Goal: Task Accomplishment & Management: Use online tool/utility

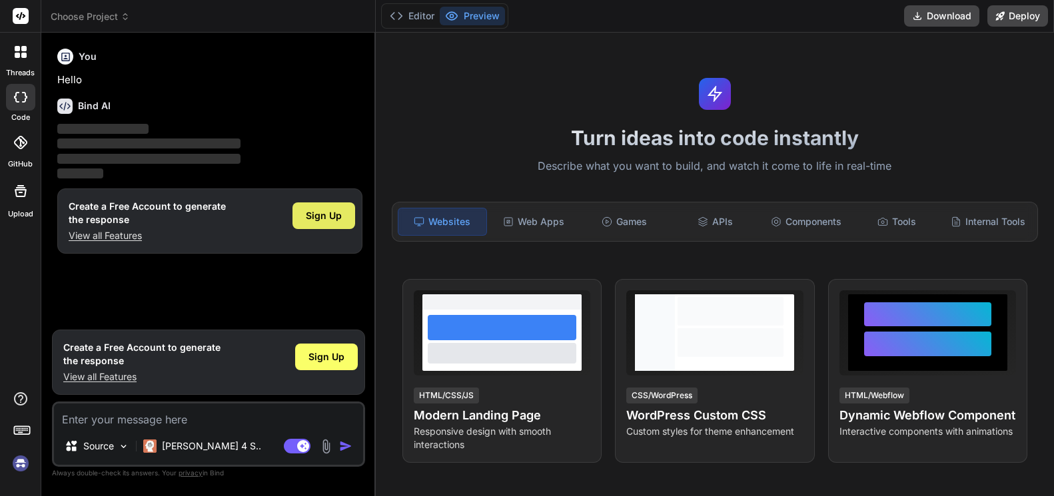
click at [306, 217] on span "Sign Up" at bounding box center [324, 215] width 36 height 13
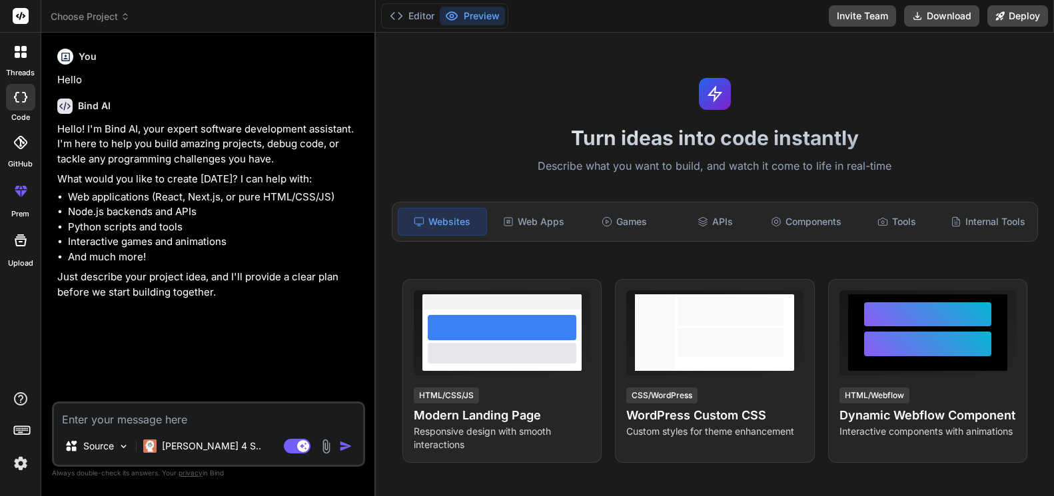
click at [95, 416] on textarea at bounding box center [208, 416] width 309 height 24
click at [119, 446] on img at bounding box center [123, 446] width 11 height 11
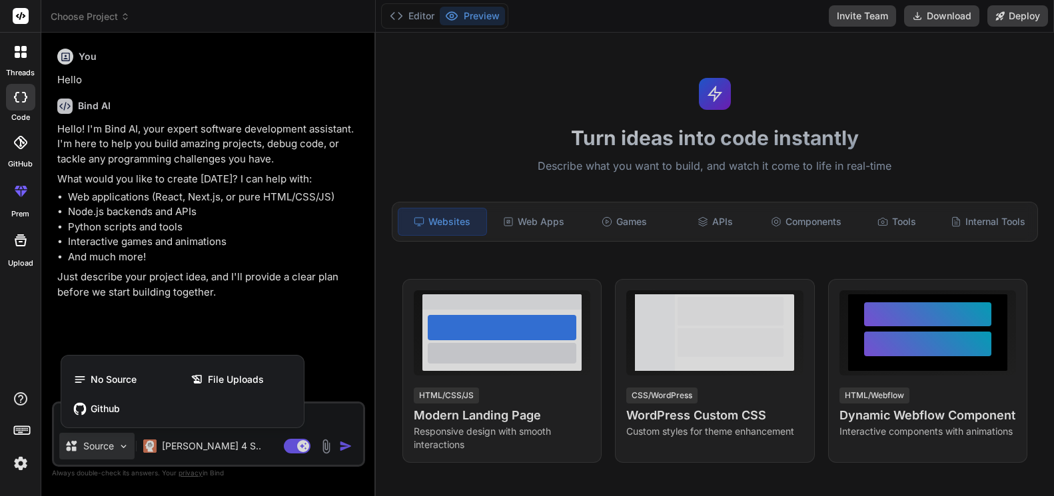
click at [126, 312] on div at bounding box center [527, 248] width 1054 height 496
type textarea "x"
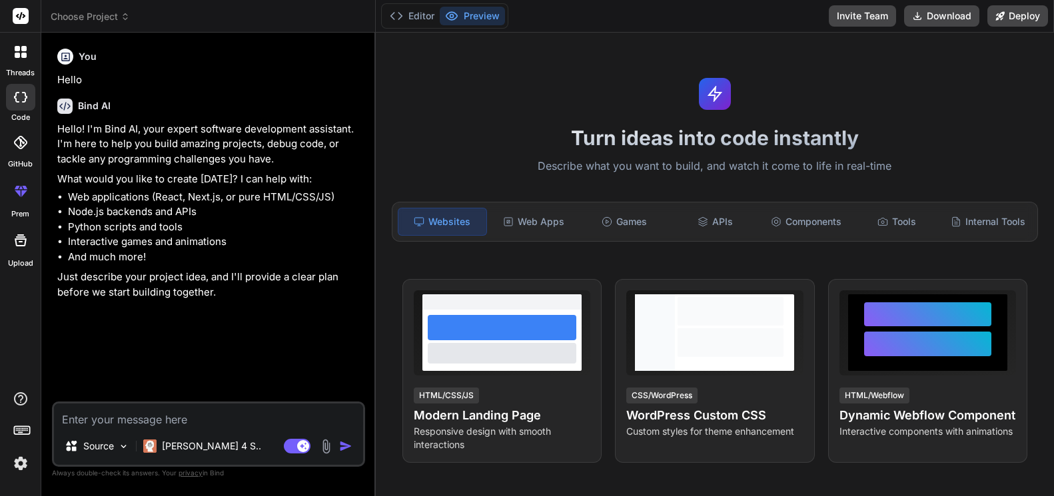
click at [165, 424] on textarea at bounding box center [208, 416] width 309 height 24
type textarea "a"
type textarea "x"
type textarea "an"
type textarea "x"
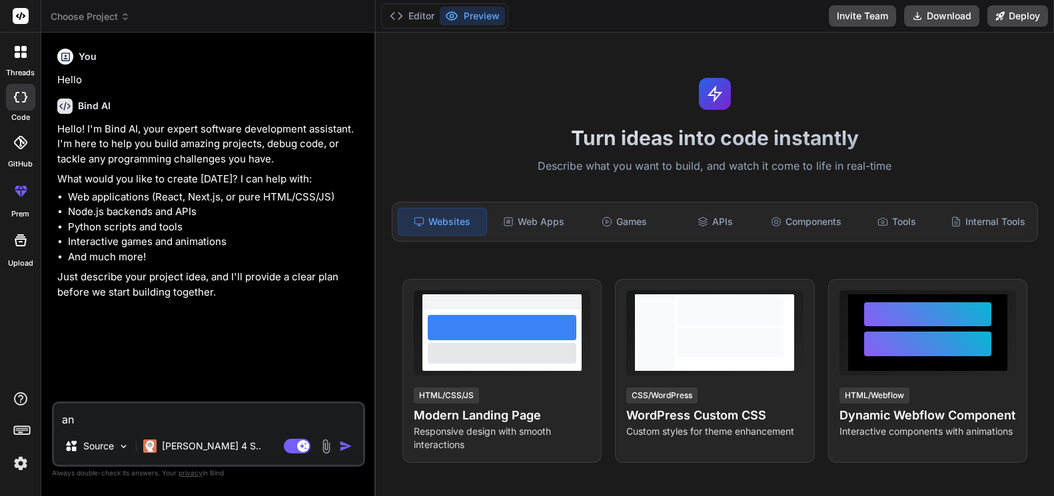
type textarea "[PERSON_NAME]"
type textarea "x"
type textarea "anal"
type textarea "x"
type textarea "analy"
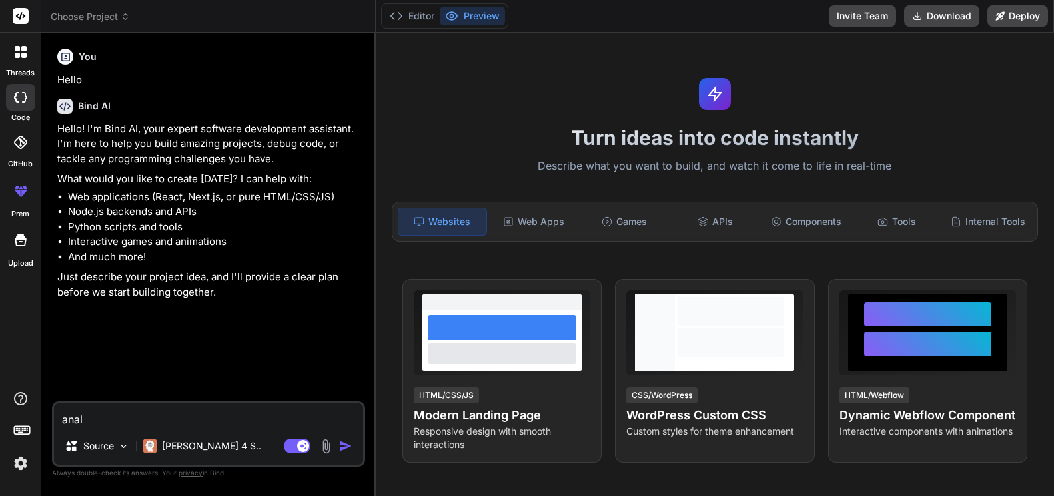
type textarea "x"
type textarea "analys"
type textarea "x"
type textarea "analyse"
type textarea "x"
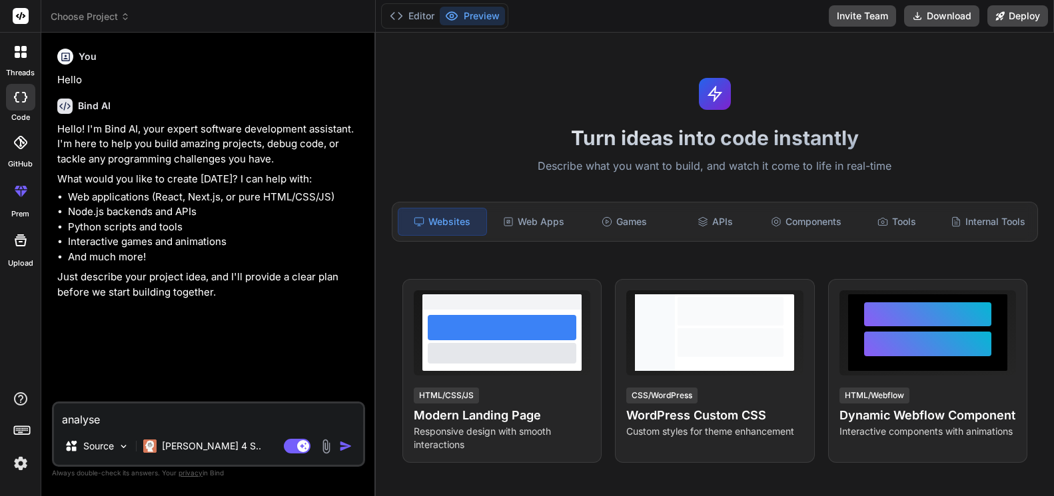
type textarea "analyse"
type textarea "x"
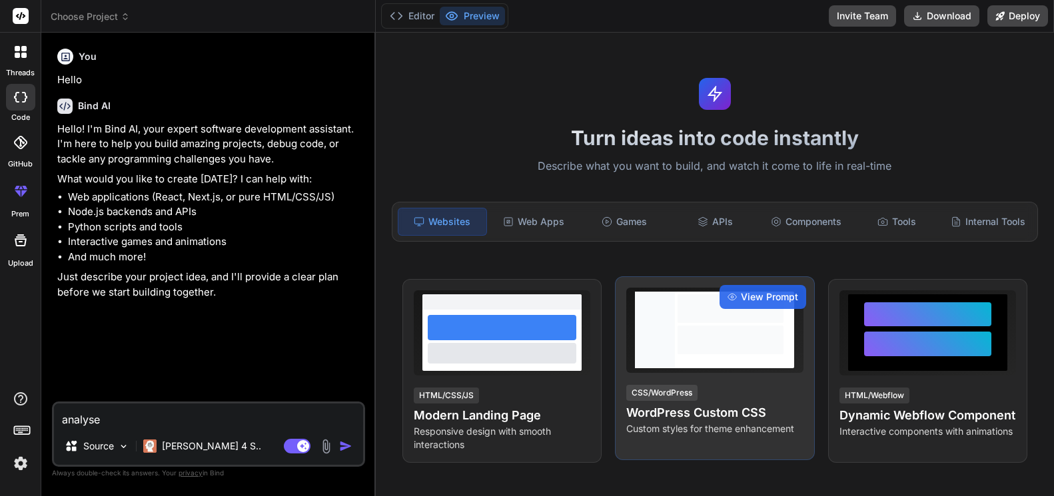
type textarea "analyse c"
type textarea "x"
type textarea "analyse ce"
type textarea "x"
type textarea "analyse ce"
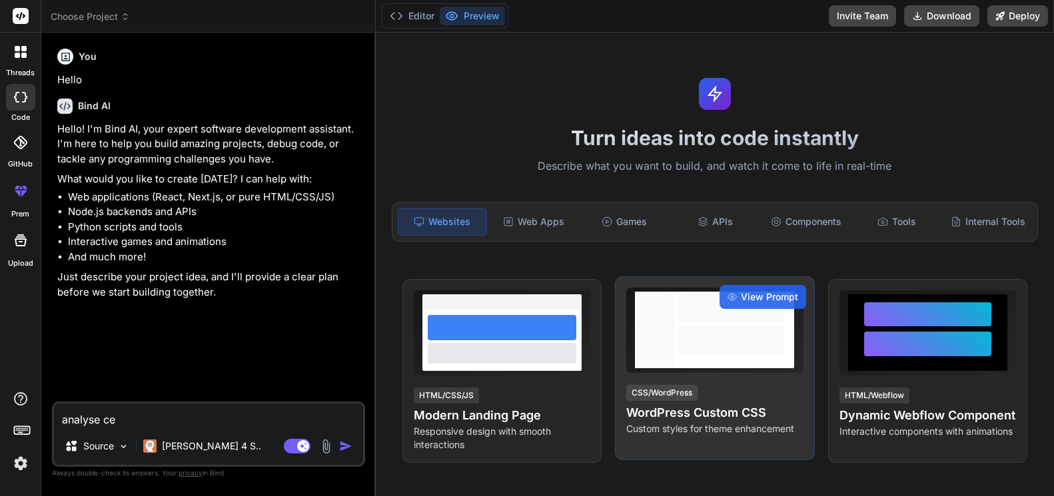
type textarea "x"
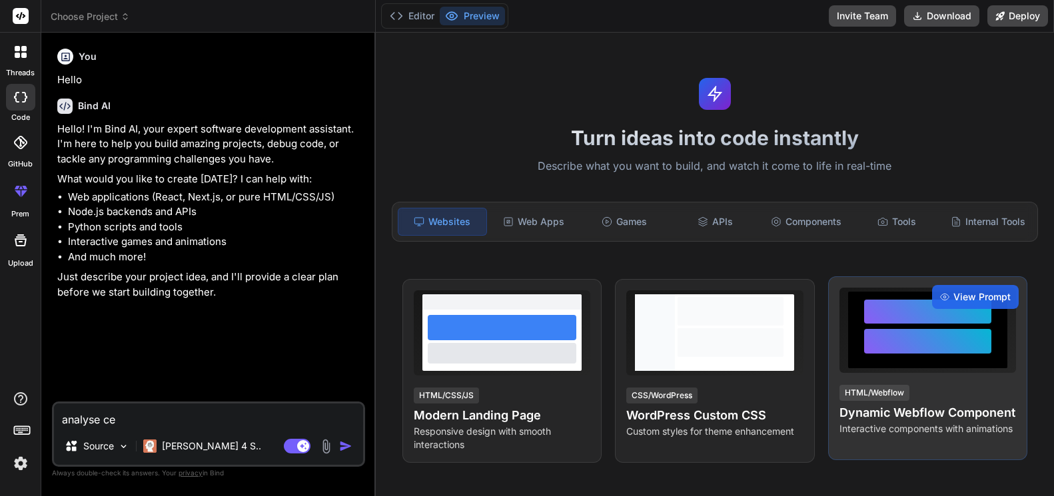
type textarea "analyse ce c"
type textarea "x"
type textarea "analyse ce co"
type textarea "x"
type textarea "analyse ce cod"
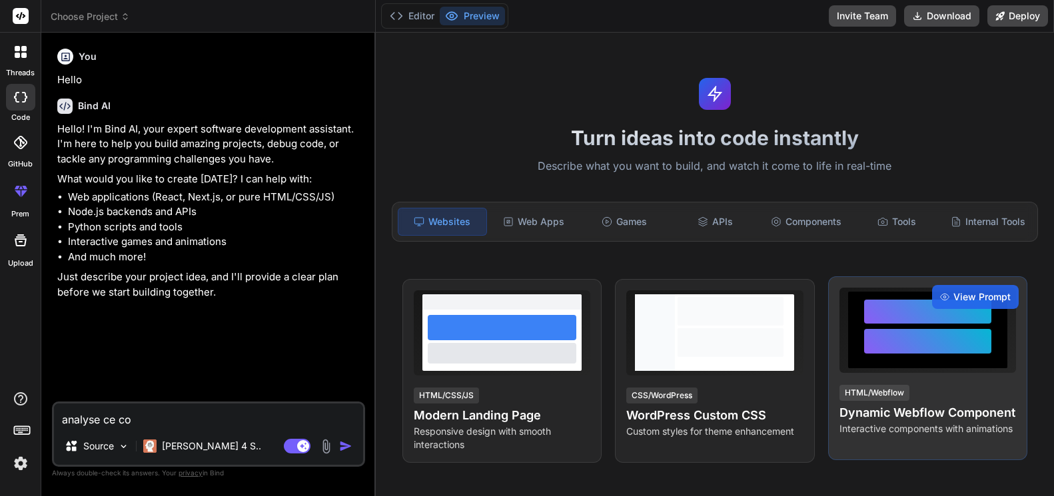
type textarea "x"
type textarea "analyse ce code"
type textarea "x"
type textarea "analyse ce code"
type textarea "x"
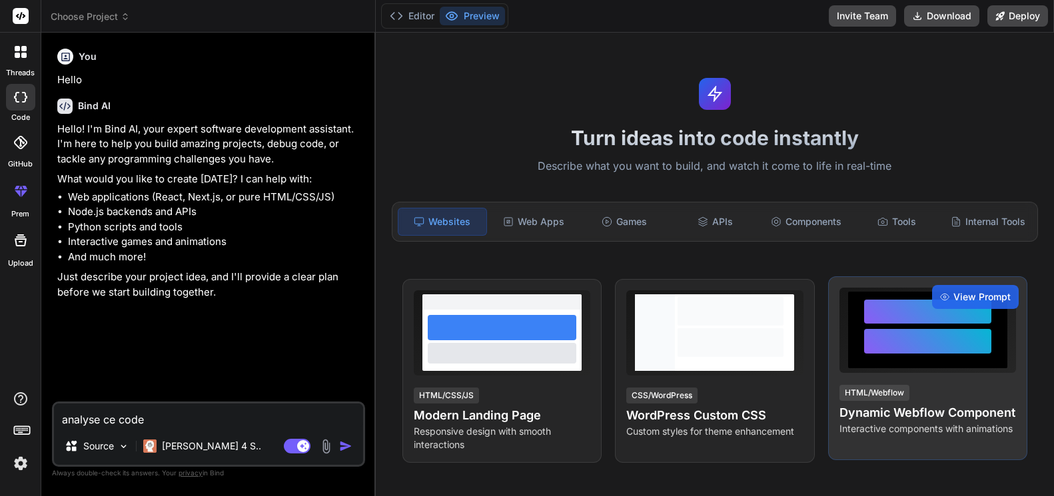
type textarea "analyse ce code d"
type textarea "x"
type textarea "analyse ce code de"
type textarea "x"
type textarea "analyse ce code de"
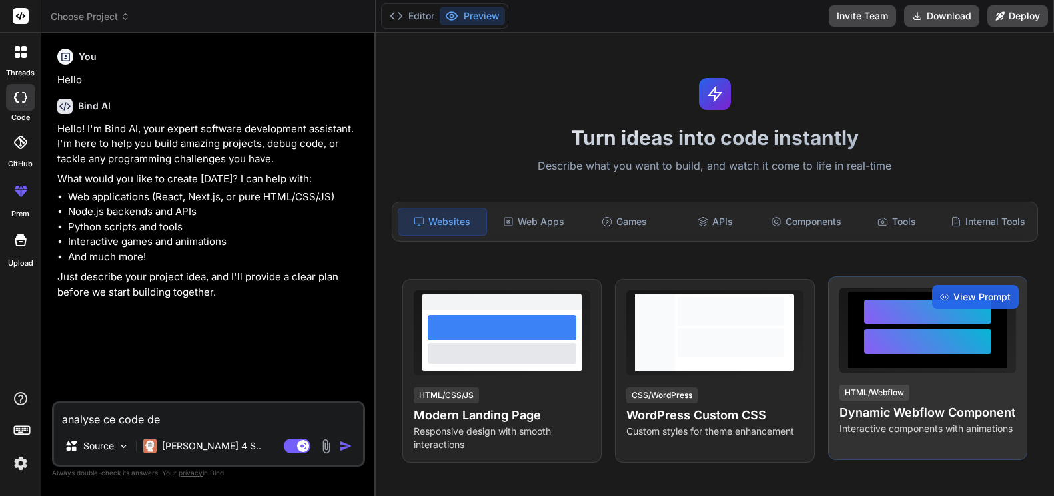
type textarea "x"
type textarea "analyse ce code de m"
type textarea "x"
type textarea "analyse ce code de ma"
type textarea "x"
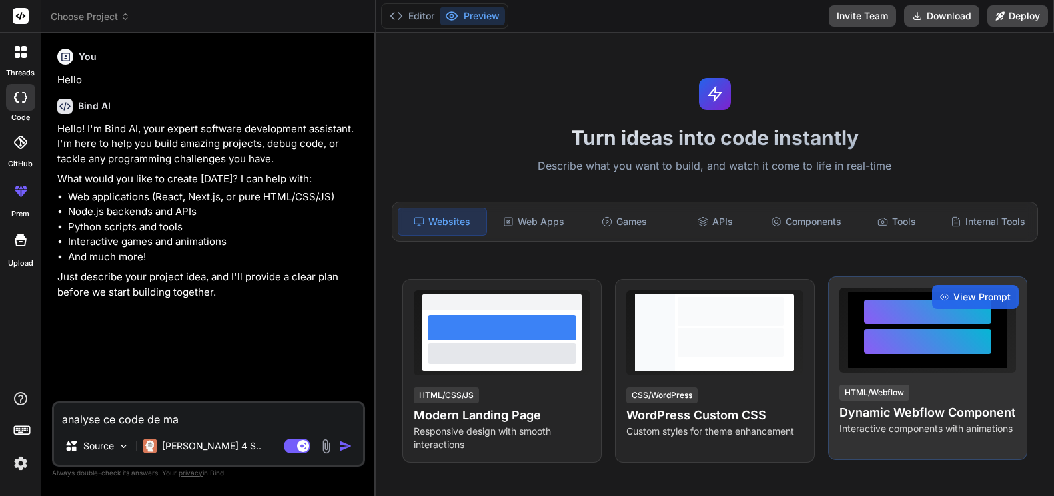
type textarea "analyse ce code de mam"
type textarea "x"
type textarea "analyse ce code de ma"
type textarea "x"
type textarea "analyse ce code de man"
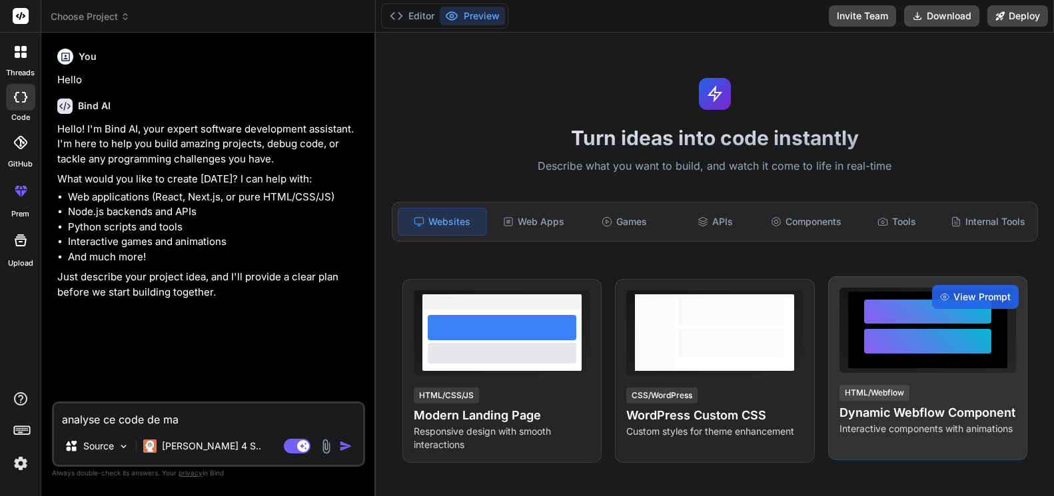
type textarea "x"
type textarea "analyse ce code de mani"
type textarea "x"
type textarea "analyse ce code de manie"
type textarea "x"
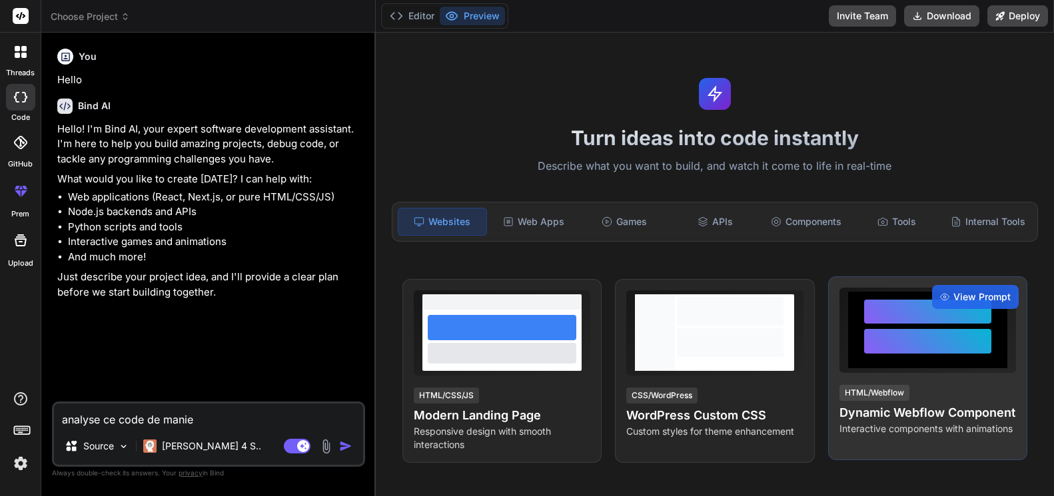
type textarea "analyse ce code [PERSON_NAME]"
type textarea "x"
type textarea "analyse ce code de maniere"
type textarea "x"
type textarea "analyse ce code de maniere"
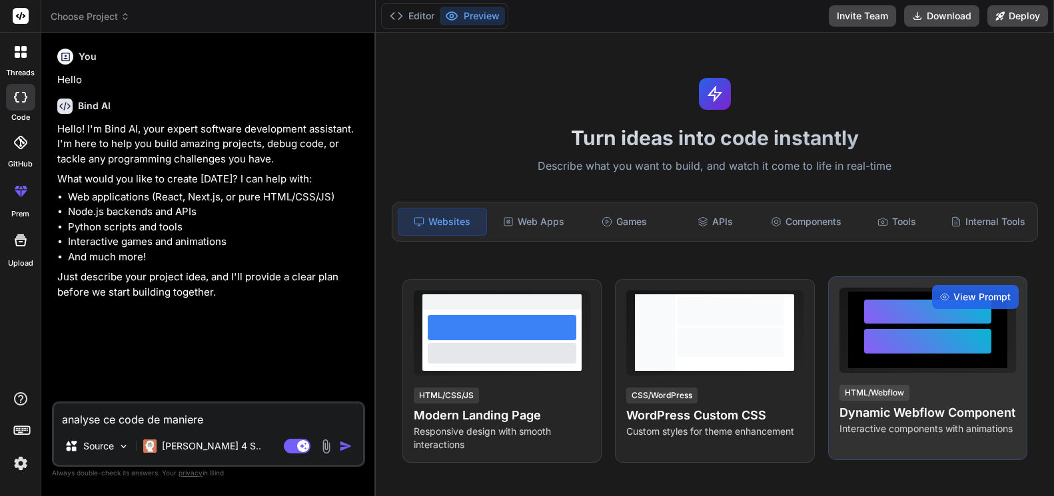
type textarea "x"
type textarea "analyse ce code de maniere p"
type textarea "x"
type textarea "analyse ce code de maniere po"
type textarea "x"
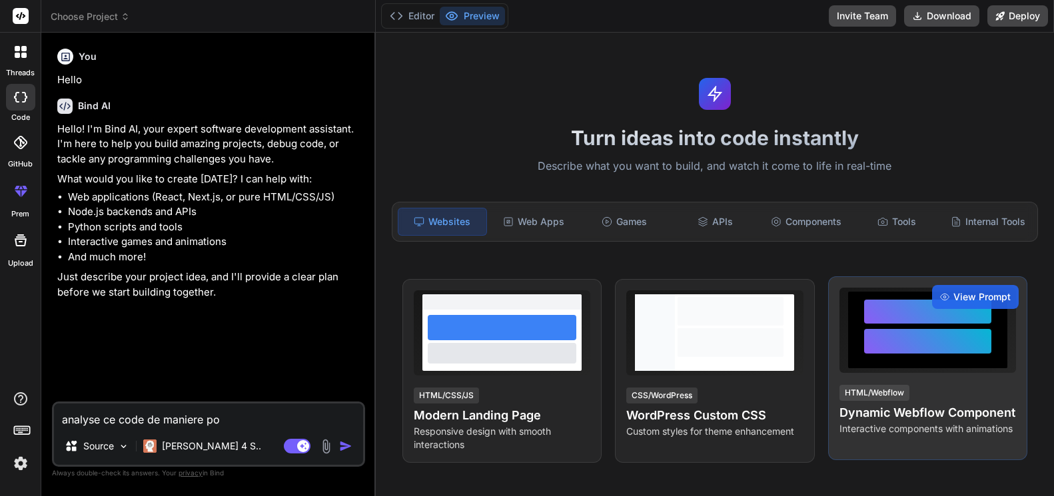
type textarea "analyse ce code de maniere poi"
type textarea "x"
type textarea "analyse ce code de maniere poin"
type textarea "x"
type textarea "analyse ce code de maniere point"
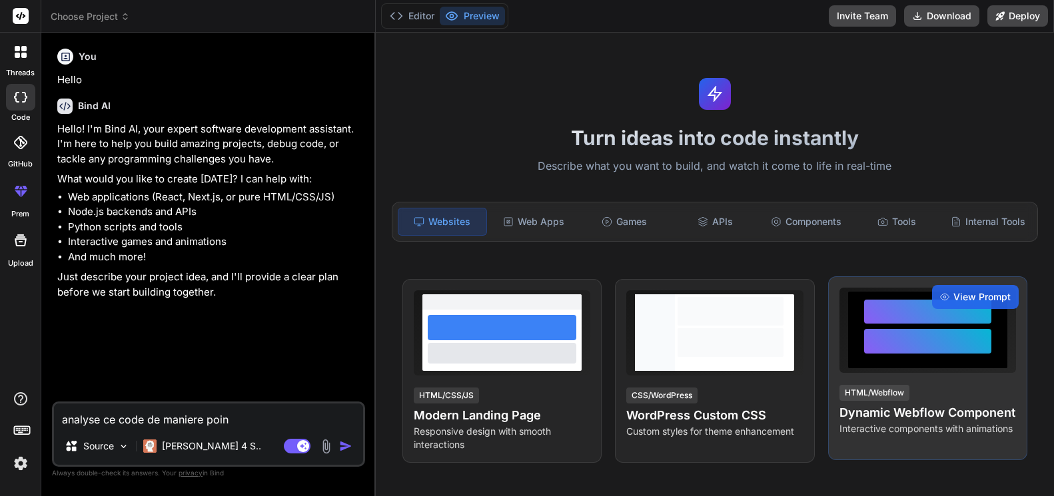
type textarea "x"
type textarea "analyse ce code de maniere pointu"
type textarea "x"
type textarea "analyse ce code de maniere pointue"
type textarea "x"
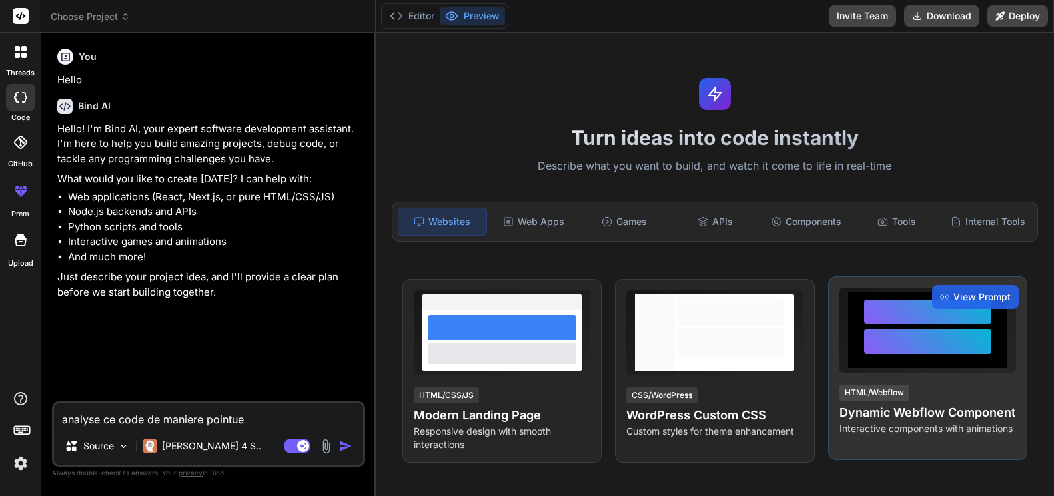
type textarea "analyse ce code de maniere pointueu"
type textarea "x"
type textarea "analyse ce code de maniere pointueus"
type textarea "x"
type textarea "analyse ce code de maniere pointueuse"
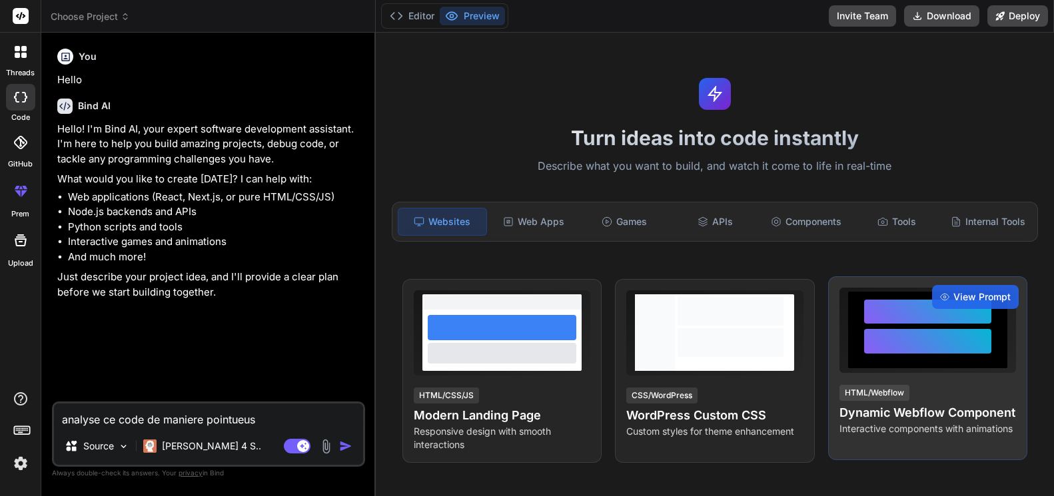
type textarea "x"
type textarea "analyse ce code de maniere pointueuse"
type textarea "x"
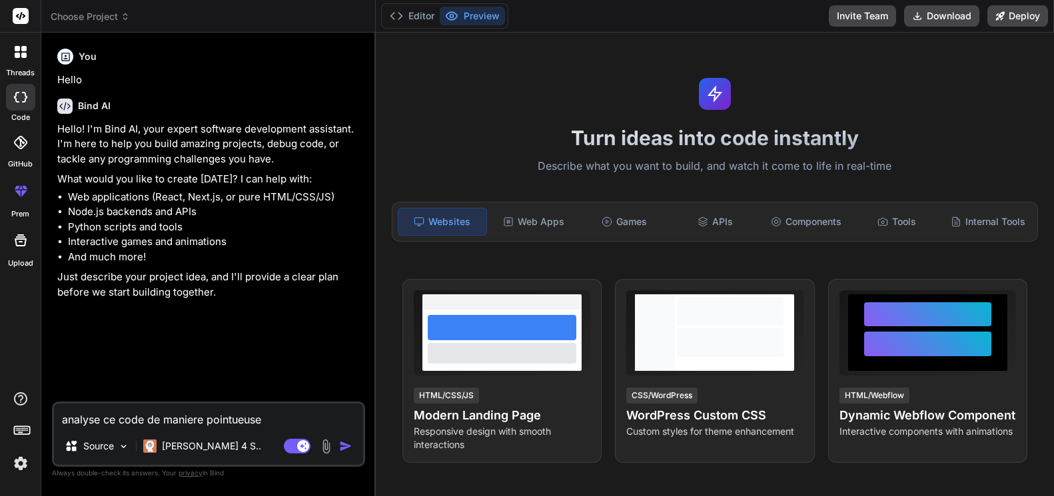
type textarea "analyse ce code de maniere pointeuse"
type textarea "x"
click at [195, 418] on textarea "analyse ce code de maniere pointeuse" at bounding box center [208, 416] width 309 height 24
type textarea "analyse ce code [PERSON_NAME] pointeuse"
type textarea "x"
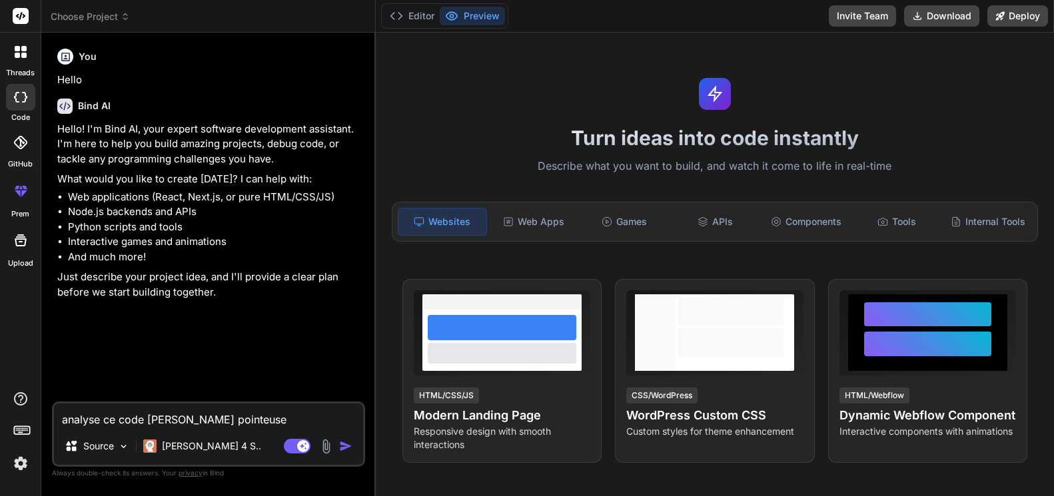
type textarea "analyse ce code de manière pointeuse"
type textarea "x"
click at [280, 424] on textarea "analyse ce code de manière pointeuse" at bounding box center [208, 416] width 309 height 24
type textarea "analyse ce code de manière pointeuse"
type textarea "x"
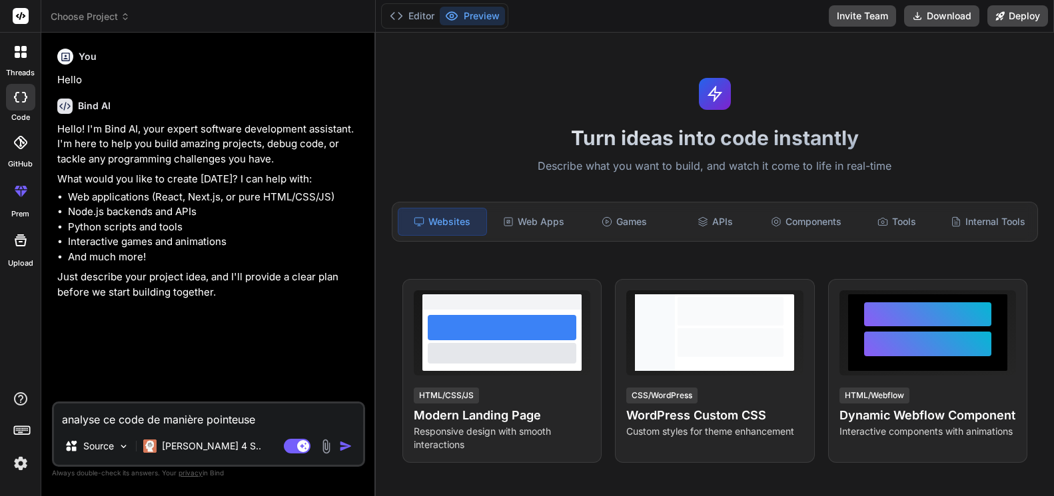
paste textarea "//+------------------------------------------------------------------+ //| LorE…"
type textarea "loremip do sita co adipisc elitseddo //+---------------------------------------…"
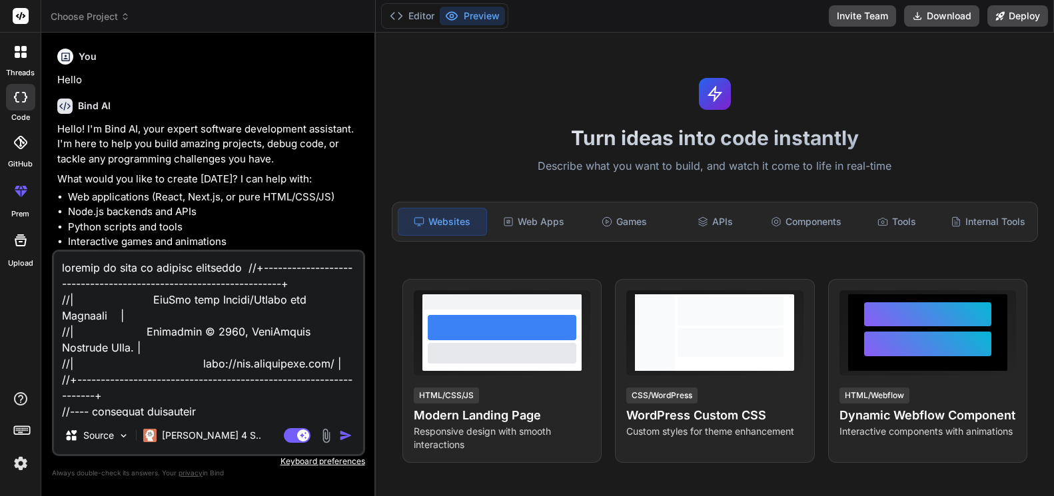
type textarea "x"
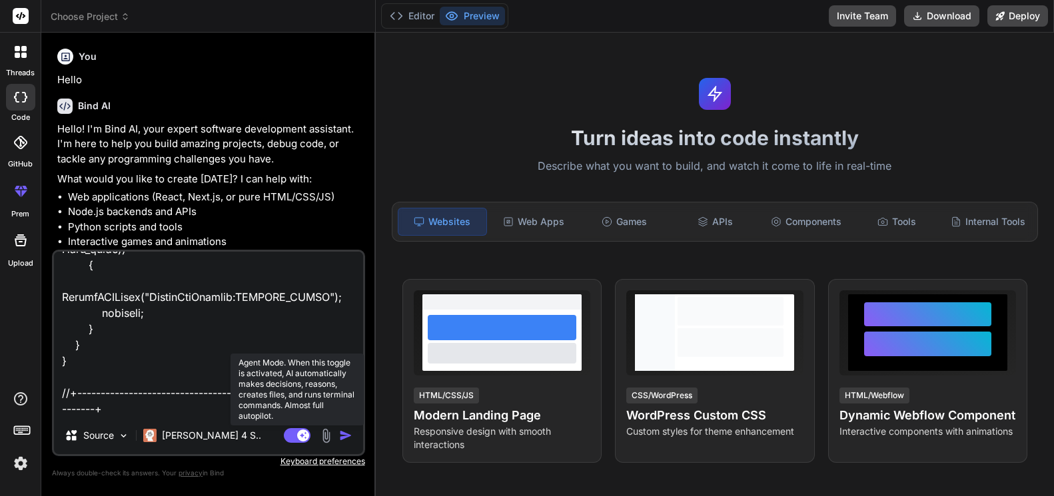
type textarea "loremip do sita co adipisc elitseddo //+---------------------------------------…"
click at [298, 434] on rect at bounding box center [303, 436] width 12 height 12
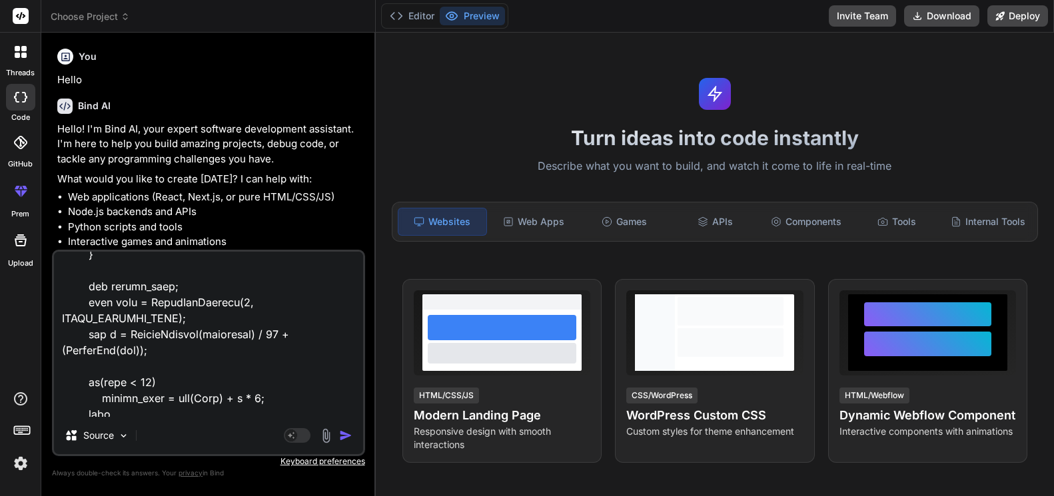
scroll to position [50435, 0]
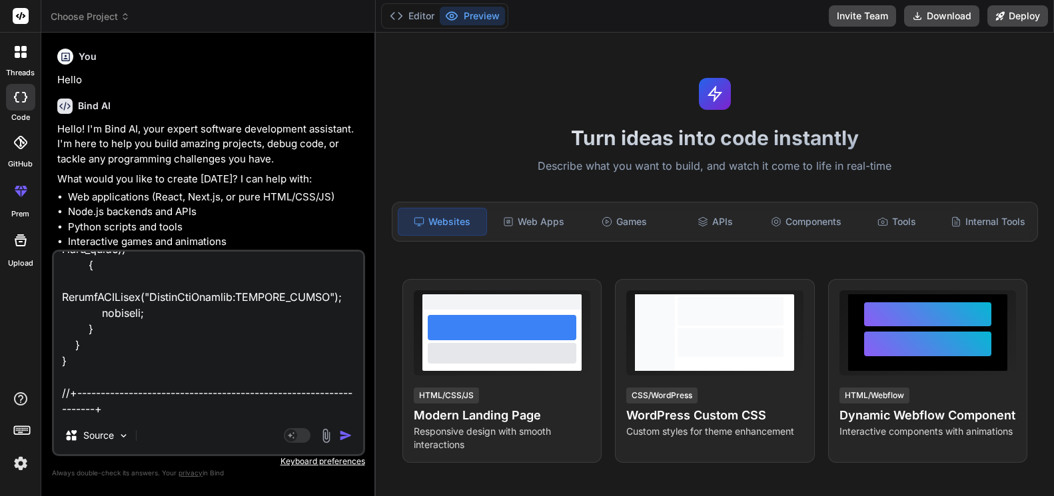
click at [344, 435] on img "button" at bounding box center [345, 435] width 13 height 13
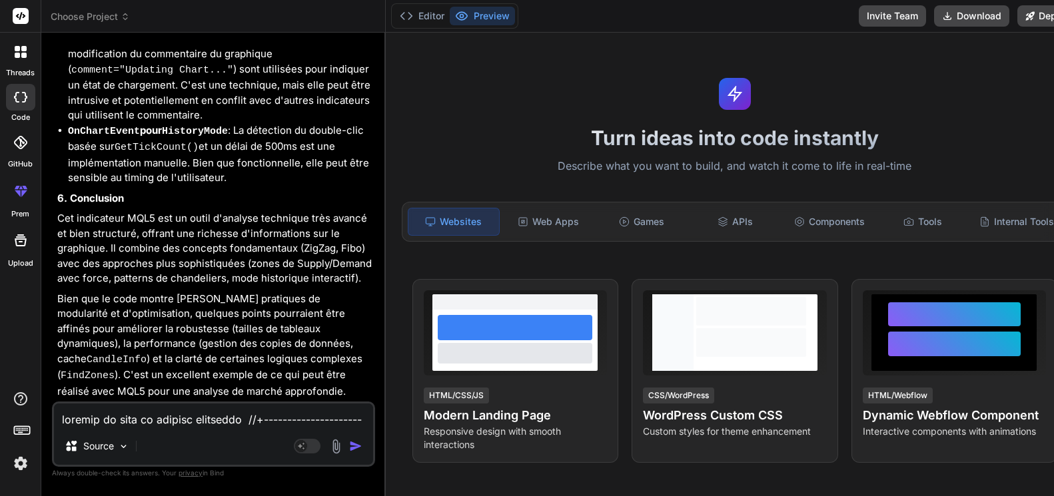
scroll to position [21515, 0]
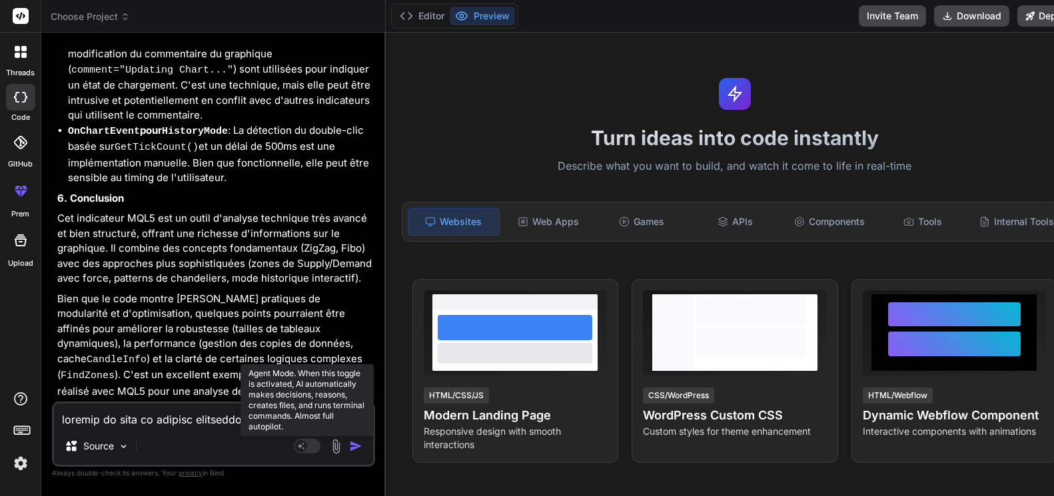
click at [299, 446] on rect at bounding box center [307, 446] width 27 height 15
type textarea "x"
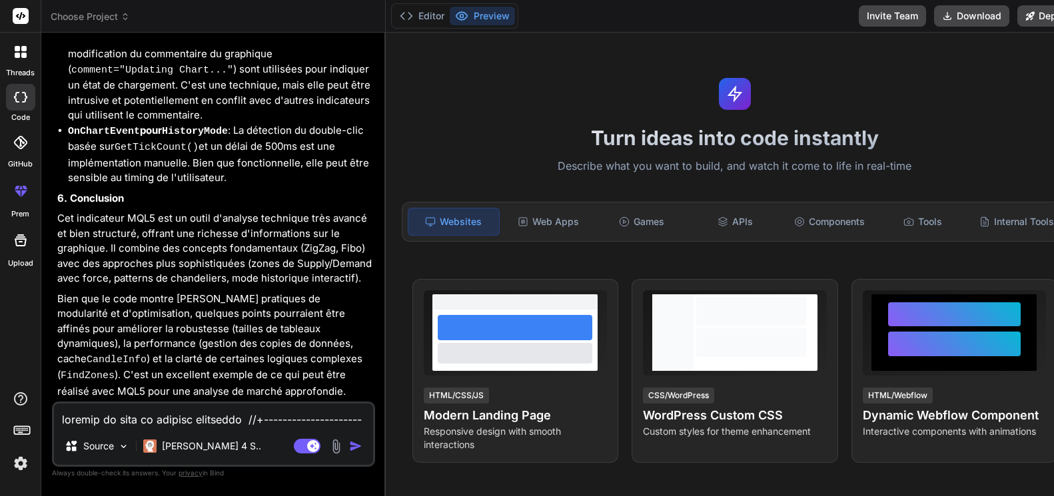
click at [109, 421] on textarea at bounding box center [213, 416] width 319 height 24
paste textarea "//+------------------------------------------------------------------+ //| LorE…"
type textarea "//+------------------------------------------------------------------+ //| LorE…"
type textarea "x"
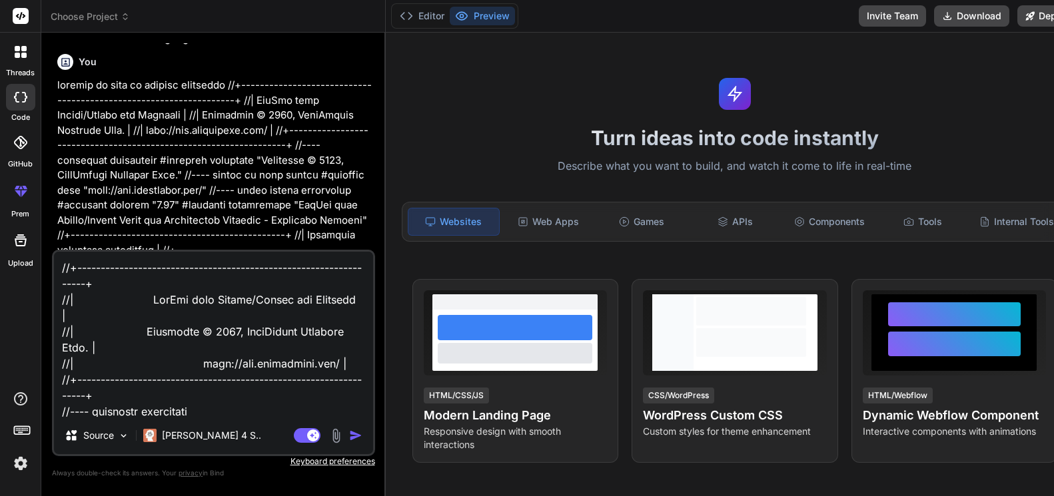
scroll to position [233, 0]
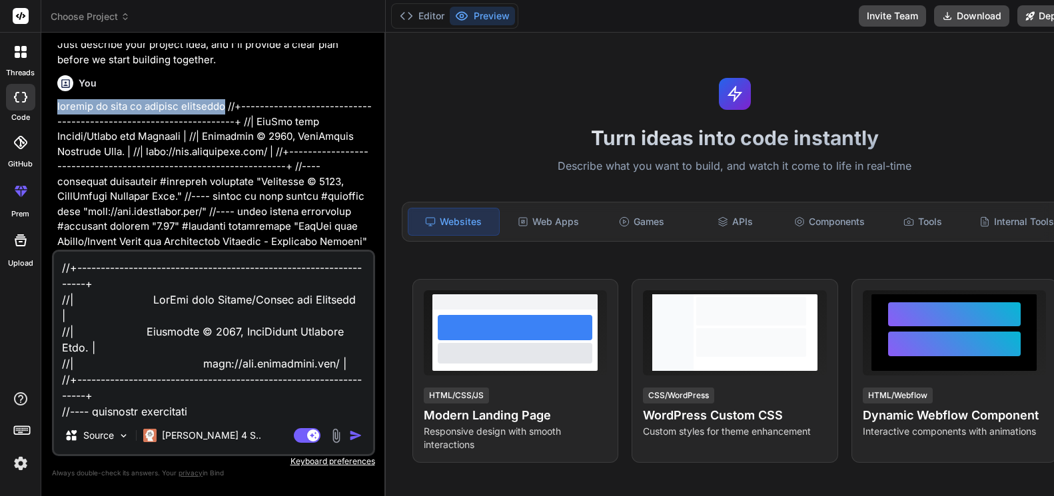
drag, startPoint x: 59, startPoint y: 105, endPoint x: 237, endPoint y: 103, distance: 178.6
copy p "analyse ce code de manière pointeuse"
click at [60, 267] on textarea at bounding box center [213, 334] width 319 height 165
paste textarea "analyse ce code de manière pointeuse"
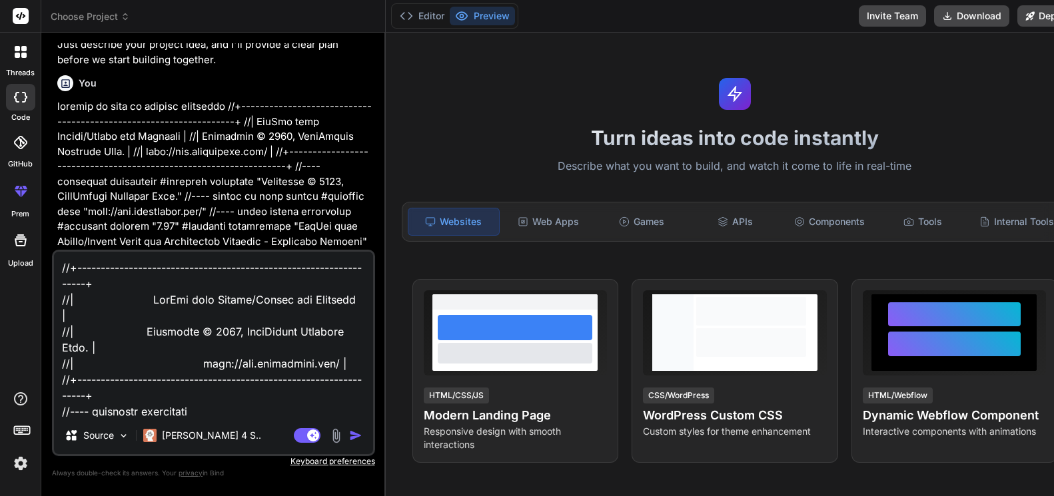
type textarea "loremip do sita co adipisc elitseddo//+----------------------------------------…"
type textarea "x"
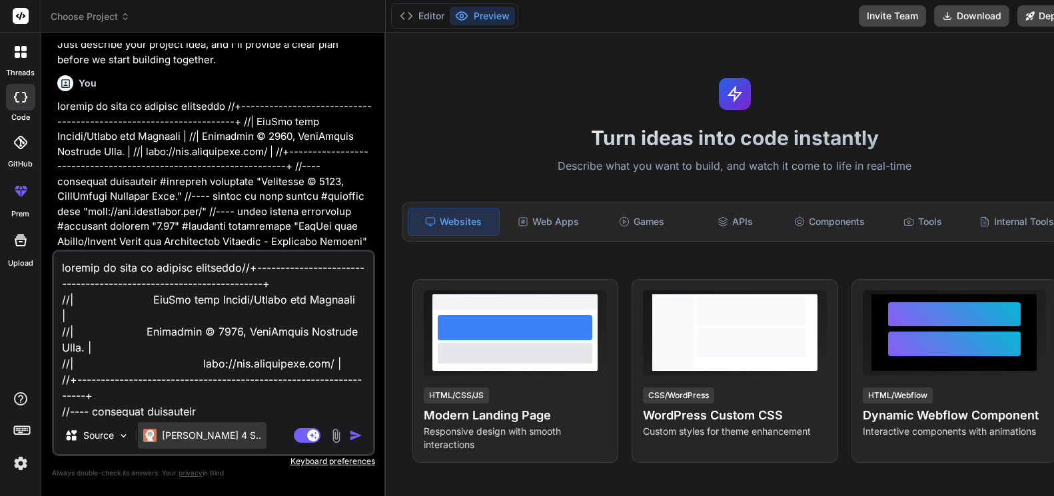
type textarea "loremip do sita co adipisc elitseddo//+----------------------------------------…"
click at [199, 436] on p "[PERSON_NAME] 4 S.." at bounding box center [211, 435] width 99 height 13
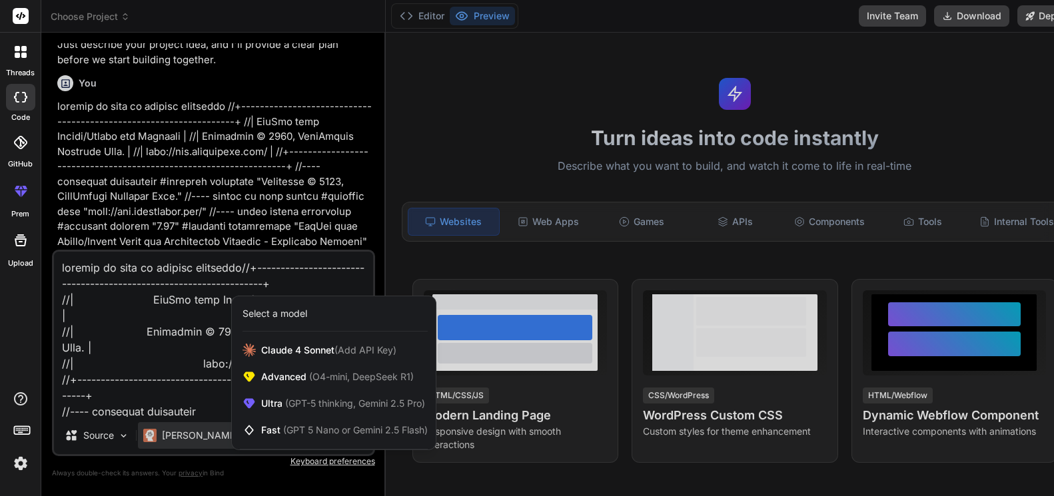
click at [193, 437] on div at bounding box center [527, 248] width 1054 height 496
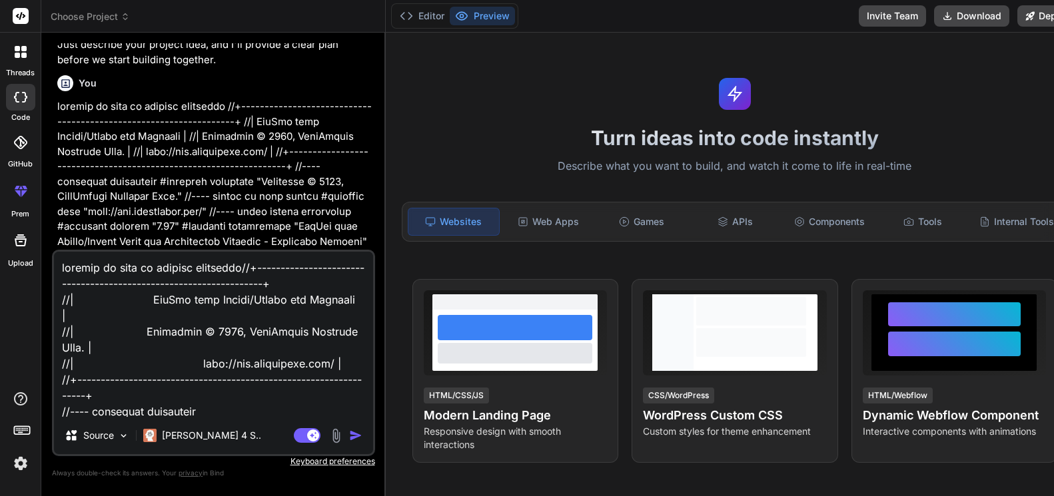
click at [349, 433] on img "button" at bounding box center [355, 435] width 13 height 13
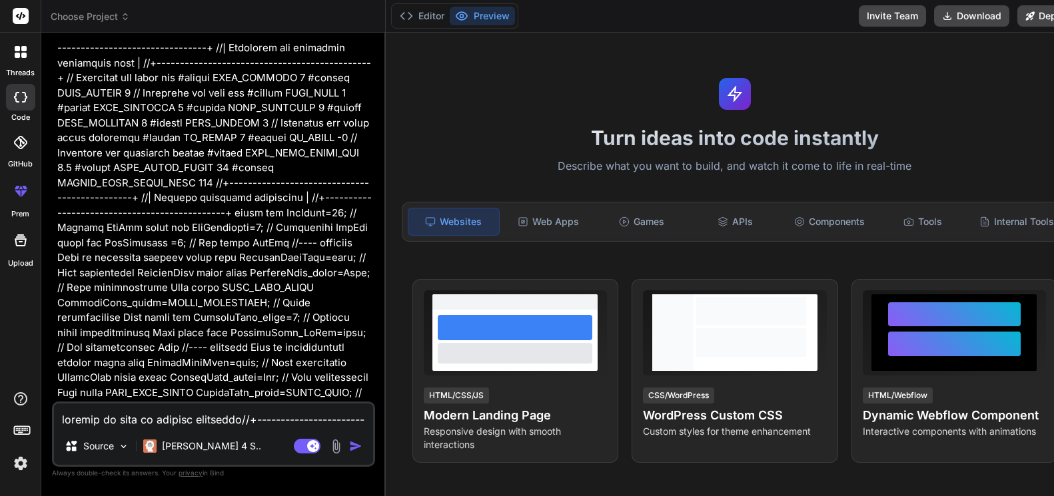
scroll to position [21873, 0]
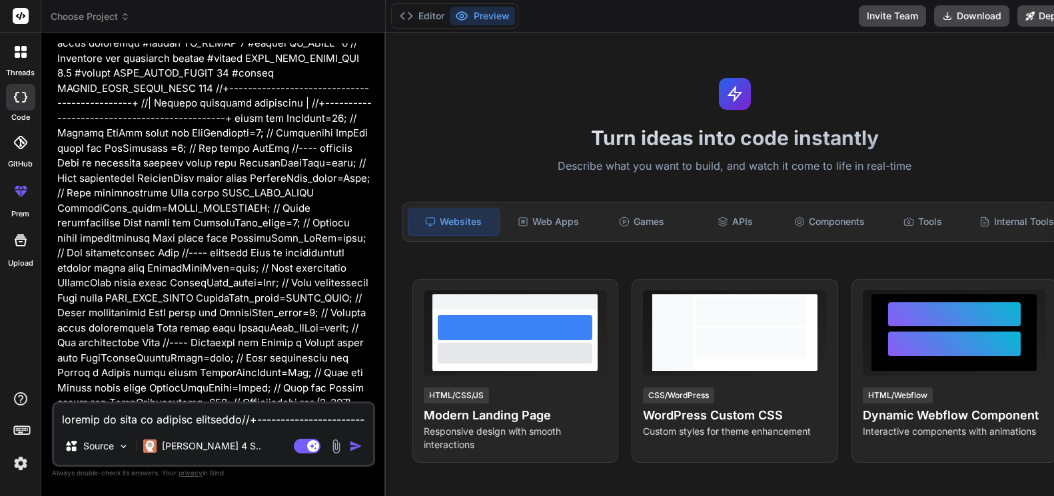
click at [349, 446] on img "button" at bounding box center [355, 446] width 13 height 13
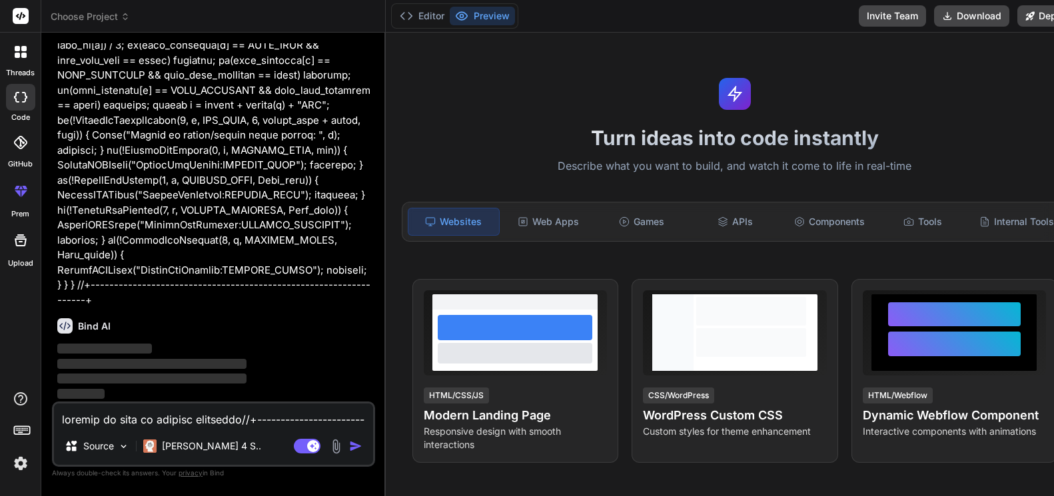
scroll to position [39747, 0]
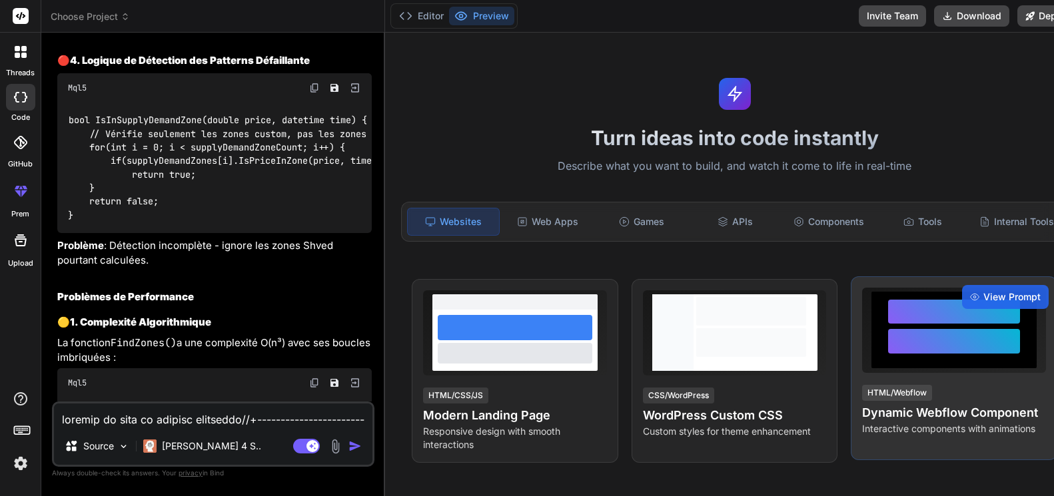
type textarea "x"
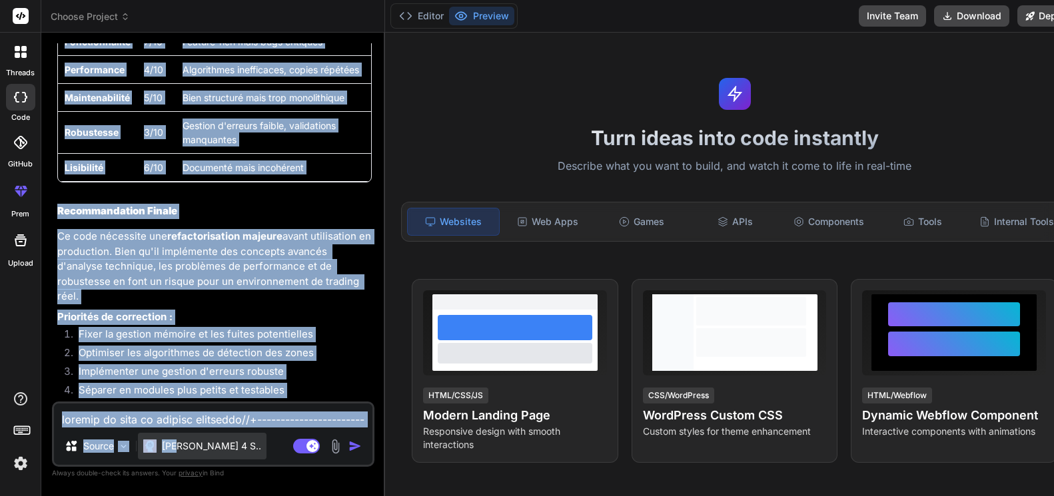
scroll to position [43107, 0]
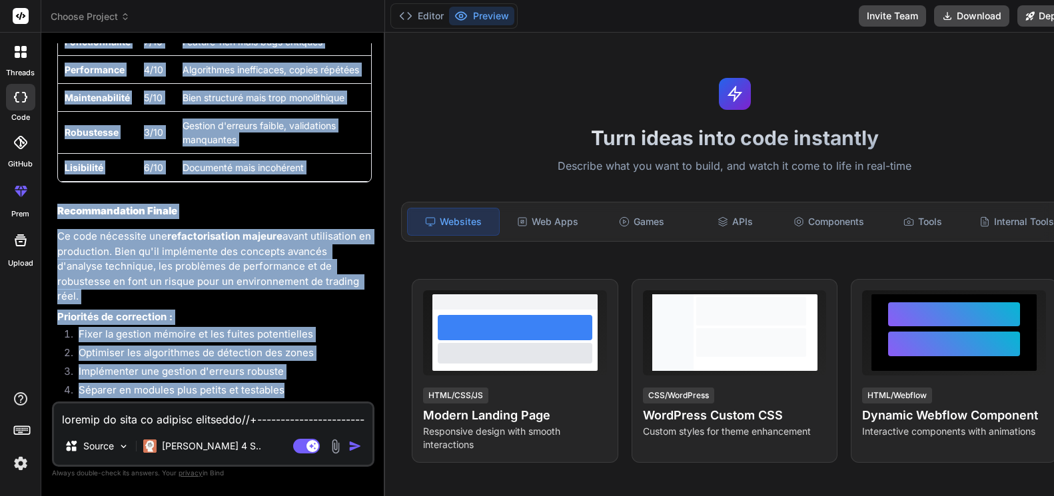
drag, startPoint x: 58, startPoint y: 133, endPoint x: 299, endPoint y: 397, distance: 357.9
copy div "Lorem ips dolorsi ametconse ad elitsedd ei te inci UTL5 : Etdolorem Aliquaen ad…"
click at [20, 464] on img at bounding box center [20, 463] width 23 height 23
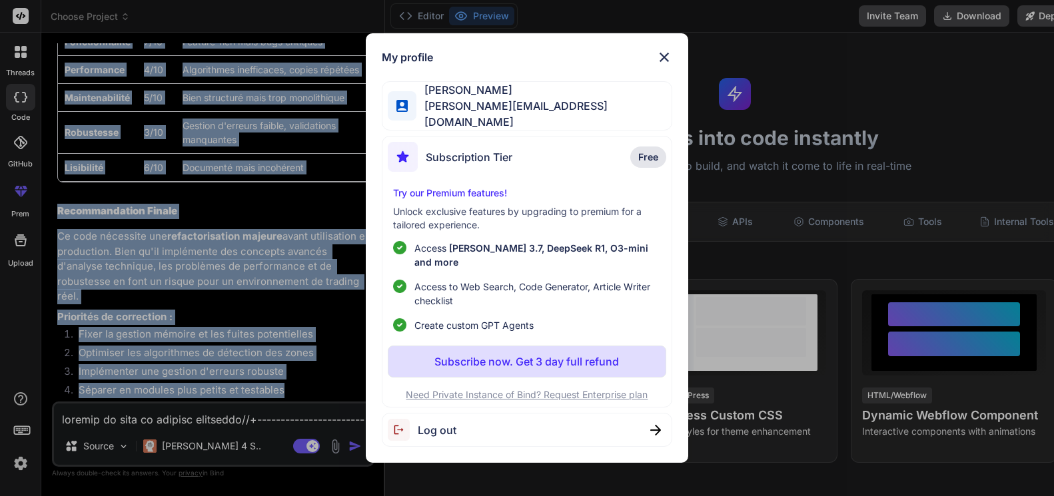
click at [661, 65] on img at bounding box center [664, 57] width 16 height 16
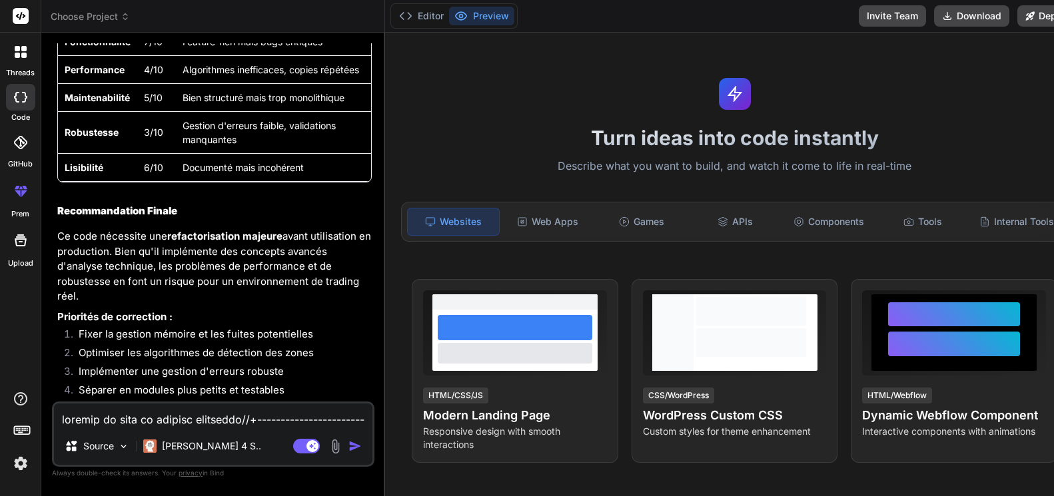
click at [140, 423] on textarea at bounding box center [213, 416] width 318 height 24
type textarea "g"
type textarea "x"
type textarea "ge"
type textarea "x"
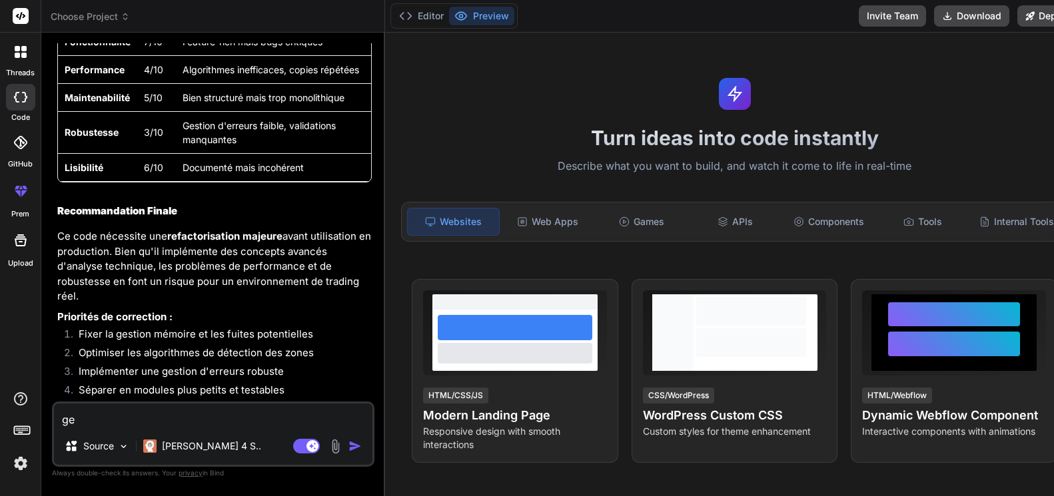
type textarea "gen"
type textarea "x"
type textarea "gene"
type textarea "x"
type textarea "gener"
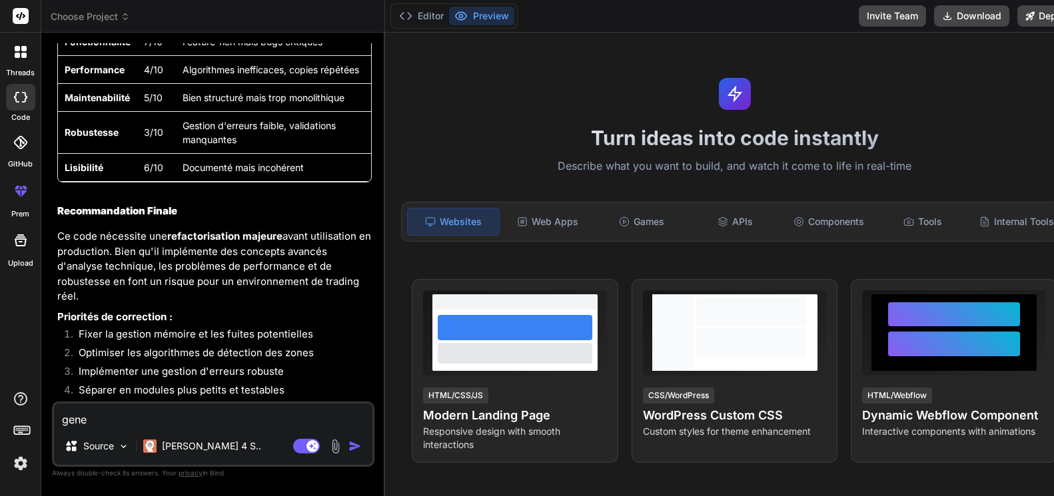
type textarea "x"
type textarea "genere"
type textarea "x"
type textarea "genere"
type textarea "x"
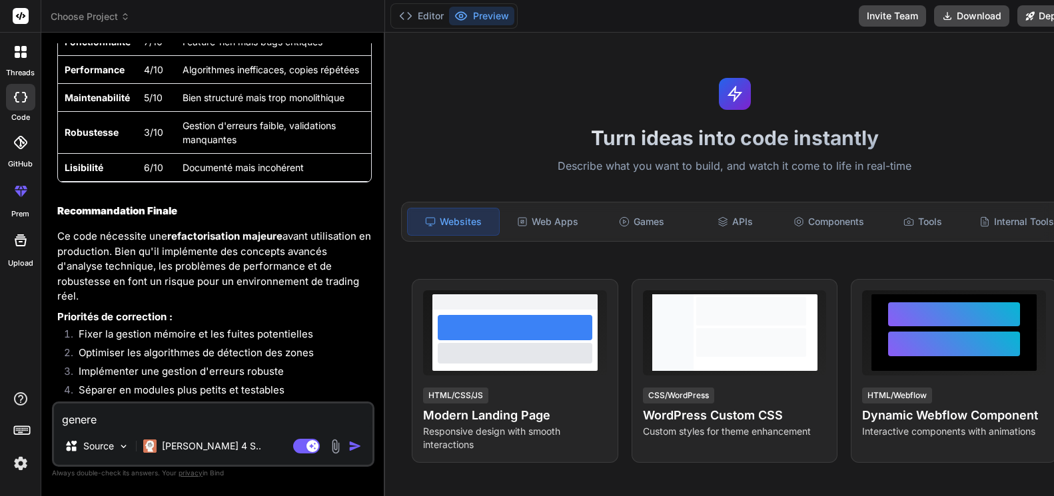
type textarea "genere l"
type textarea "x"
type textarea "genere le"
type textarea "x"
type textarea "genere le"
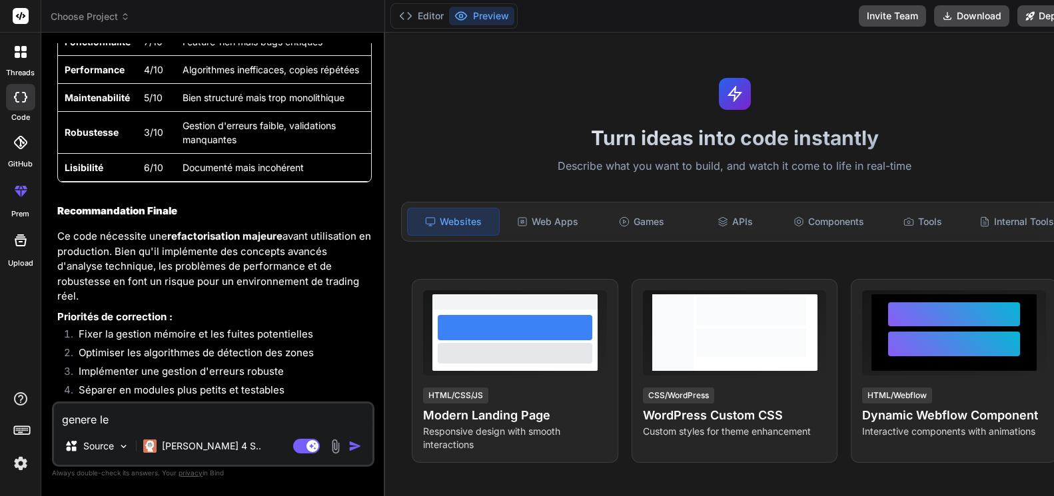
type textarea "x"
type textarea "genere le c"
type textarea "x"
type textarea "genere le co"
type textarea "x"
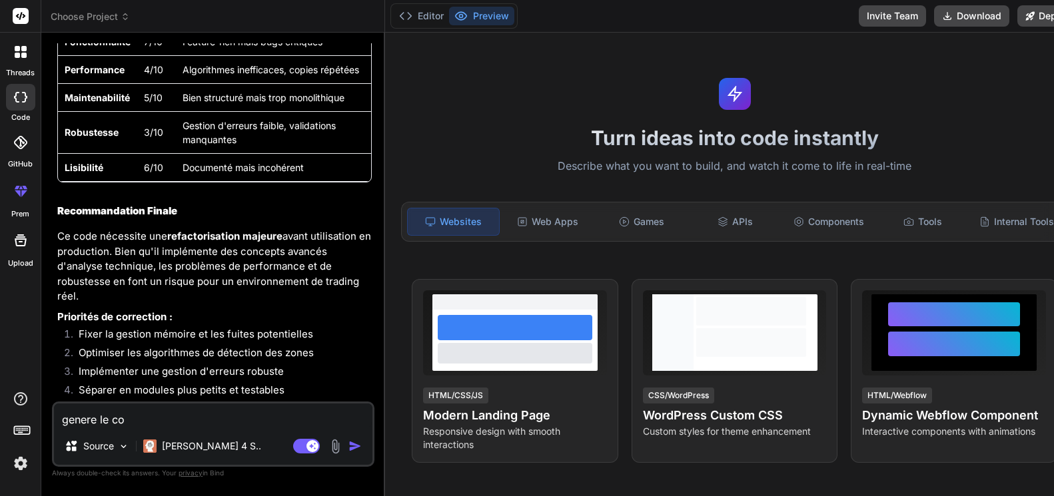
type textarea "genere le cod"
type textarea "x"
type textarea "genere le code"
type textarea "x"
type textarea "genere le code"
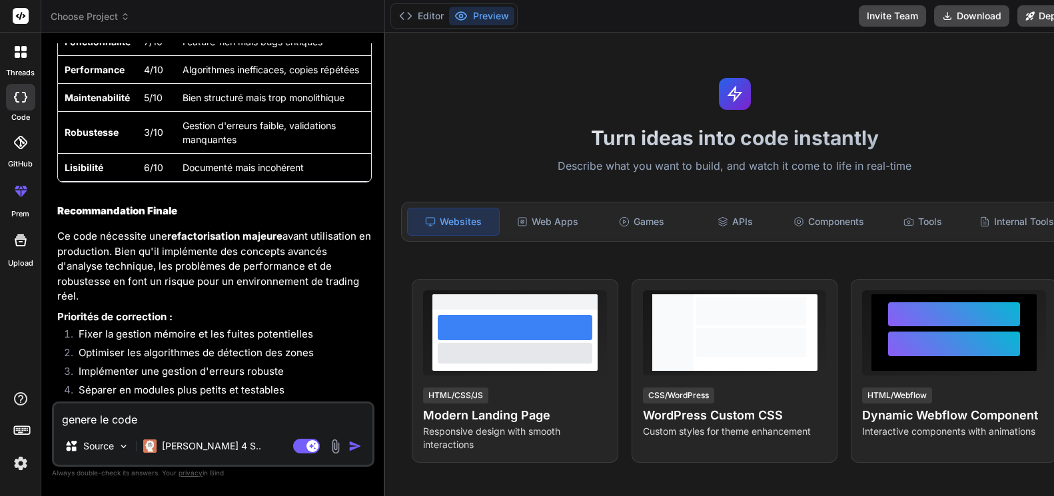
type textarea "x"
type textarea "genere le code m"
type textarea "x"
type textarea "genere le code me"
type textarea "x"
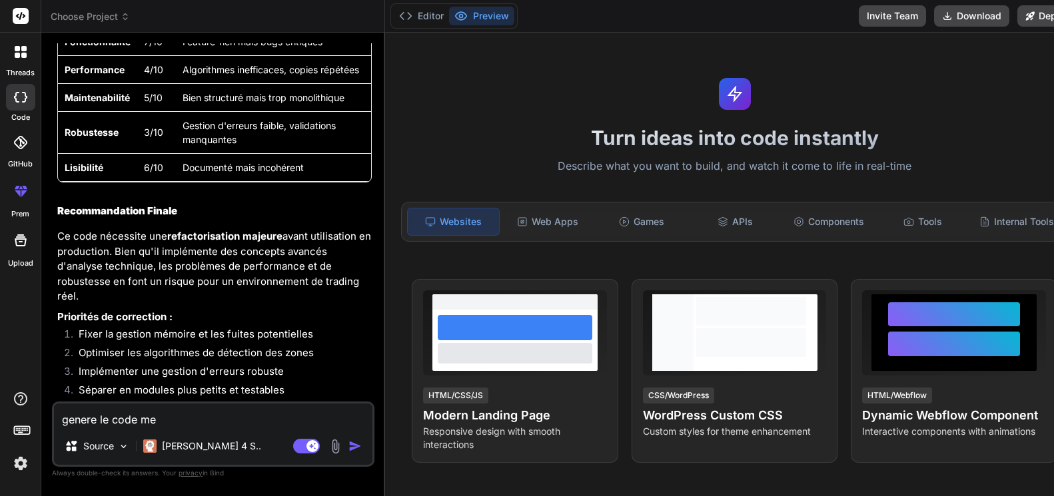
type textarea "genere le code m"
type textarea "x"
type textarea "genere le code"
type textarea "x"
type textarea "genere le code a"
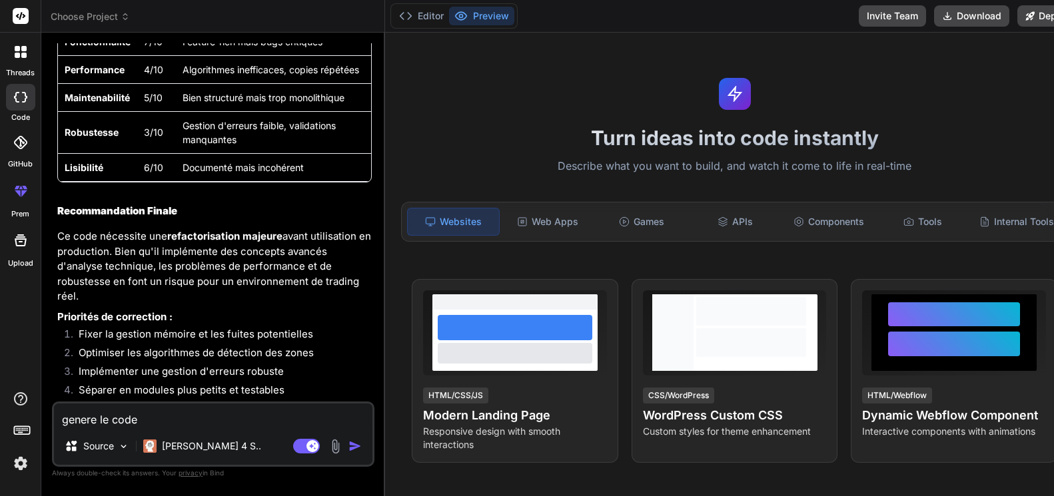
type textarea "x"
type textarea "genere le code am"
type textarea "x"
type textarea "genere le code ame"
type textarea "x"
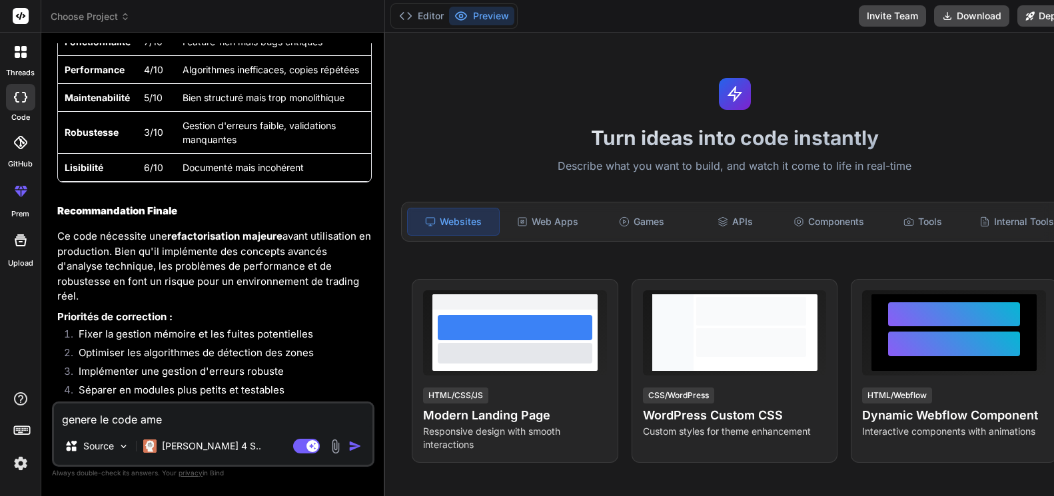
type textarea "genere le code amel"
type textarea "x"
type textarea "genere le code ameli"
type textarea "x"
type textarea "genere le code amelir"
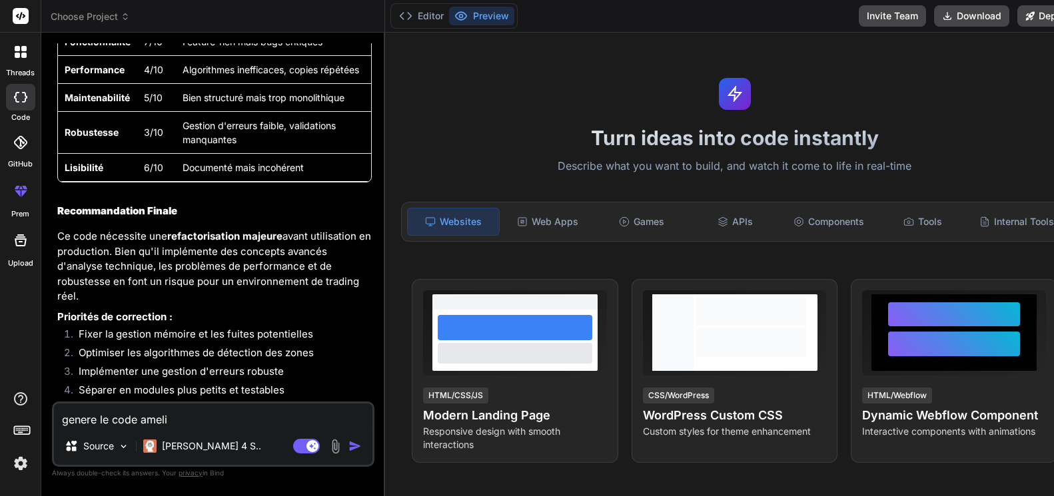
type textarea "x"
type textarea "genere le code ameli"
type textarea "x"
type textarea "genere le code amelio"
type textarea "x"
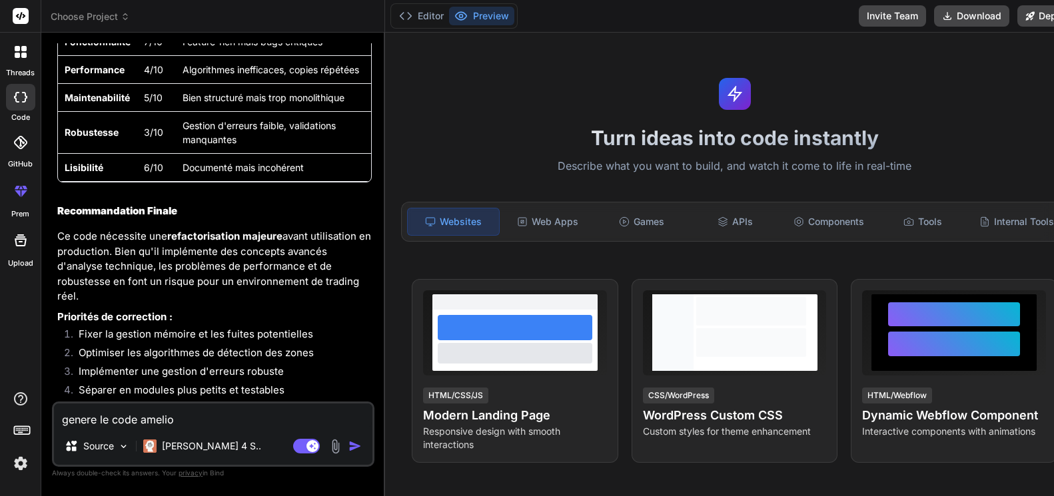
type textarea "genere le code amelior"
type textarea "x"
type textarea "genere le code amelioré"
type textarea "x"
type textarea "genere le code amelioré"
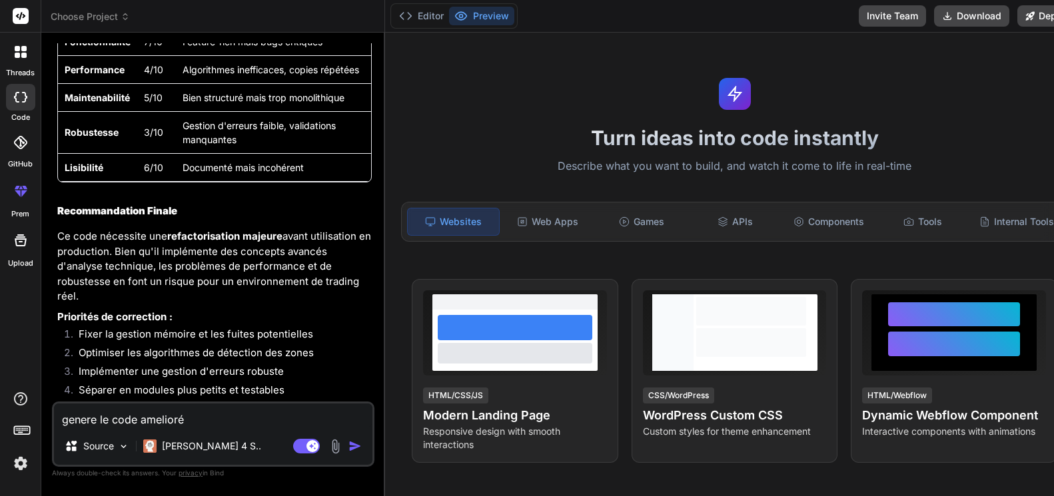
type textarea "x"
type textarea "genere le code amelioré a"
type textarea "x"
type textarea "genere le code amelioré ad"
type textarea "x"
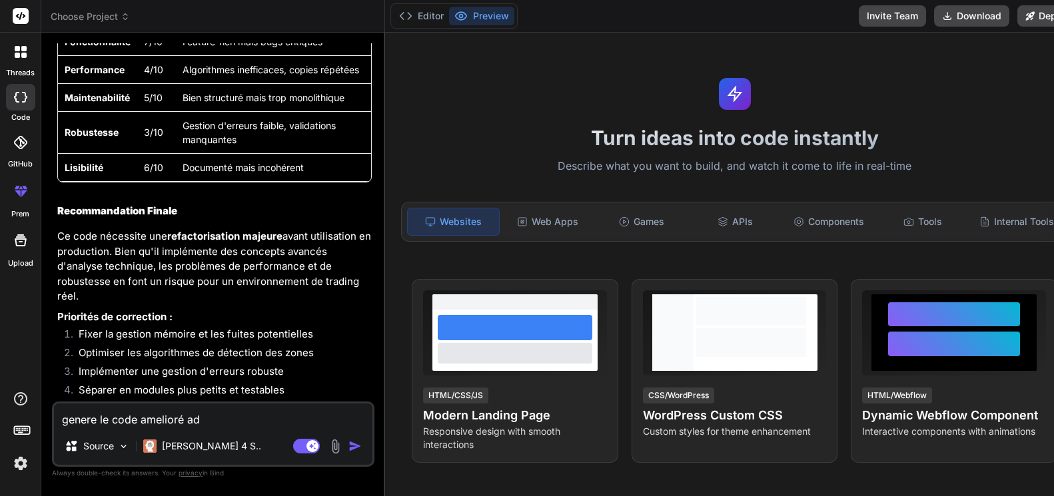
type textarea "genere le code amelioré ada"
type textarea "x"
type textarea "genere le code amelioré adat"
type textarea "x"
type textarea "genere le code amelioré ada"
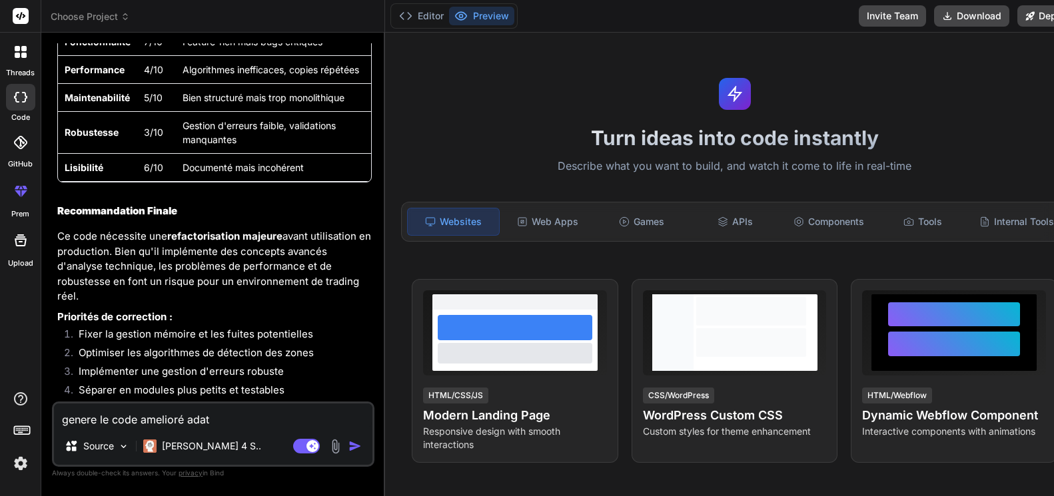
type textarea "x"
type textarea "genere le code amelioré adap"
type textarea "x"
type textarea "genere le code amelioré adapt"
type textarea "x"
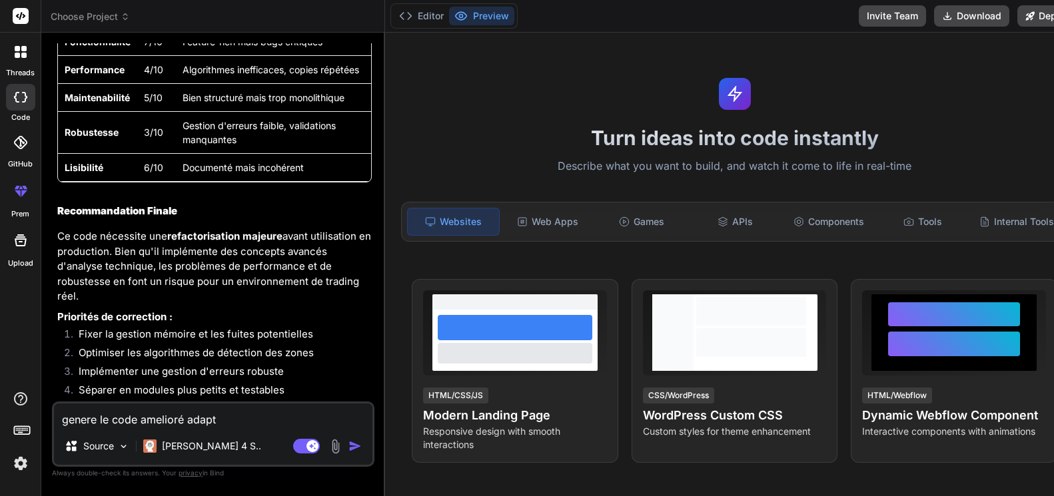
type textarea "genere le code amelioré adapté"
type textarea "x"
type textarea "genere le code amelioré eadapté"
type textarea "x"
type textarea "genere le code amelioré etadapté"
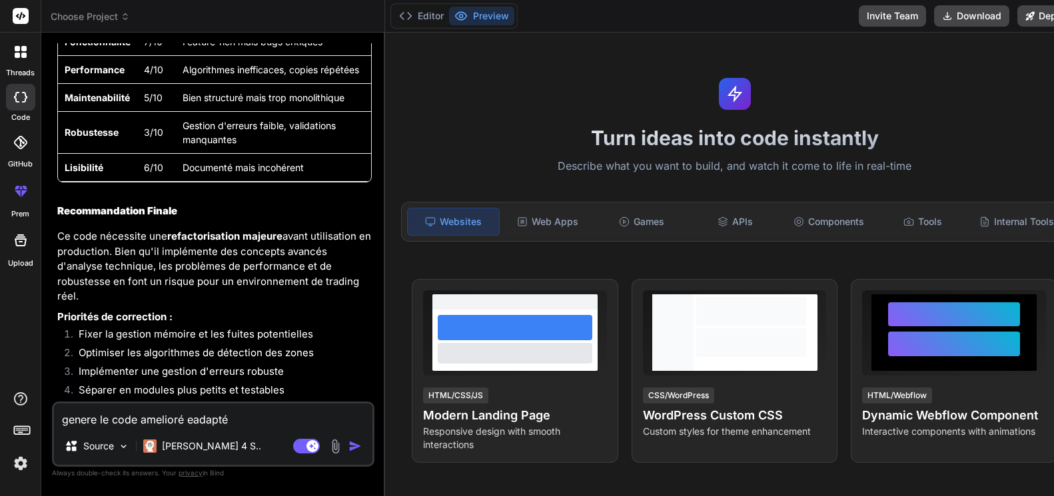
type textarea "x"
type textarea "genere le code amelioré et adapté"
type textarea "x"
type textarea "genere le code amelioré et adapté"
type textarea "x"
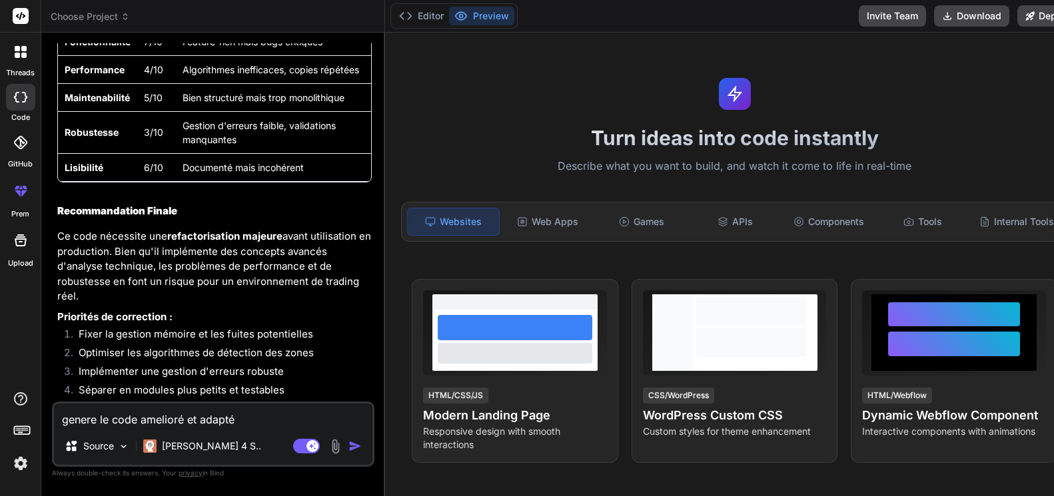
type textarea "genere le code amelioré et adapté a"
type textarea "x"
type textarea "genere le code amelioré et adapté au"
type textarea "x"
type textarea "genere le code amelioré et adapté aux"
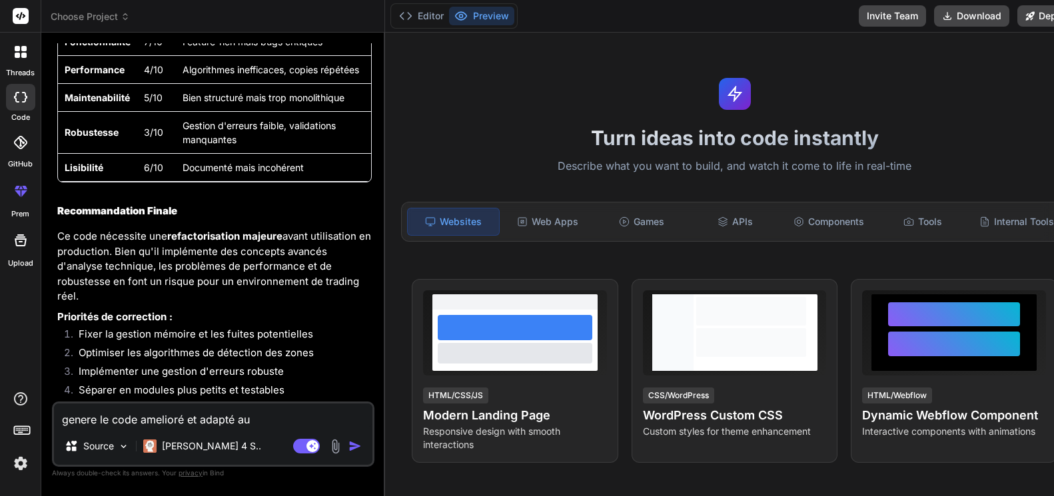
type textarea "x"
type textarea "genere le code amelioré et adapté aux"
type textarea "x"
type textarea "genere le code amelioré et adapté aux r"
type textarea "x"
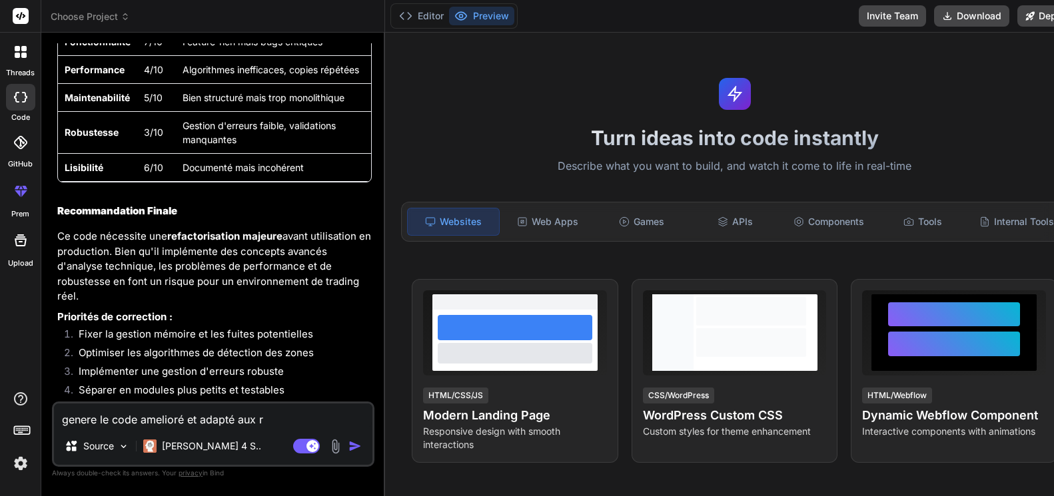
type textarea "genere le code amelioré et adapté aux re"
type textarea "x"
type textarea "genere le code amelioré et adapté aux rem"
type textarea "x"
type textarea "genere le code amelioré et adapté aux remq"
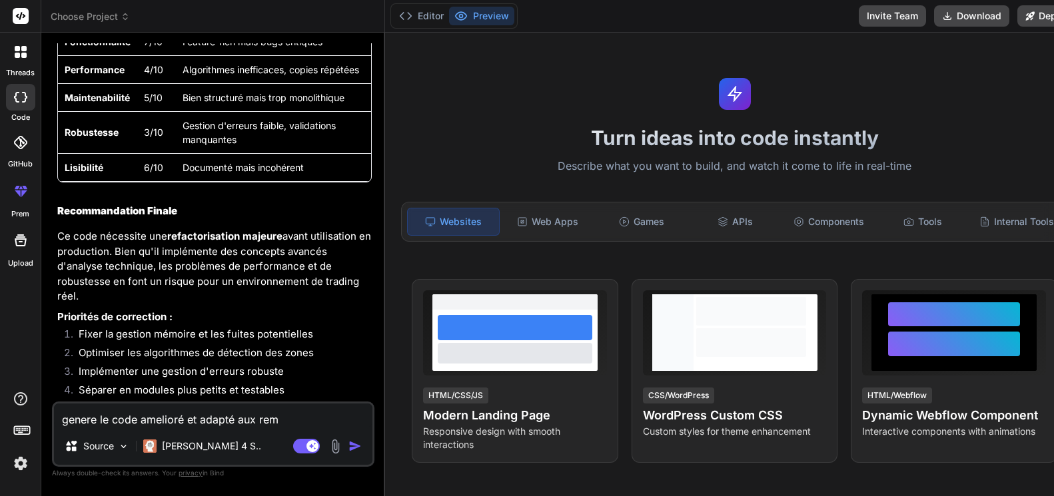
type textarea "x"
type textarea "genere le code amelioré et adapté aux remqr"
click at [122, 446] on img at bounding box center [123, 446] width 11 height 11
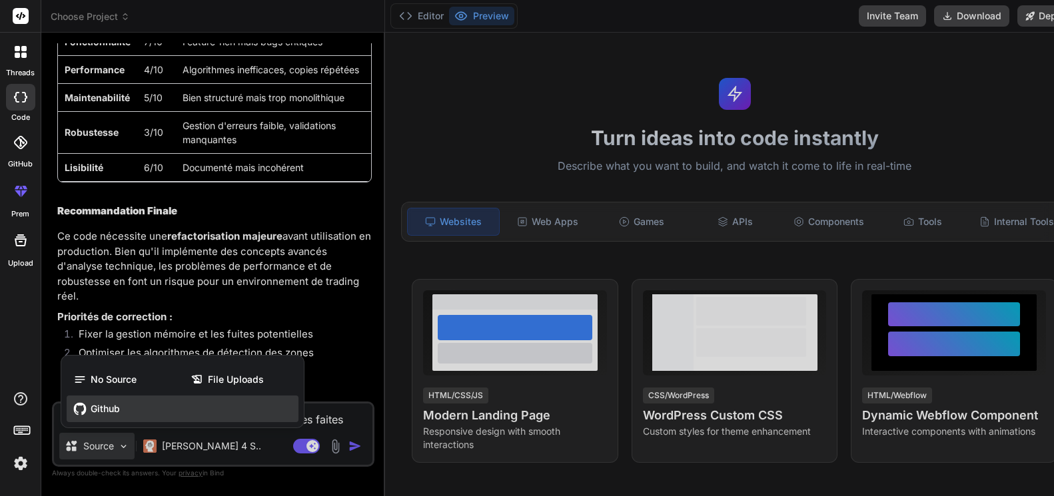
click at [95, 404] on span "Github" at bounding box center [105, 408] width 29 height 13
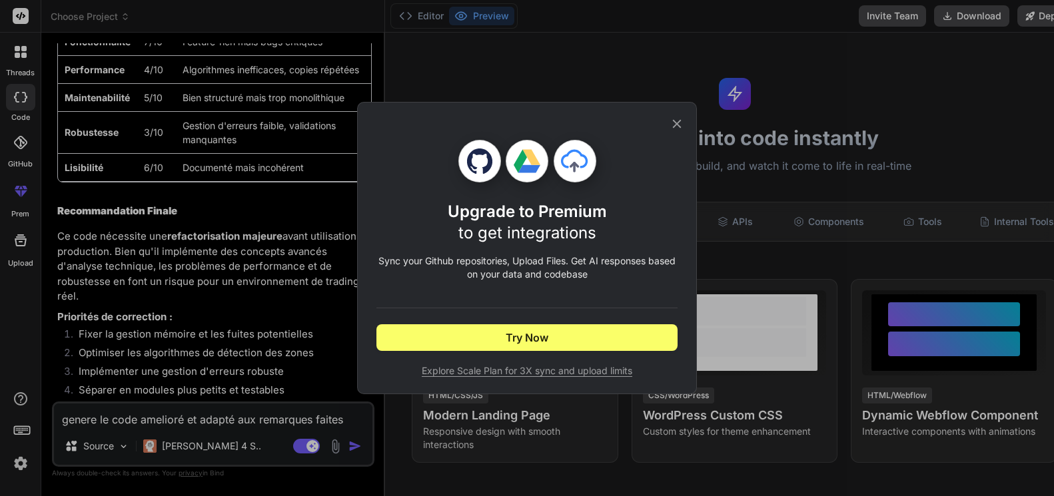
click at [678, 123] on icon at bounding box center [677, 124] width 9 height 9
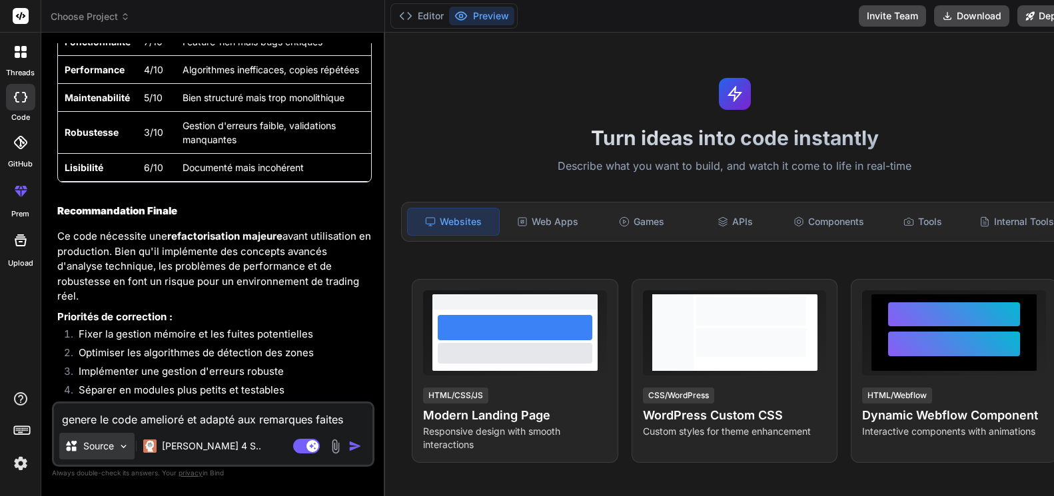
click at [104, 443] on p "Source" at bounding box center [98, 446] width 31 height 13
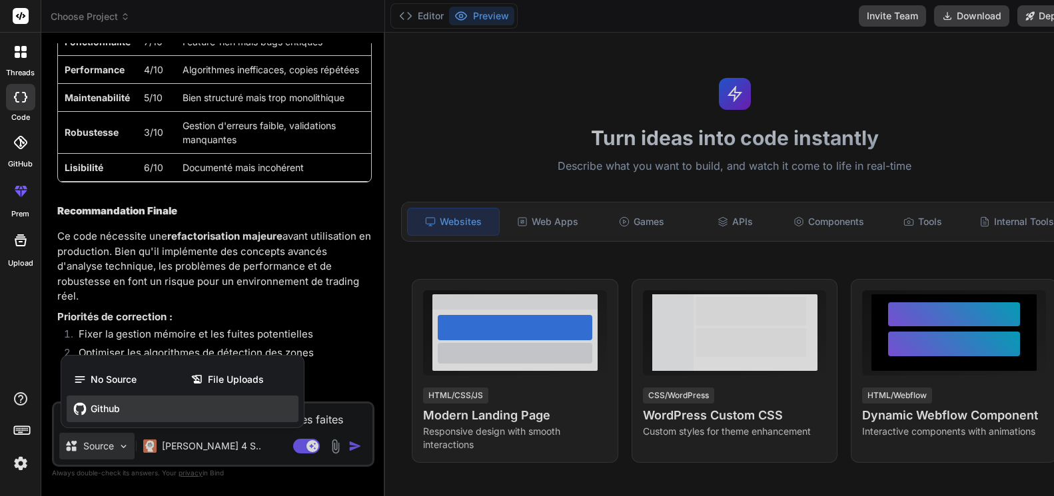
click at [102, 410] on span "Github" at bounding box center [105, 408] width 29 height 13
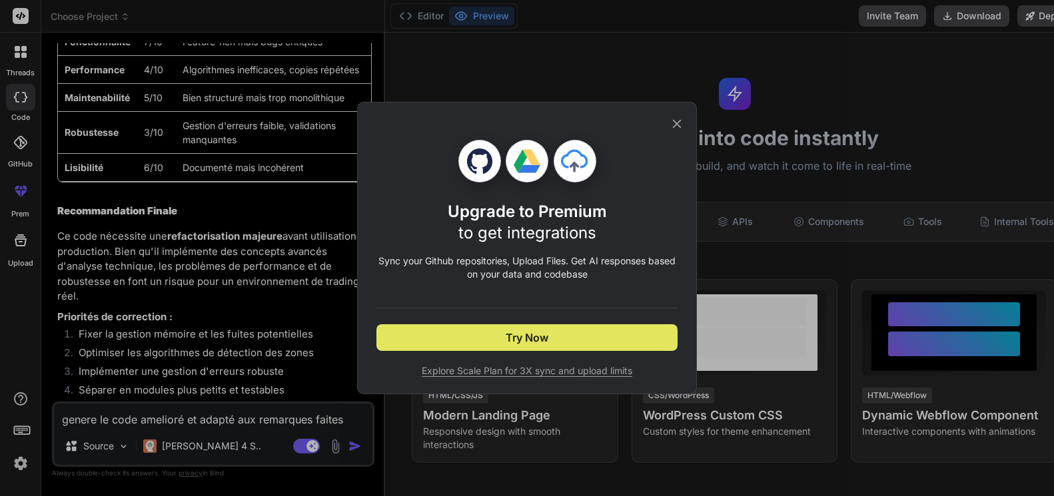
click at [499, 338] on button "Try Now" at bounding box center [526, 337] width 301 height 27
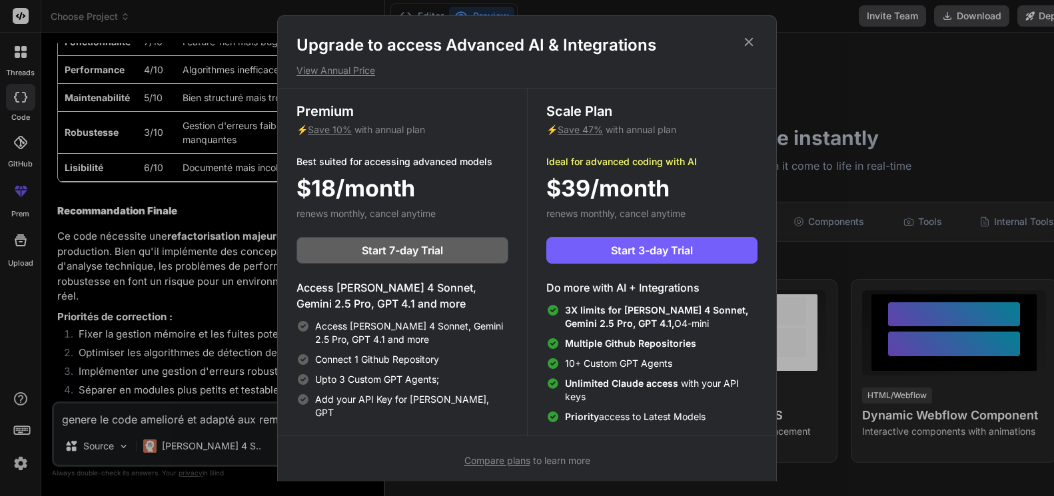
scroll to position [3, 0]
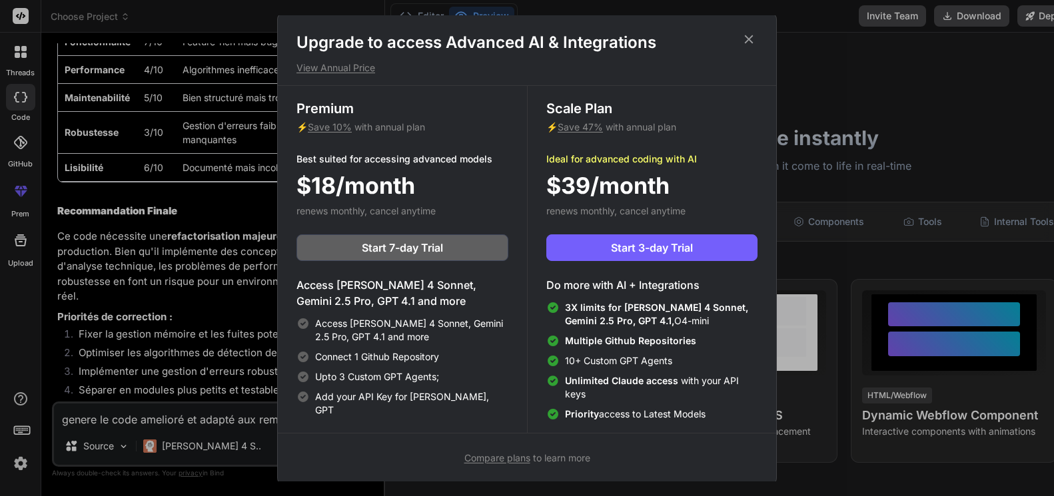
click at [205, 346] on div "Upgrade to access Advanced AI & Integrations View Annual Price Premium ⚡ Save 1…" at bounding box center [527, 248] width 1054 height 496
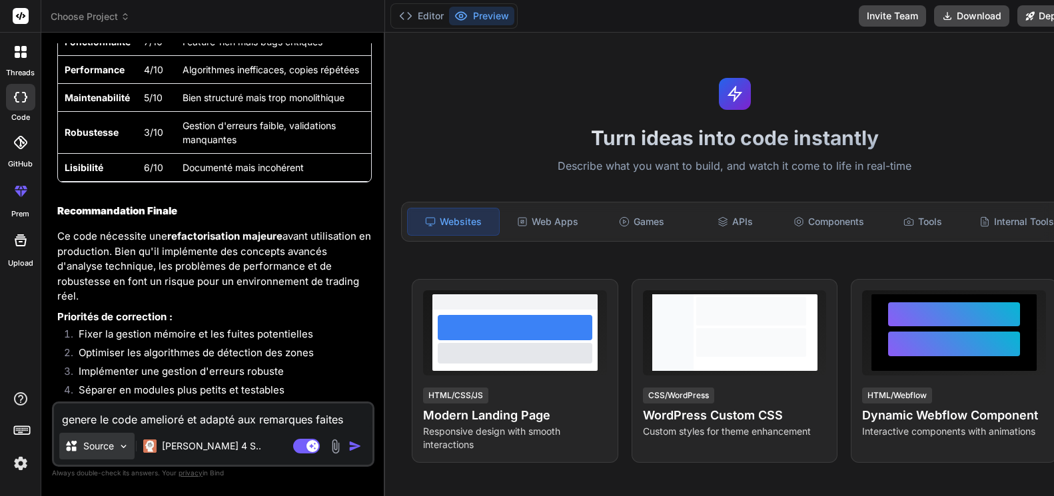
click at [103, 441] on p "Source" at bounding box center [98, 446] width 31 height 13
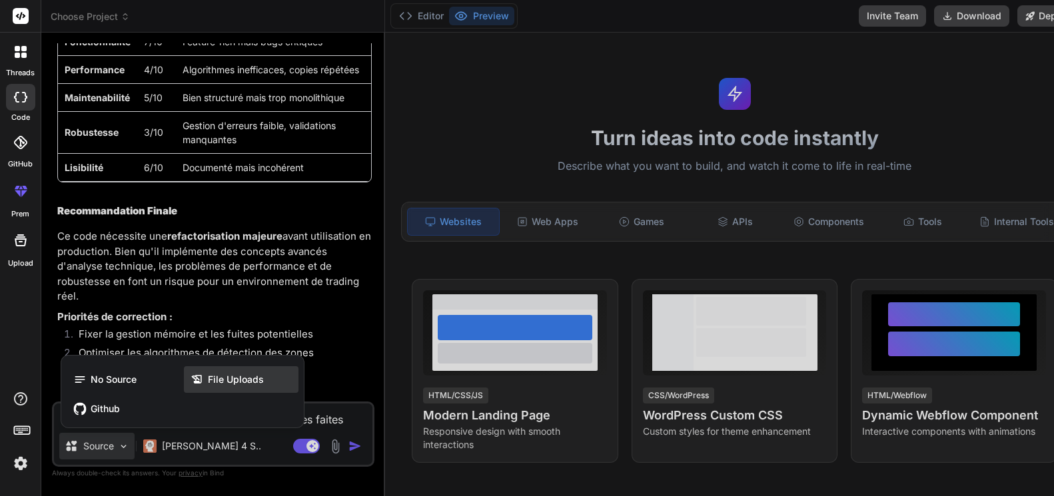
click at [218, 381] on span "File Uploads" at bounding box center [236, 379] width 56 height 13
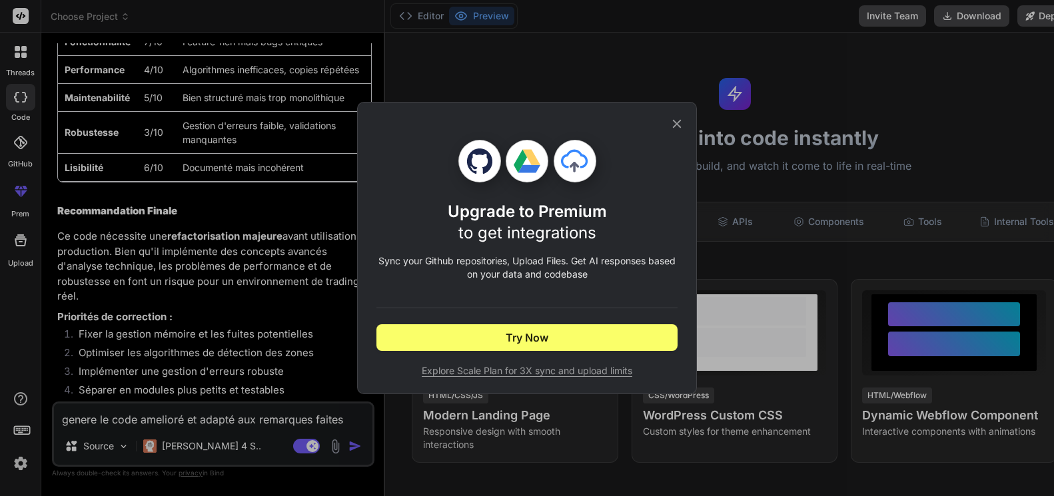
click at [678, 124] on icon at bounding box center [677, 124] width 15 height 15
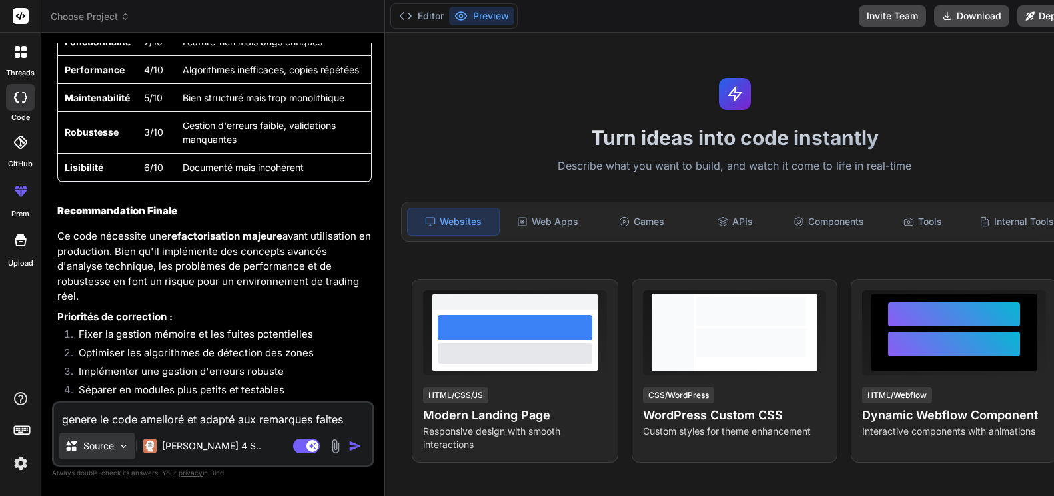
click at [96, 445] on p "Source" at bounding box center [98, 446] width 31 height 13
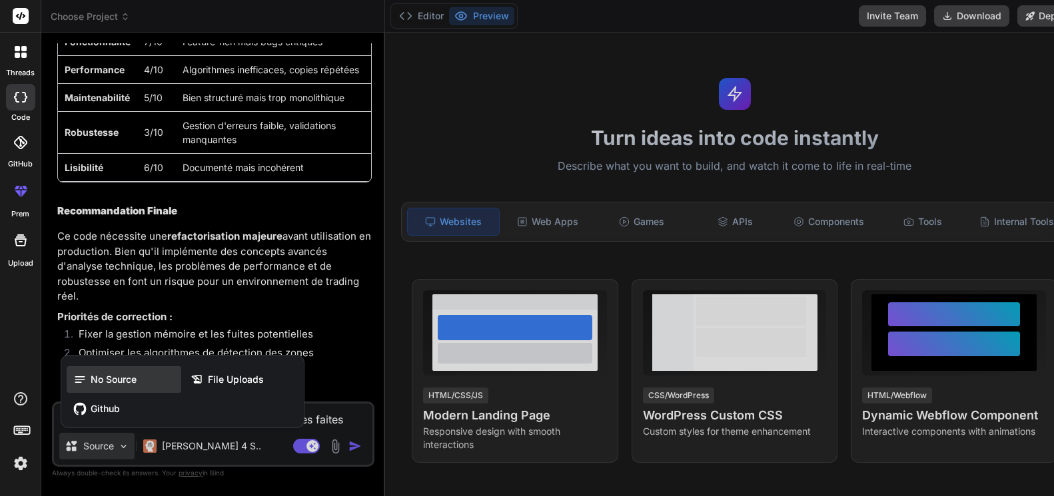
click at [118, 380] on span "No Source" at bounding box center [114, 379] width 46 height 13
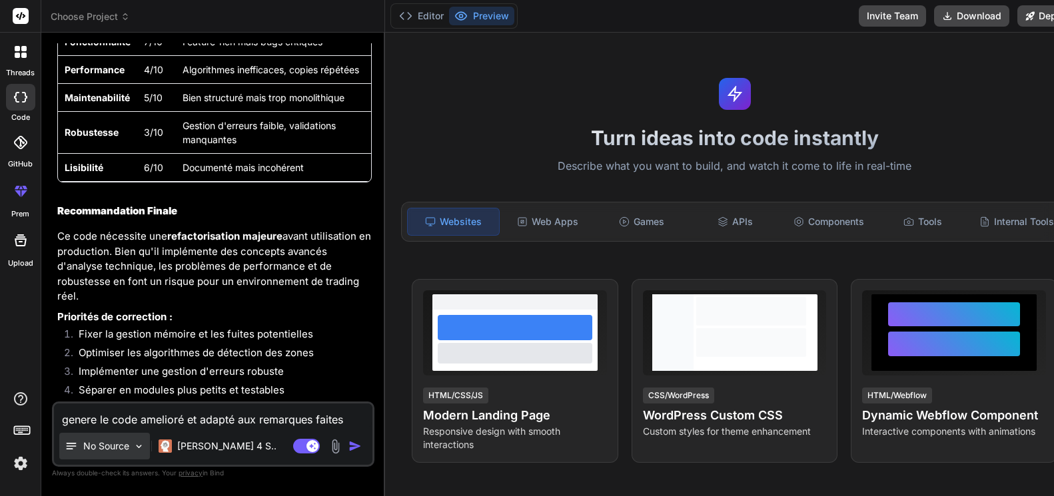
click at [107, 444] on p "No Source" at bounding box center [106, 446] width 46 height 13
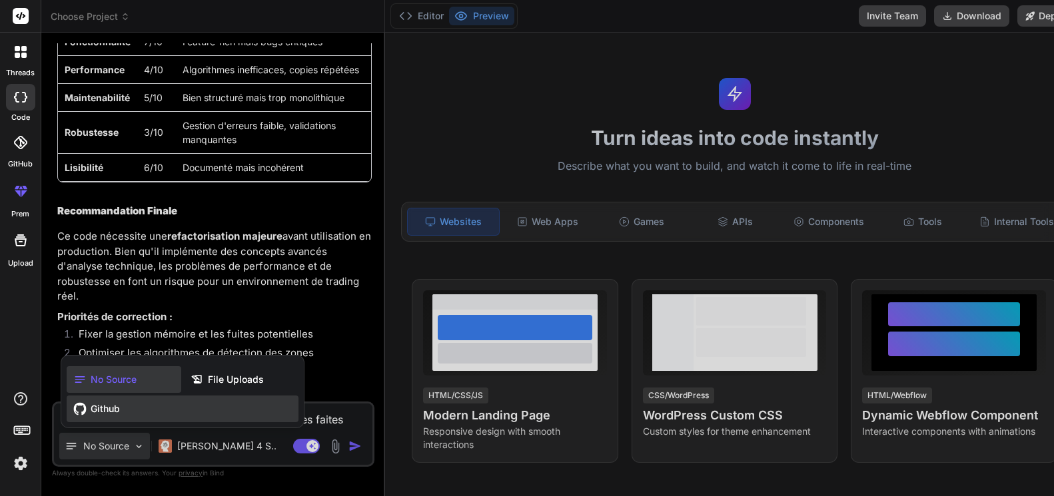
click at [109, 408] on span "Github" at bounding box center [105, 408] width 29 height 13
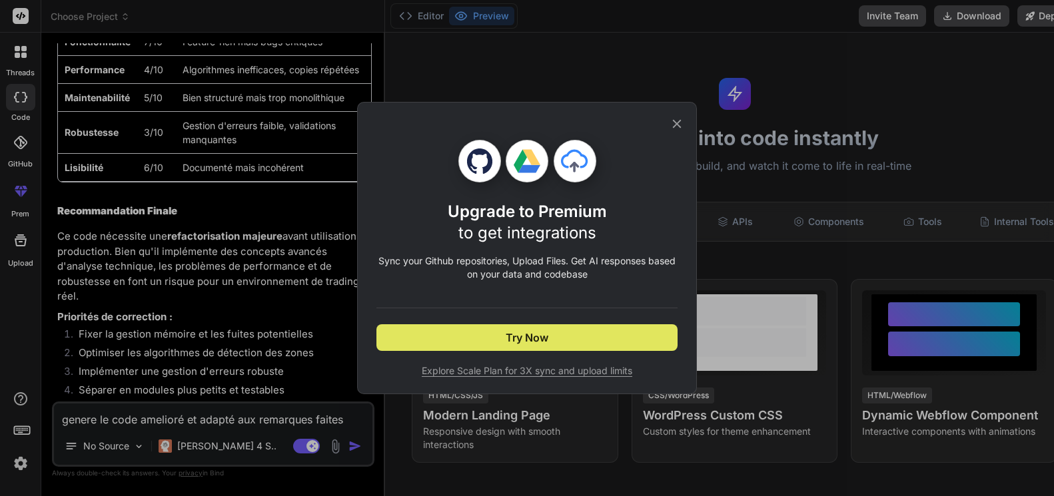
click at [596, 324] on button "Try Now" at bounding box center [526, 337] width 301 height 27
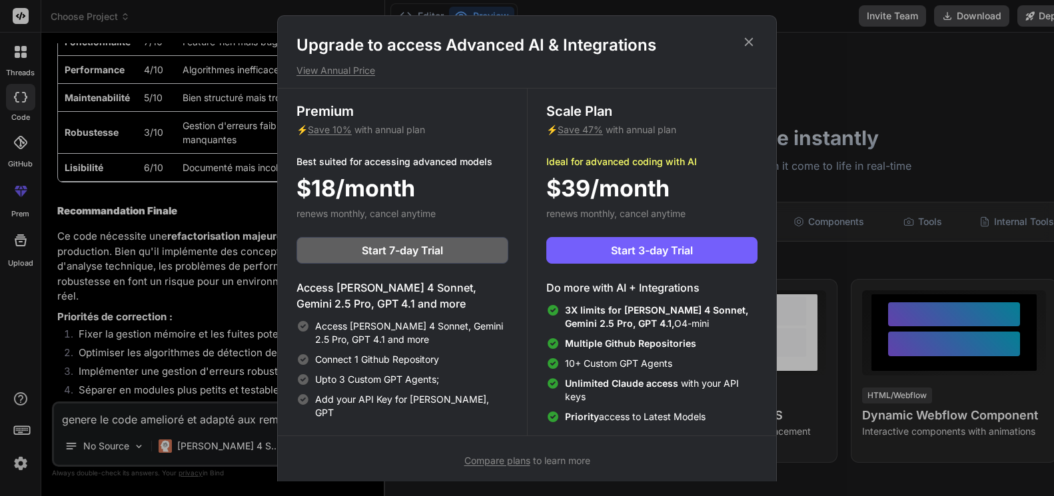
click at [740, 40] on h1 "Upgrade to access Advanced AI & Integrations" at bounding box center [526, 45] width 461 height 21
click at [740, 37] on h1 "Upgrade to access Advanced AI & Integrations" at bounding box center [526, 45] width 461 height 21
click at [743, 41] on icon at bounding box center [749, 42] width 15 height 15
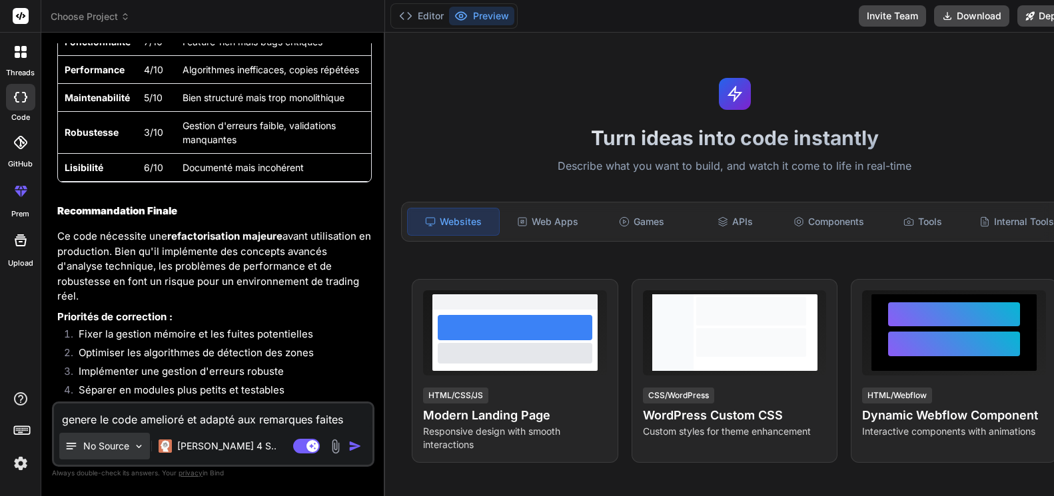
click at [70, 444] on icon at bounding box center [71, 446] width 13 height 13
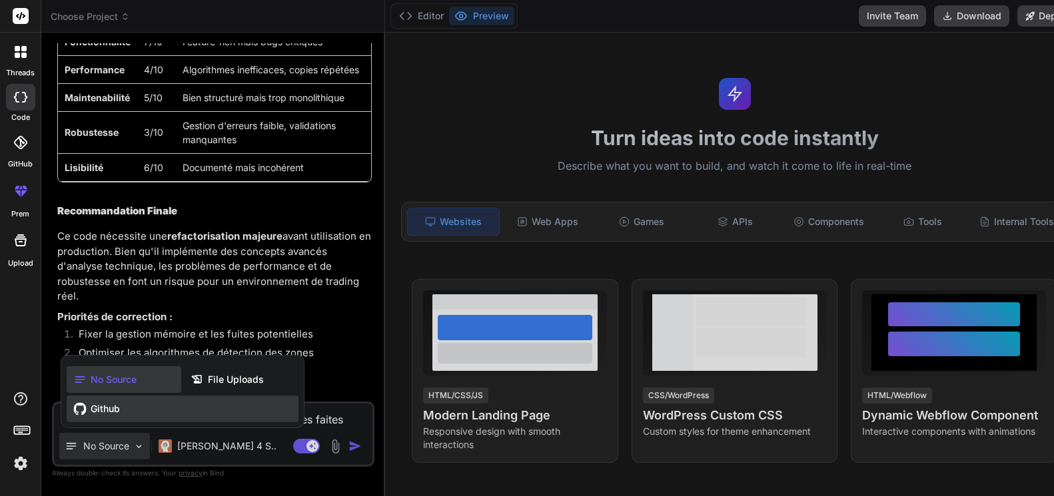
click at [91, 411] on span "Github" at bounding box center [105, 408] width 29 height 13
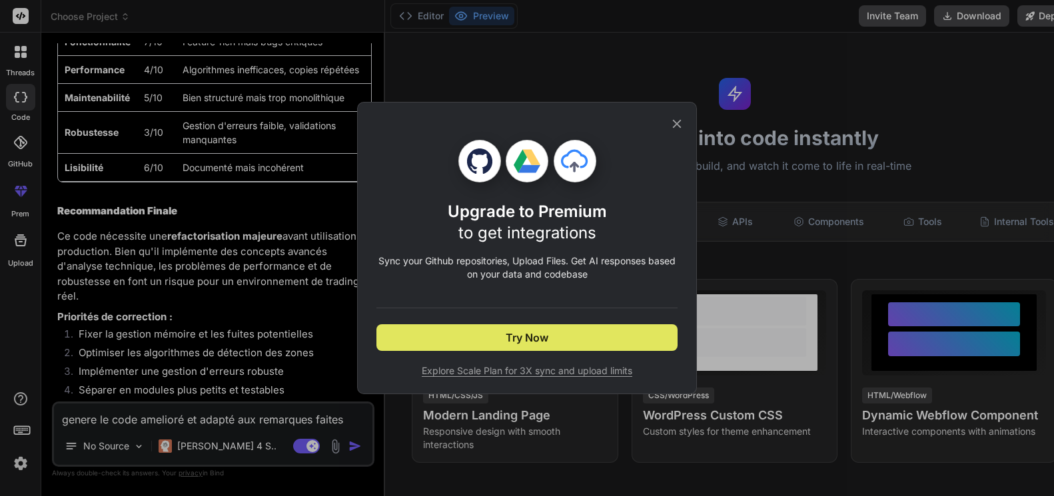
click at [525, 339] on span "Try Now" at bounding box center [527, 338] width 43 height 16
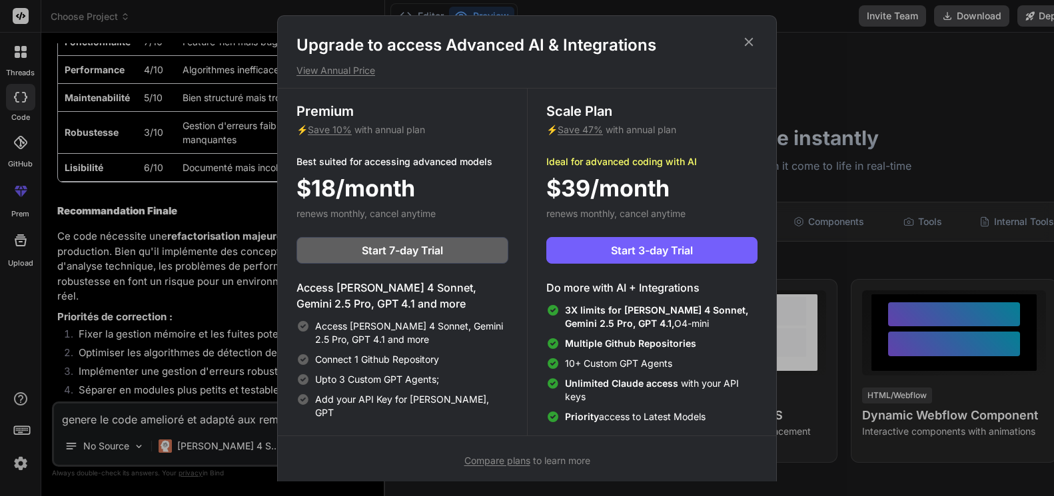
click at [153, 419] on div "Upgrade to access Advanced AI & Integrations View Annual Price Premium ⚡ Save 1…" at bounding box center [527, 248] width 1054 height 496
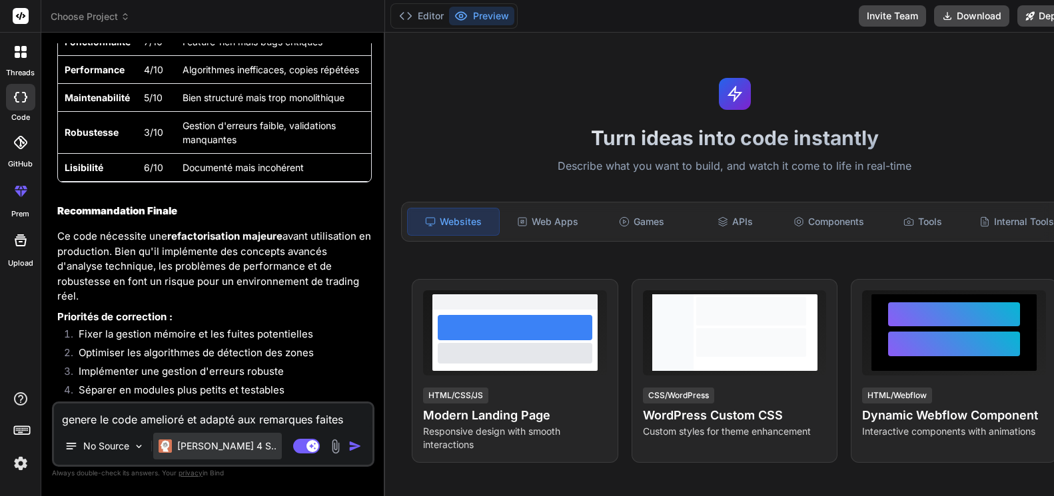
click at [179, 454] on div "[PERSON_NAME] 4 S.." at bounding box center [217, 446] width 129 height 27
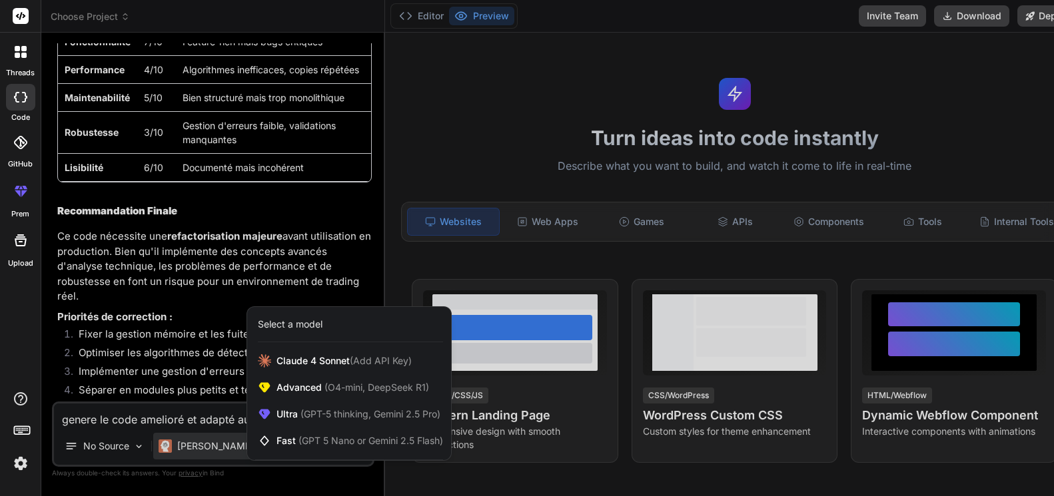
click at [183, 450] on div at bounding box center [527, 248] width 1054 height 496
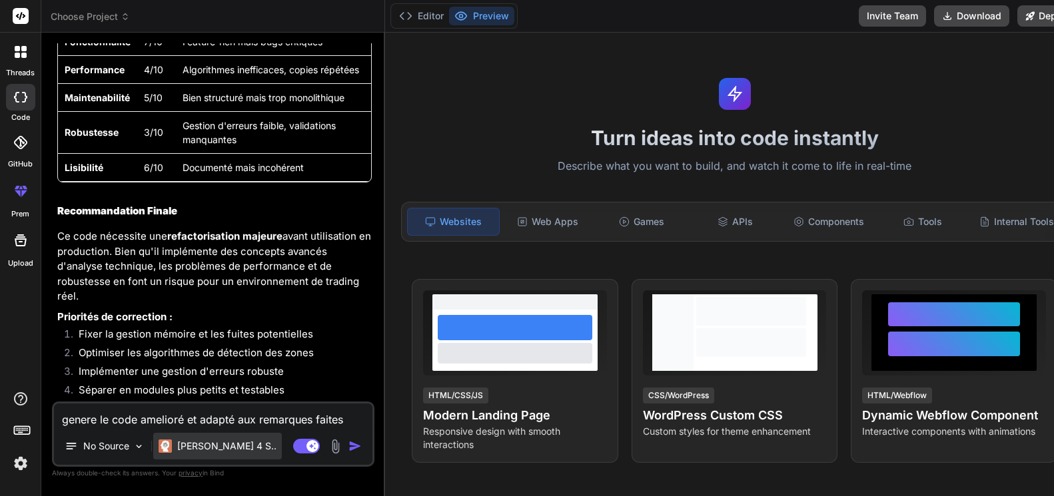
click at [195, 436] on div "[PERSON_NAME] 4 S.." at bounding box center [217, 446] width 129 height 27
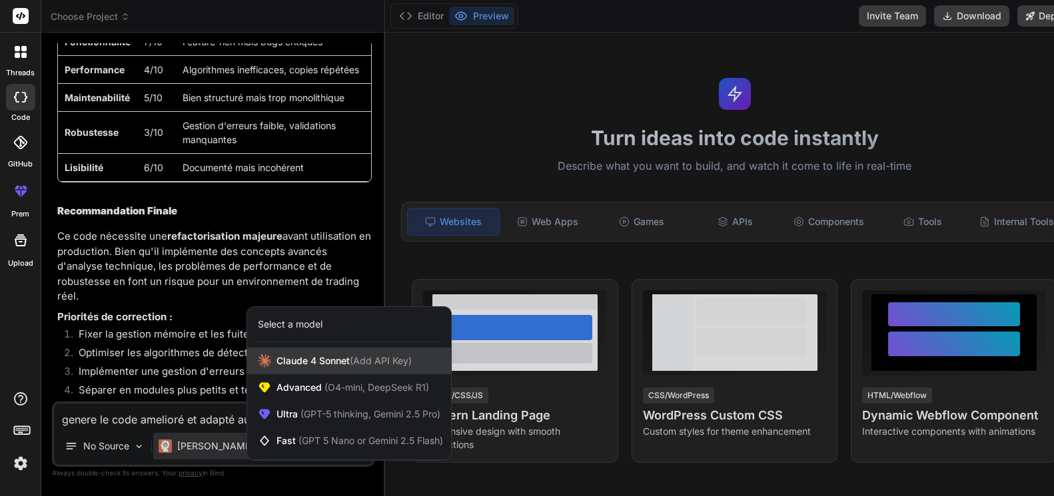
click at [322, 354] on span "[PERSON_NAME] 4 Sonnet (Add API Key)" at bounding box center [343, 360] width 135 height 13
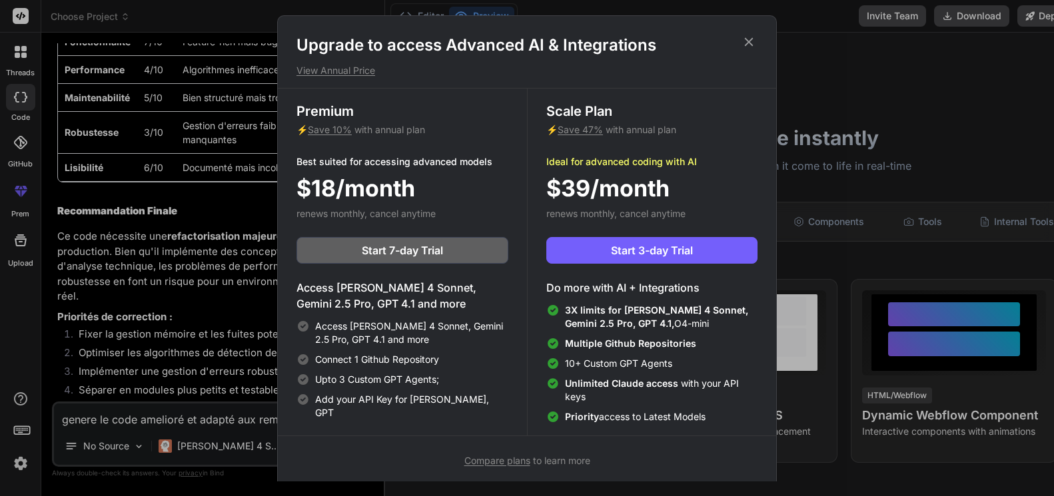
click at [746, 35] on icon at bounding box center [749, 42] width 15 height 15
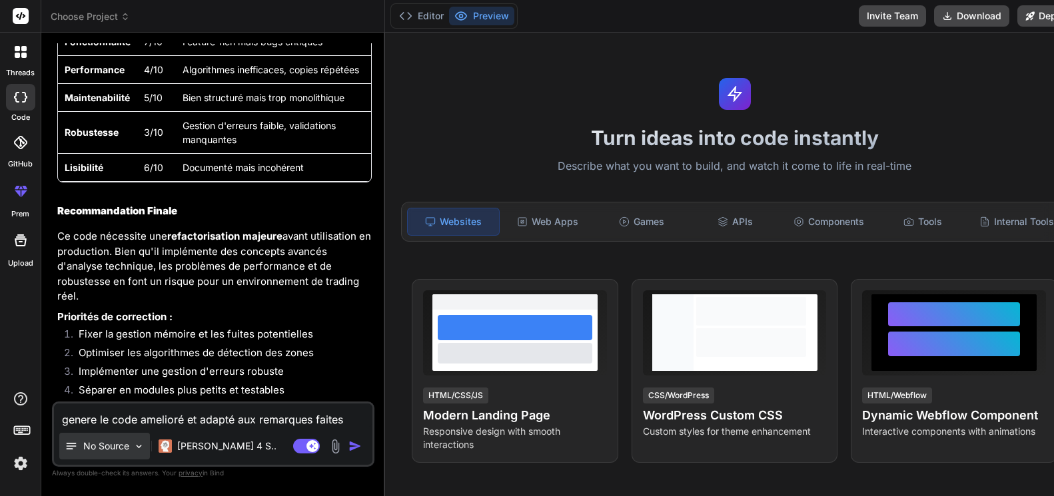
click at [105, 446] on p "No Source" at bounding box center [106, 446] width 46 height 13
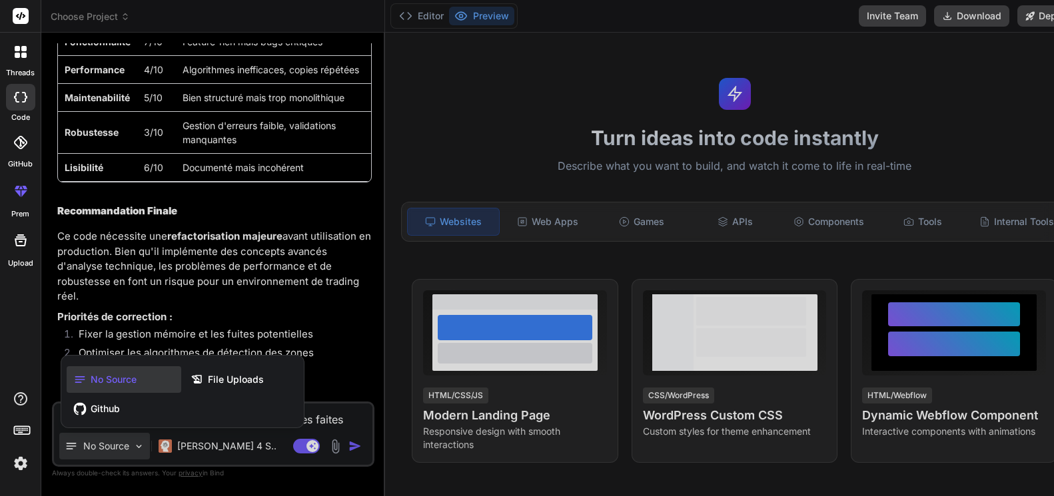
click at [303, 448] on div at bounding box center [527, 248] width 1054 height 496
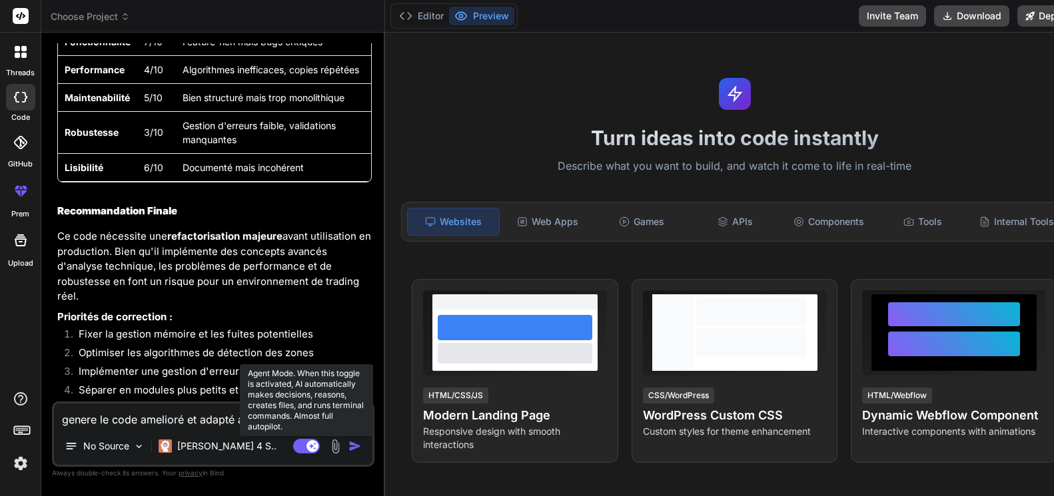
click at [306, 446] on rect at bounding box center [312, 446] width 12 height 12
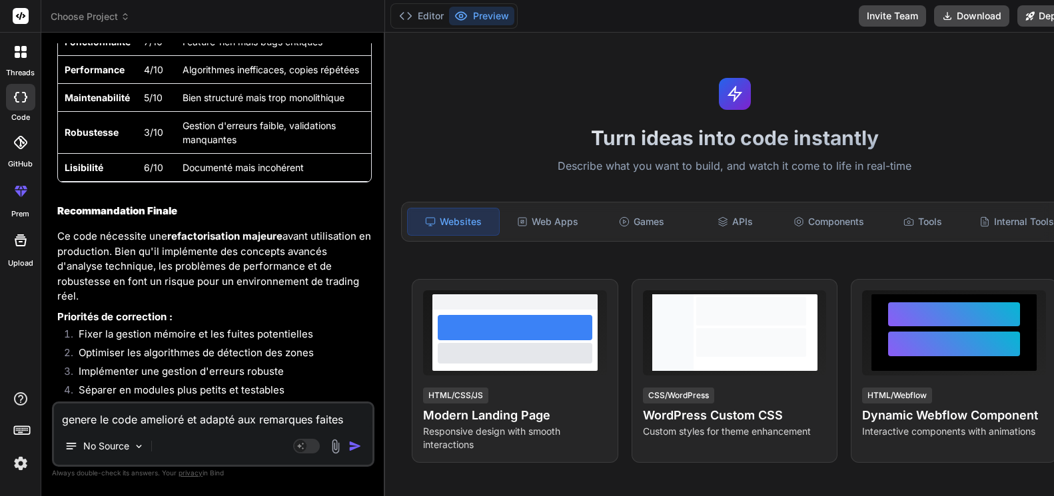
click at [349, 448] on img "button" at bounding box center [354, 446] width 13 height 13
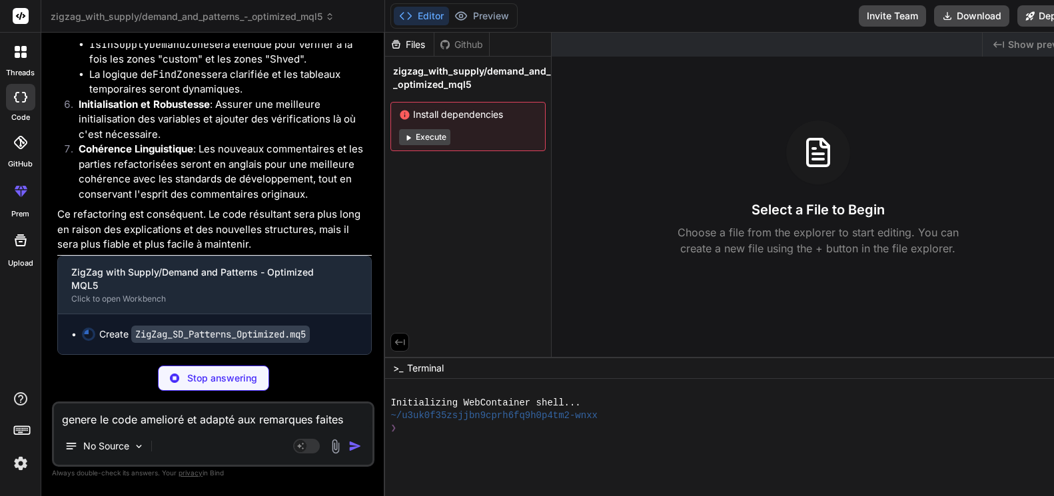
scroll to position [43918, 0]
click at [428, 137] on button "Execute" at bounding box center [424, 137] width 51 height 16
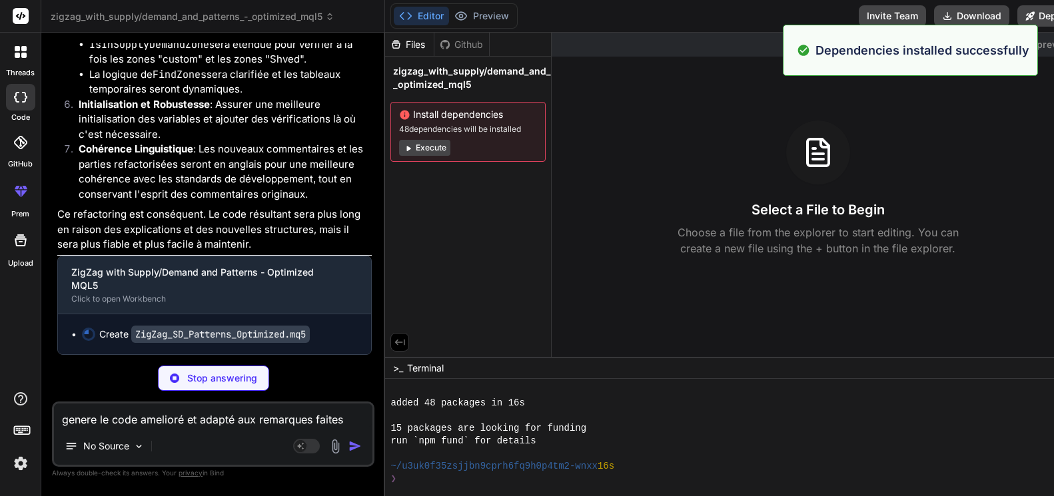
scroll to position [139, 0]
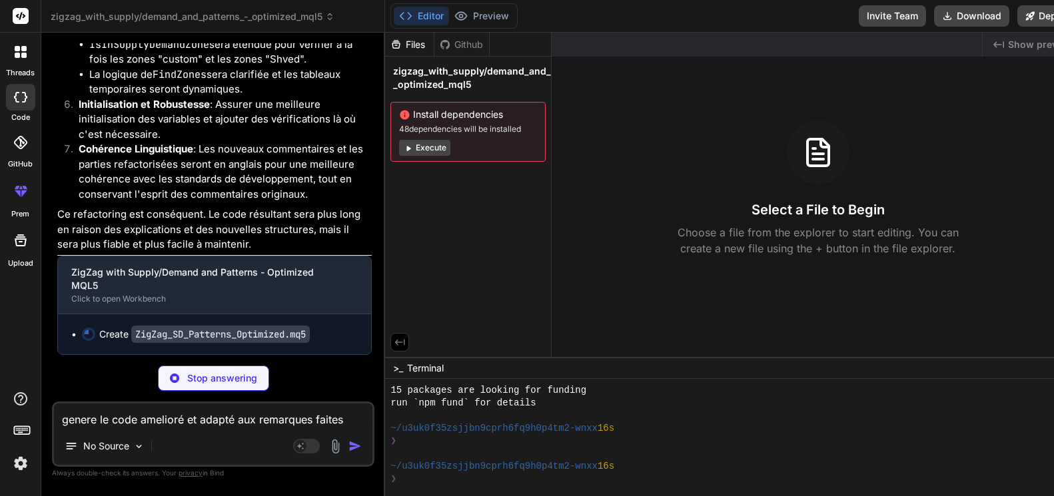
click at [412, 149] on button "Execute" at bounding box center [424, 148] width 51 height 16
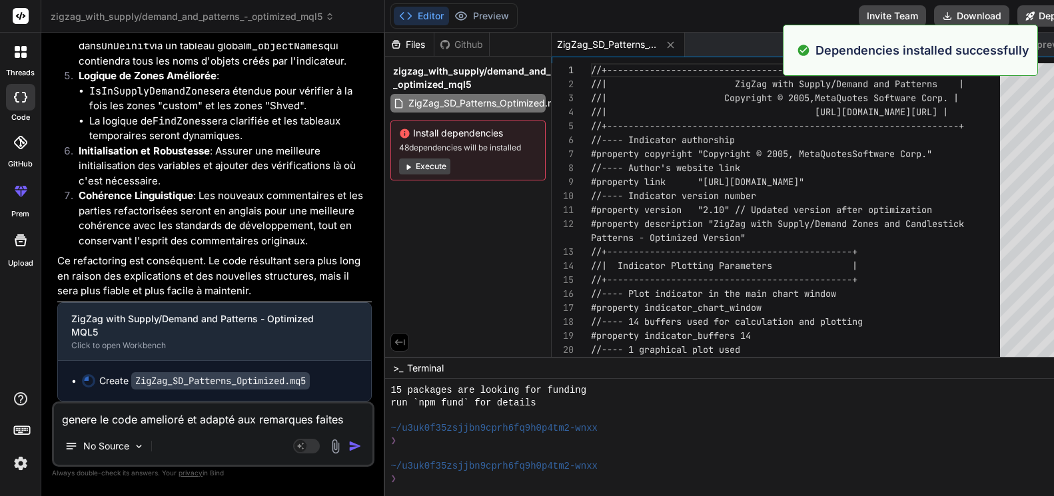
scroll to position [43871, 0]
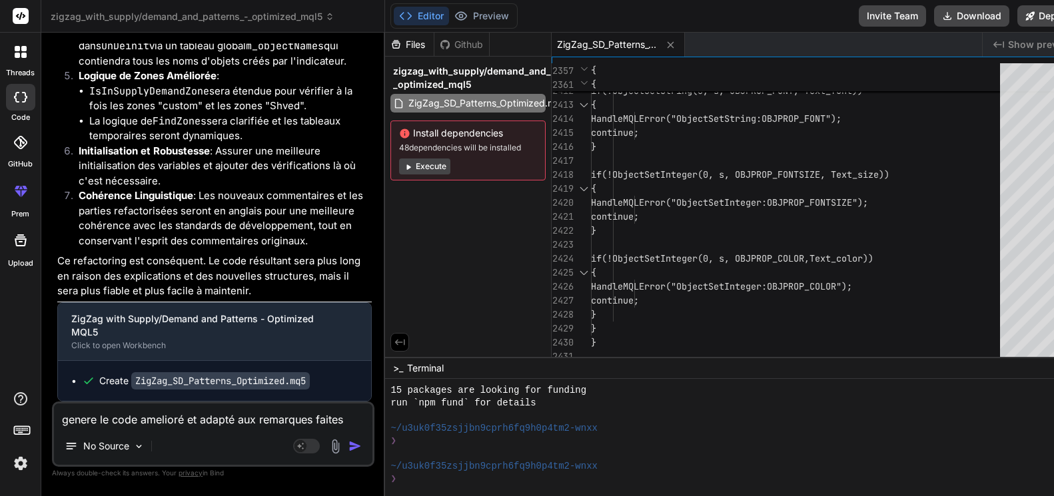
click at [416, 169] on button "Execute" at bounding box center [424, 167] width 51 height 16
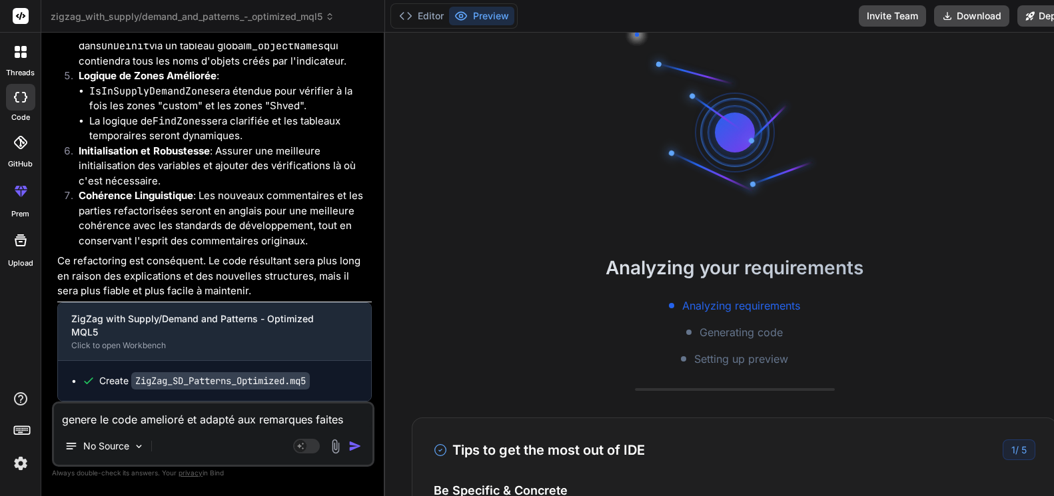
scroll to position [519, 0]
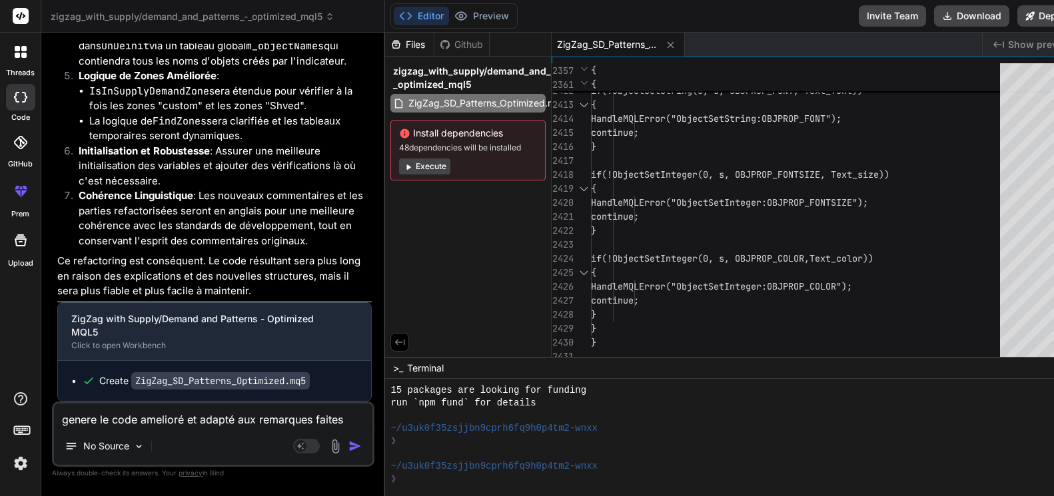
drag, startPoint x: 412, startPoint y: 165, endPoint x: 420, endPoint y: 165, distance: 8.0
click at [411, 165] on button "Execute" at bounding box center [424, 167] width 51 height 16
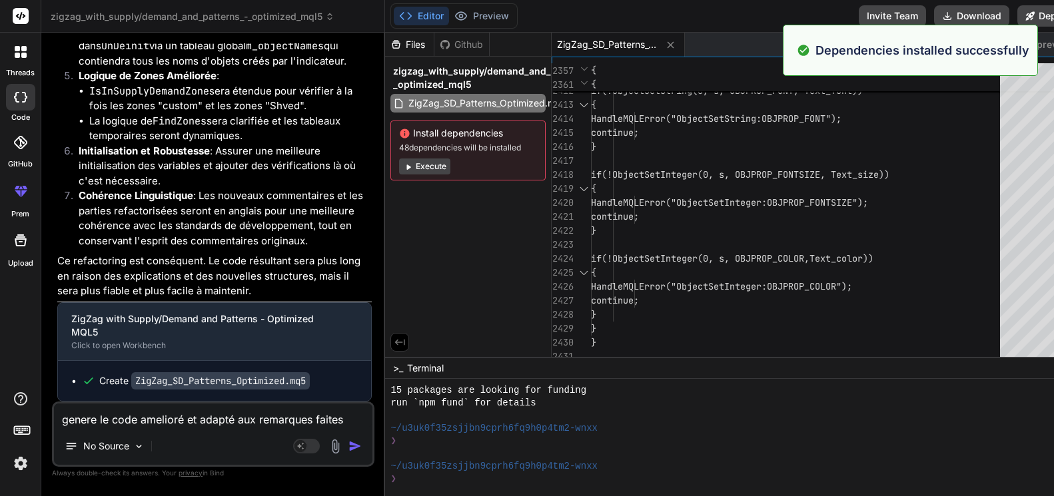
scroll to position [709, 0]
click at [898, 55] on p "Dependencies installed successfully" at bounding box center [922, 50] width 214 height 18
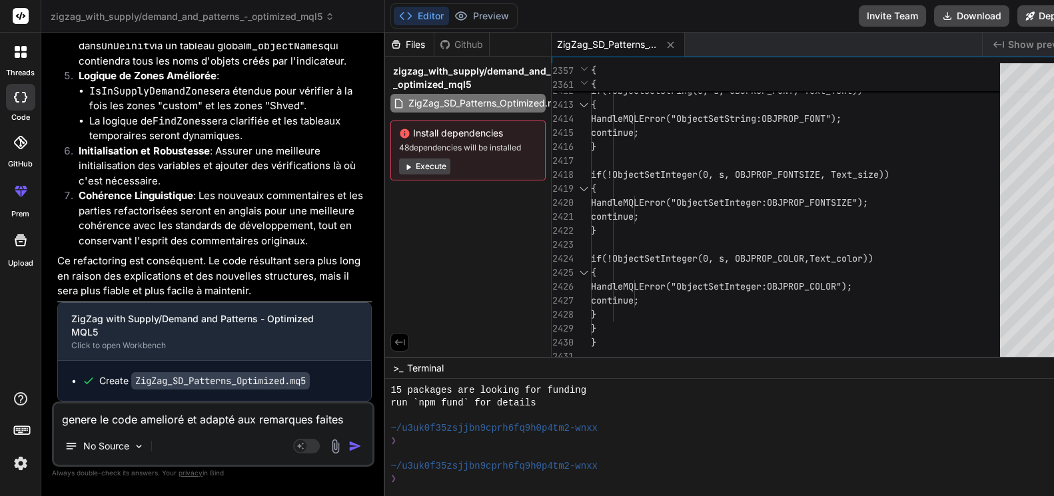
click at [455, 39] on div "Github" at bounding box center [461, 44] width 55 height 13
click at [444, 43] on div "Github" at bounding box center [461, 44] width 55 height 13
click at [394, 338] on icon at bounding box center [400, 342] width 12 height 12
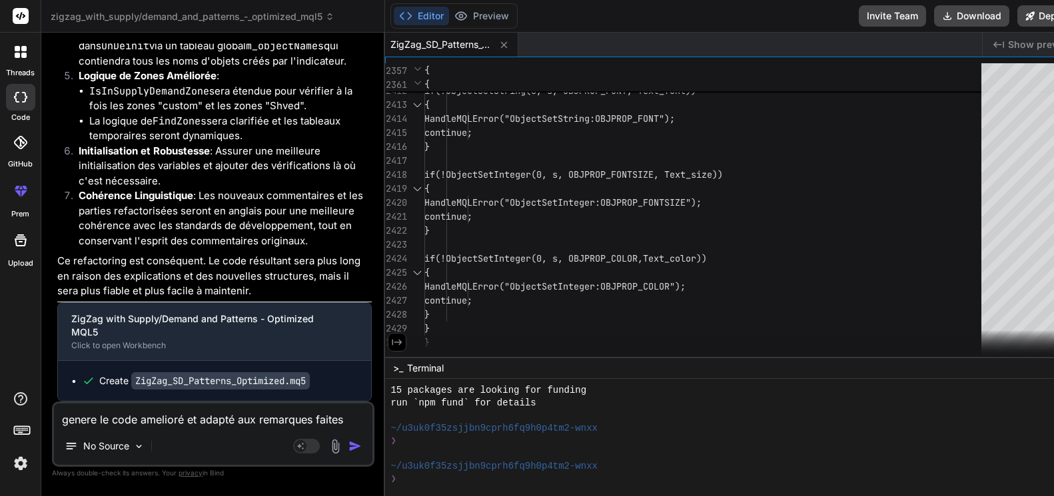
click at [392, 341] on icon at bounding box center [397, 343] width 10 height 6
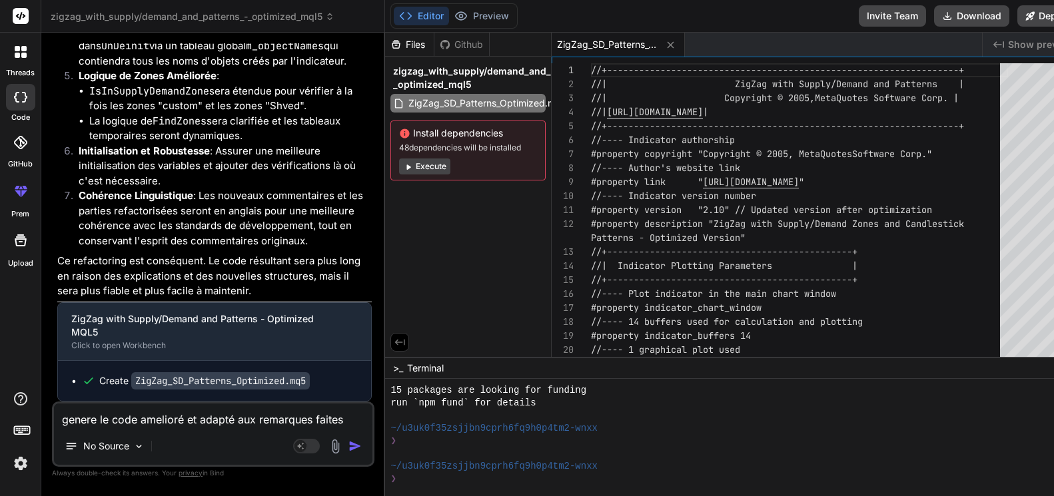
scroll to position [0, 0]
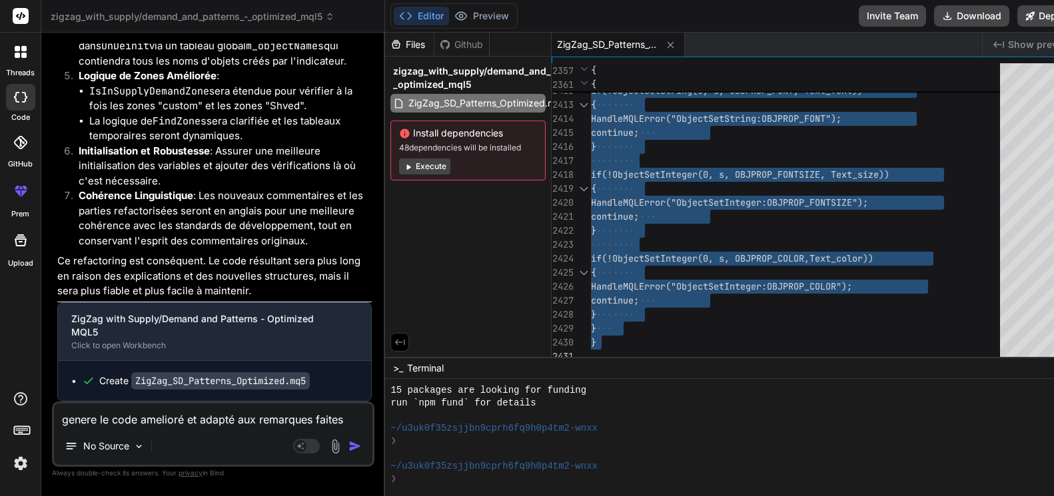
drag, startPoint x: 557, startPoint y: 68, endPoint x: 674, endPoint y: 401, distance: 352.9
click at [404, 448] on div at bounding box center [718, 454] width 657 height 13
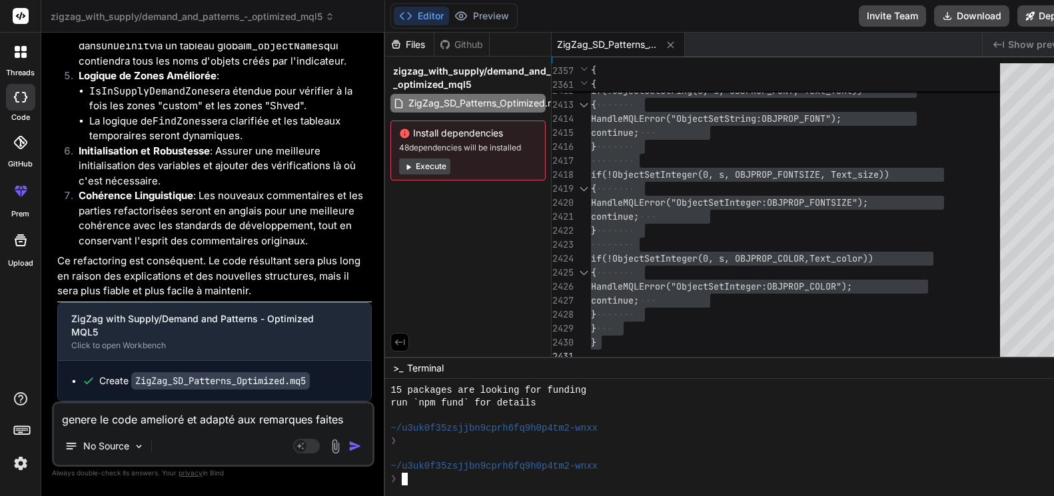
click at [399, 448] on div at bounding box center [718, 454] width 657 height 13
click at [396, 442] on div "❯" at bounding box center [718, 441] width 657 height 13
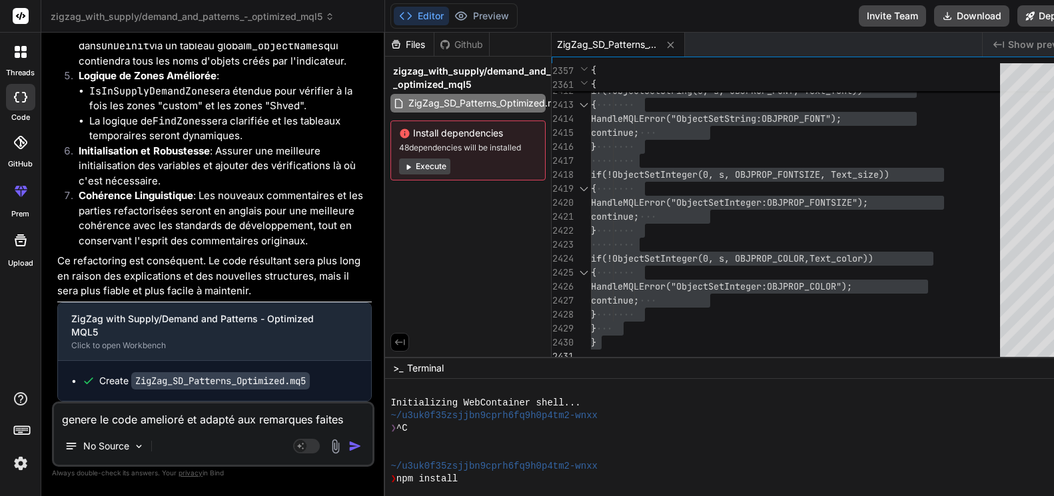
scroll to position [77, 0]
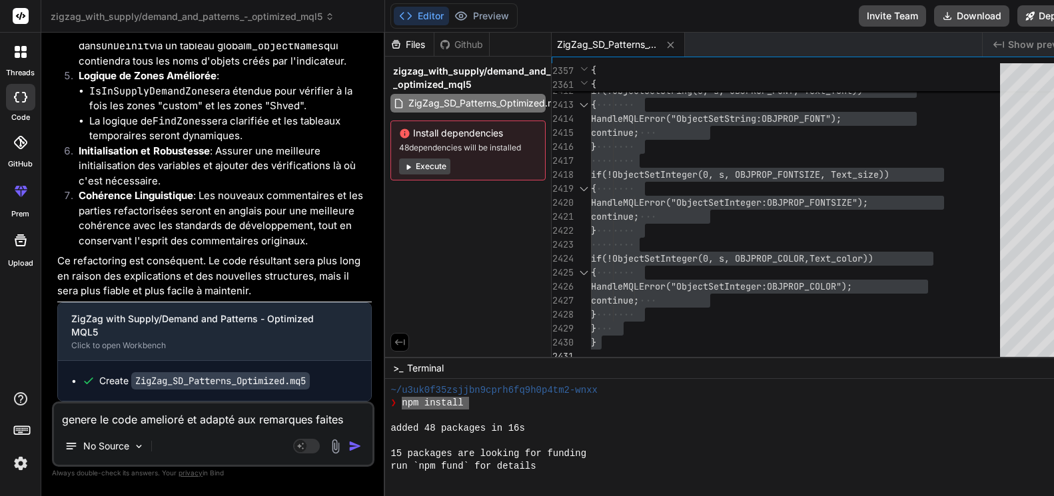
drag, startPoint x: 390, startPoint y: 405, endPoint x: 457, endPoint y: 405, distance: 67.3
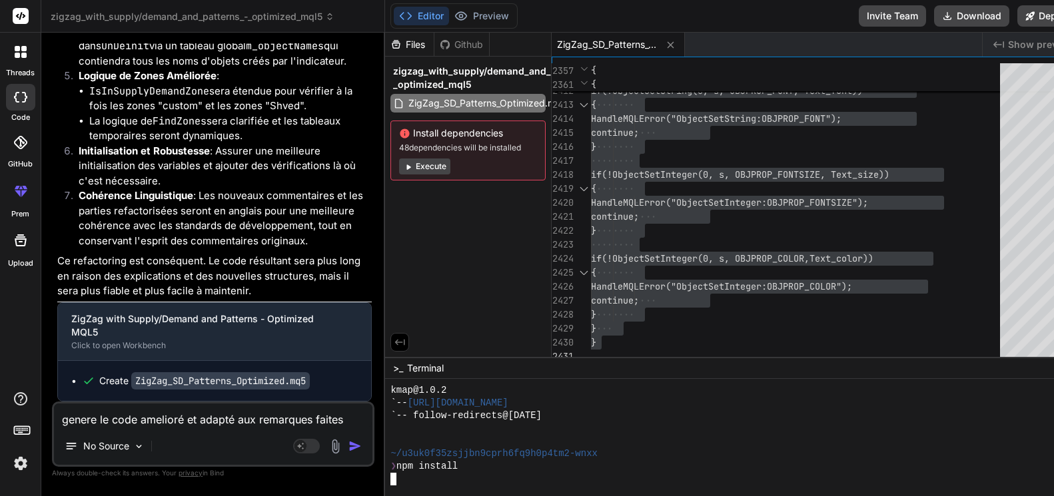
scroll to position [1152, 0]
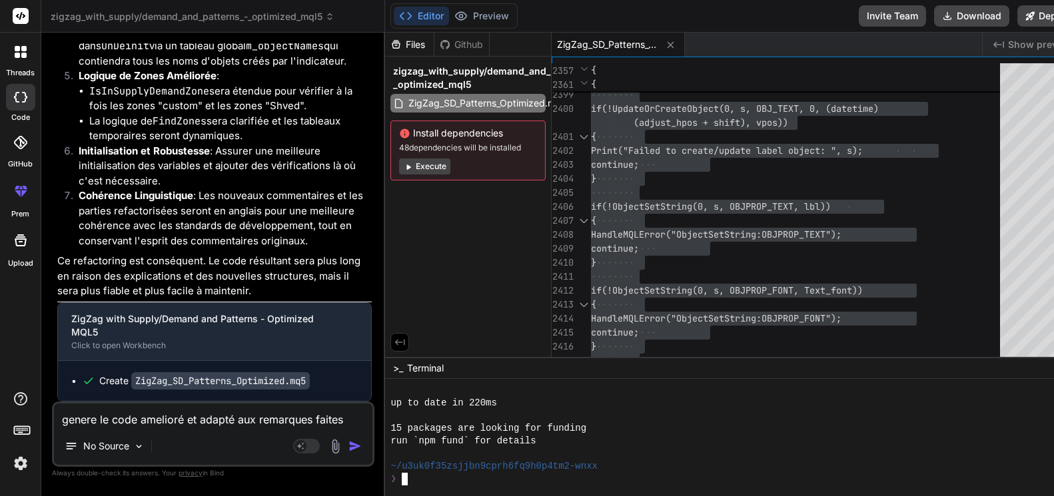
click at [21, 52] on icon at bounding box center [21, 52] width 12 height 12
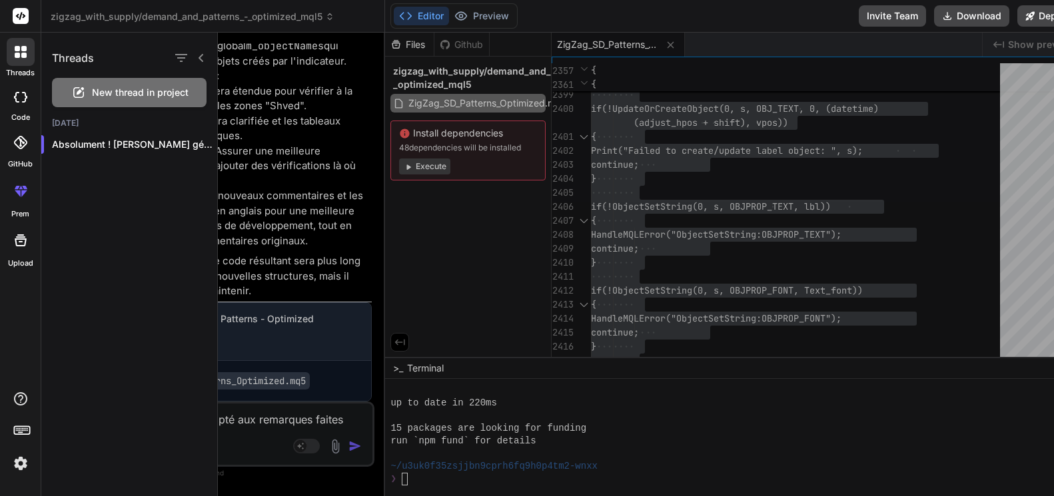
click at [104, 92] on span "New thread in project" at bounding box center [140, 92] width 97 height 13
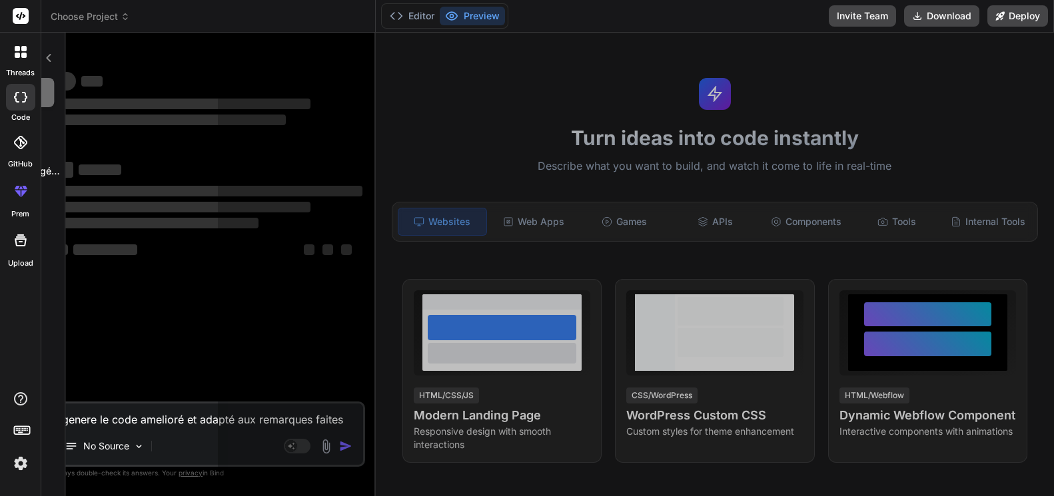
scroll to position [1203, 0]
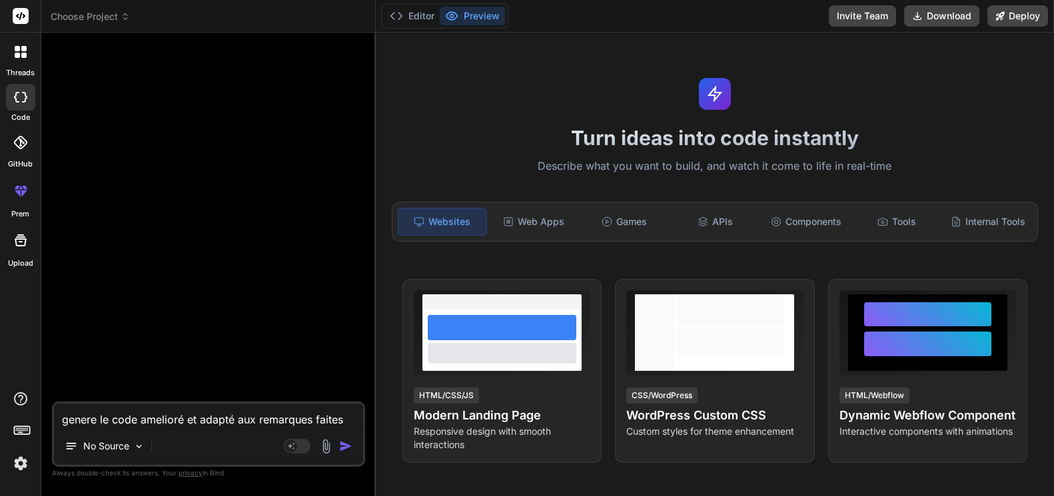
click at [24, 57] on icon at bounding box center [23, 55] width 5 height 5
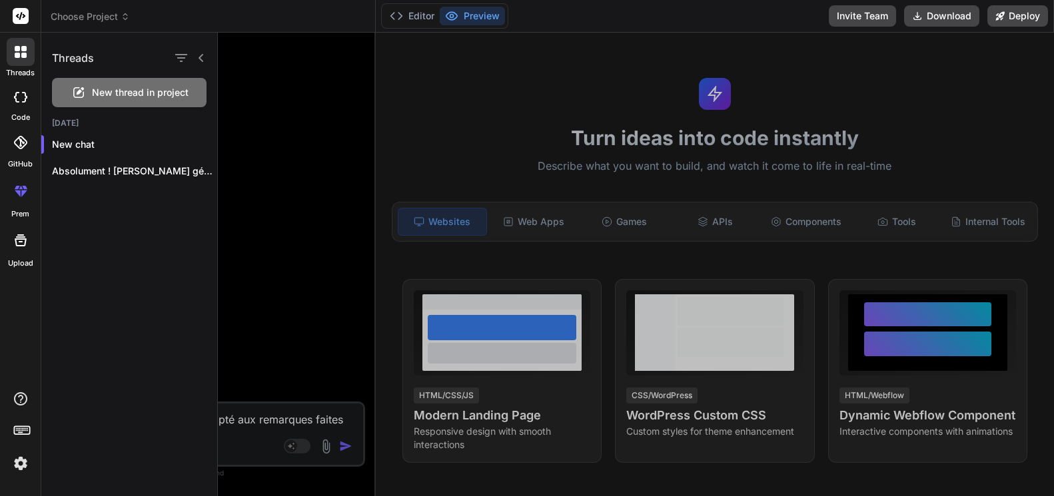
click at [22, 210] on label "prem" at bounding box center [20, 214] width 18 height 11
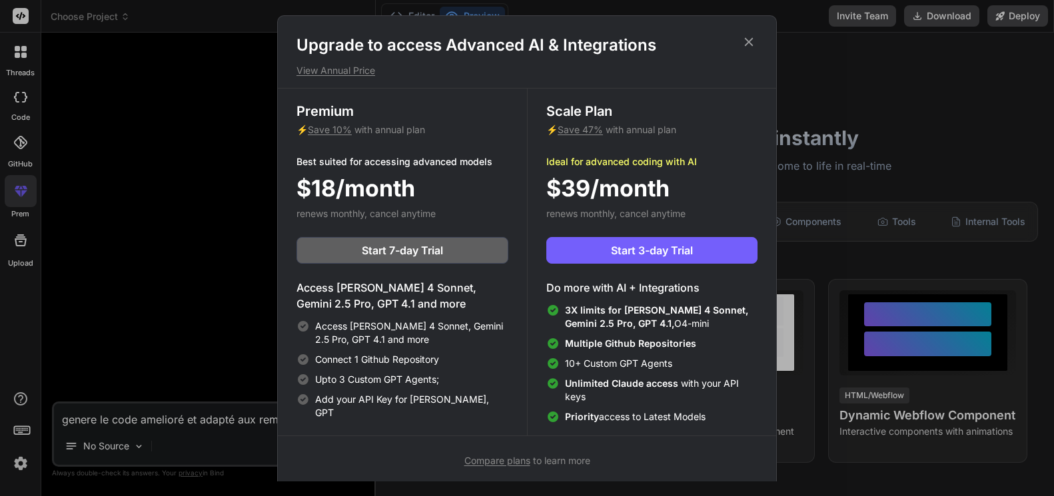
click at [24, 206] on div "Upgrade to access Advanced AI & Integrations View Annual Price Premium ⚡ Save 1…" at bounding box center [527, 248] width 1054 height 496
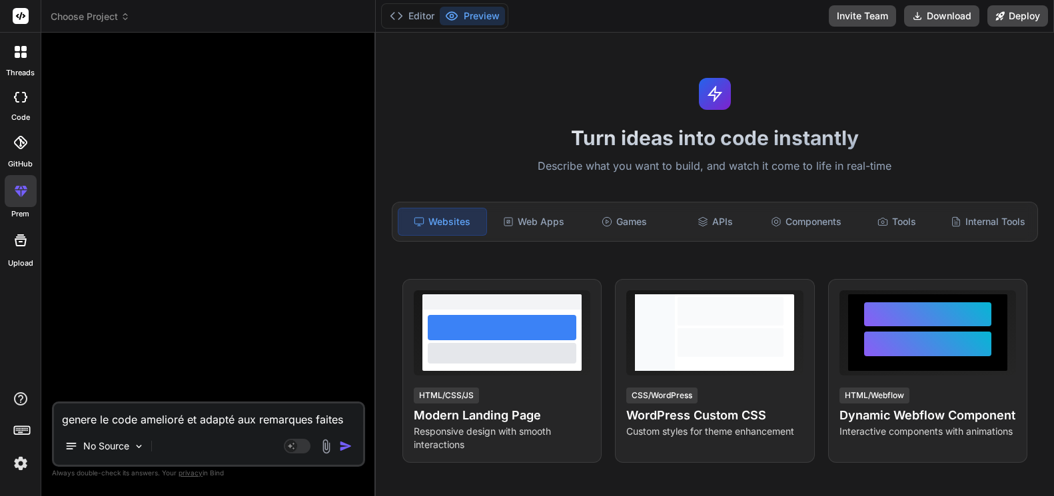
click at [25, 143] on icon at bounding box center [20, 142] width 13 height 13
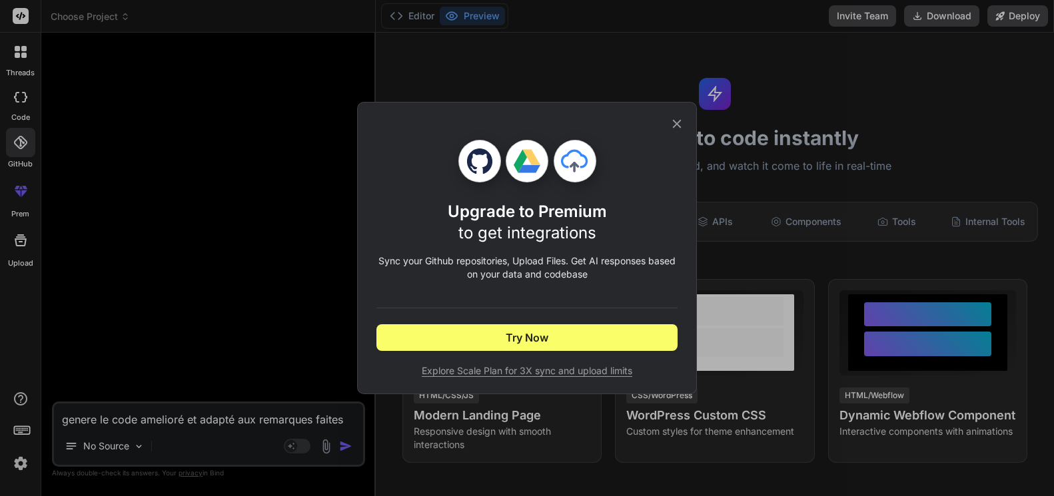
click at [25, 143] on div "Upgrade to Premium to get integrations Sync your Github repositories, Upload Fi…" at bounding box center [527, 248] width 1054 height 496
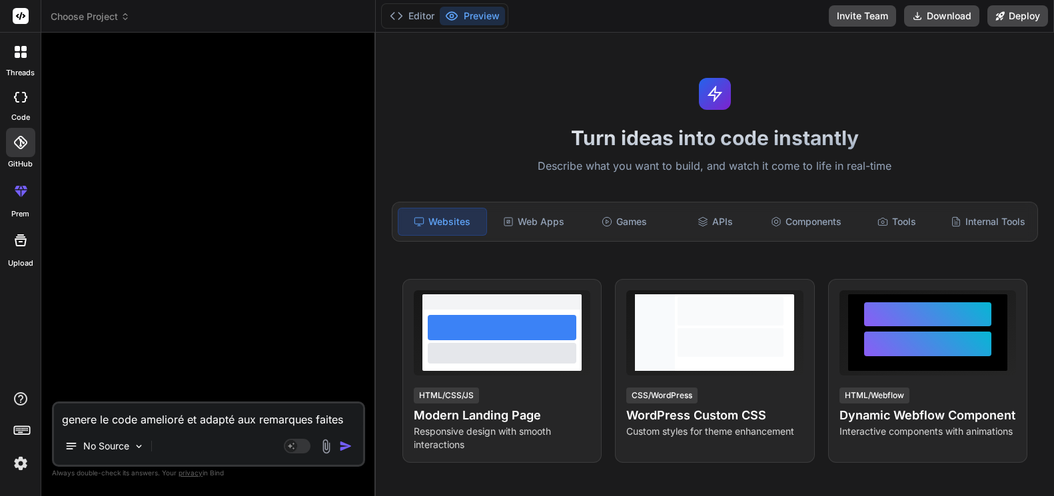
click at [25, 251] on div at bounding box center [21, 241] width 32 height 32
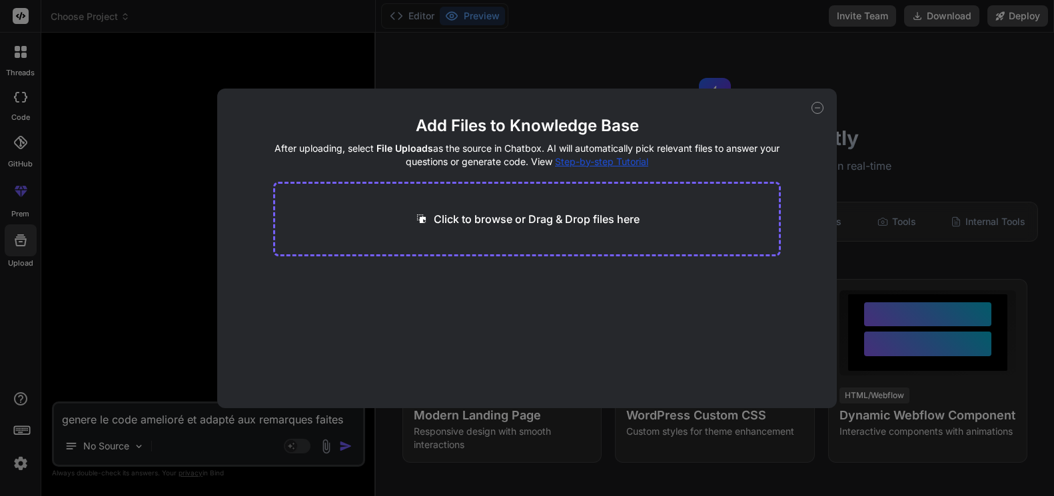
click at [25, 249] on div "Add Files to Knowledge Base After uploading, select File Uploads as the source …" at bounding box center [527, 248] width 1054 height 496
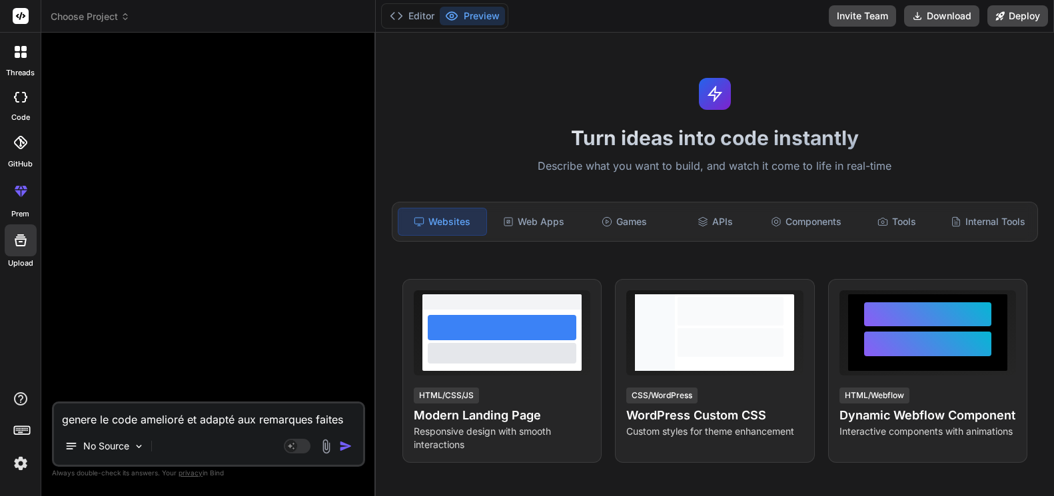
click at [168, 165] on div at bounding box center [210, 222] width 310 height 358
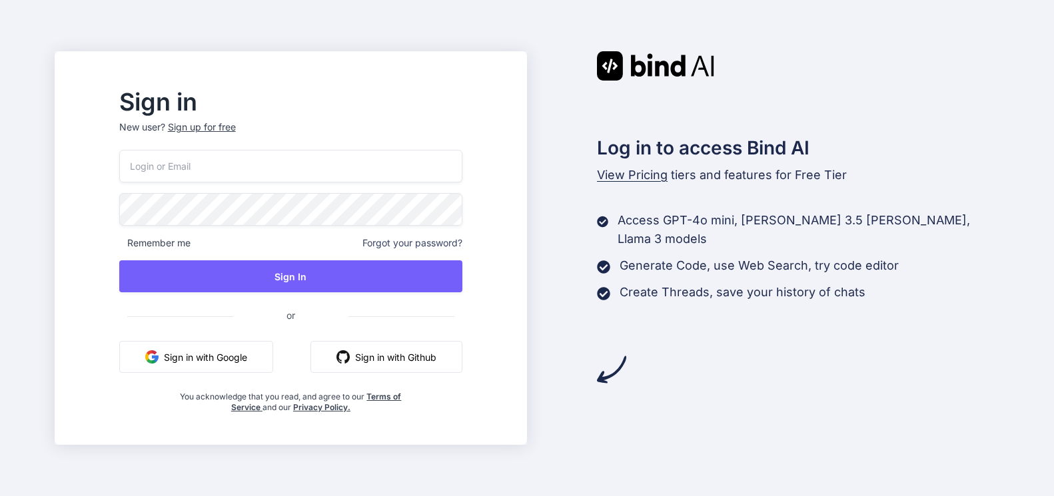
click at [252, 356] on button "Sign in with Google" at bounding box center [196, 357] width 154 height 32
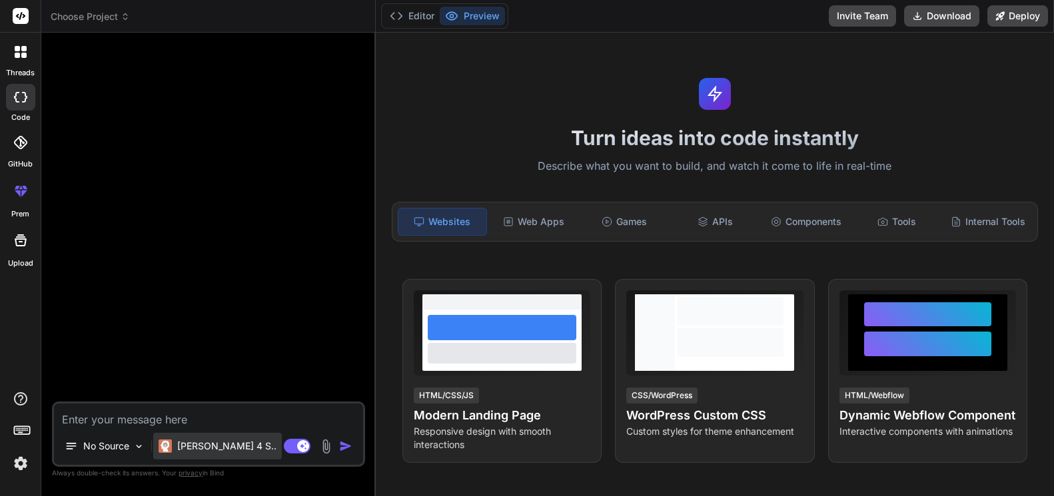
click at [196, 442] on p "[PERSON_NAME] 4 S.." at bounding box center [226, 446] width 99 height 13
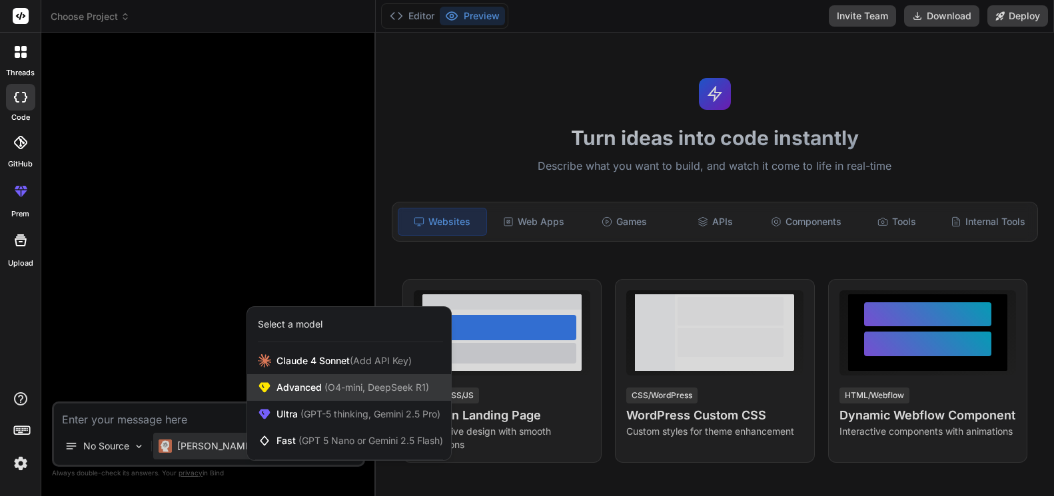
click at [291, 393] on span "Advanced (O4-mini, DeepSeek R1)" at bounding box center [352, 387] width 153 height 13
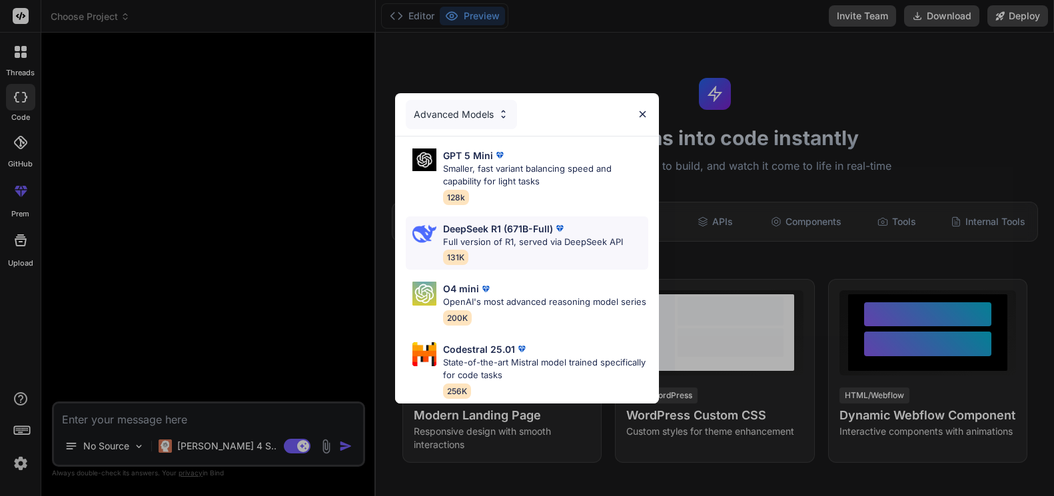
click at [496, 236] on p "Full version of R1, served via DeepSeek API" at bounding box center [533, 242] width 180 height 13
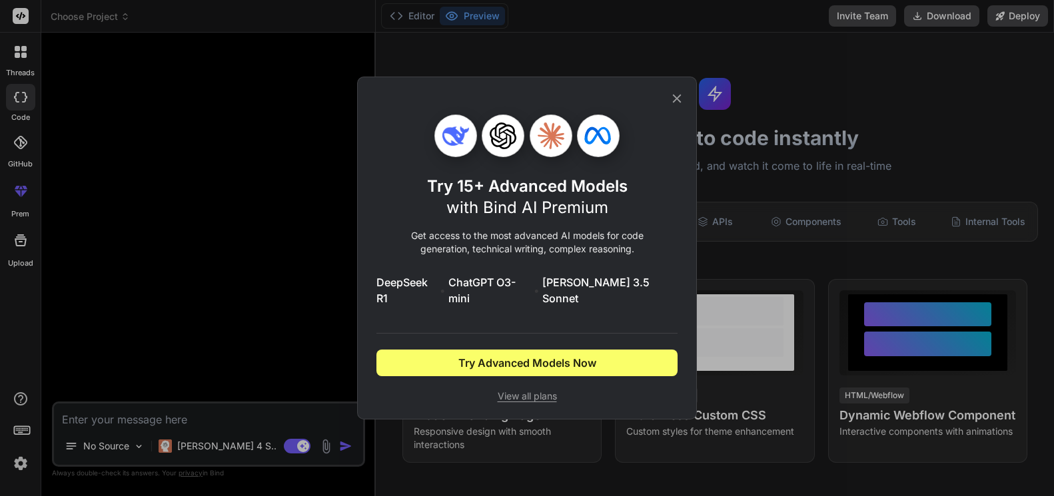
click at [677, 105] on icon at bounding box center [677, 98] width 15 height 15
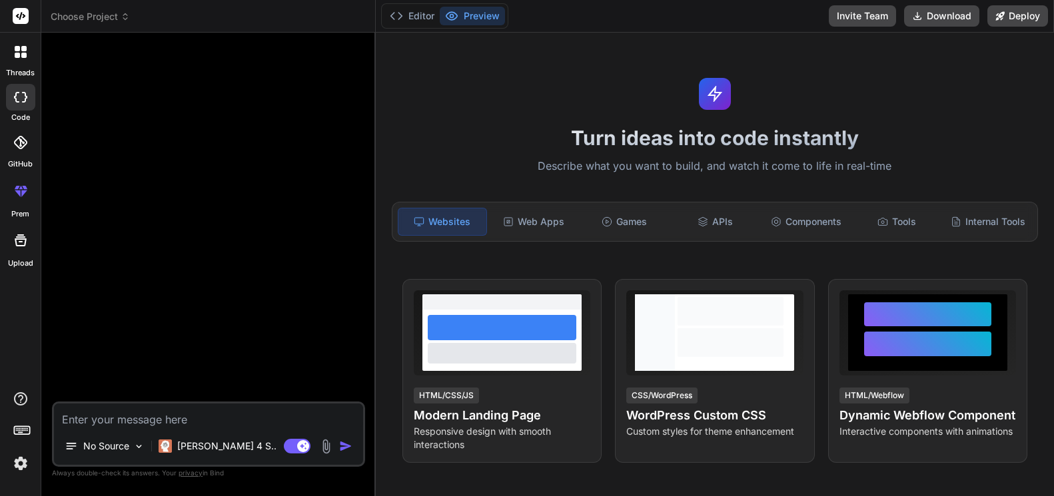
click at [25, 61] on div at bounding box center [21, 52] width 28 height 28
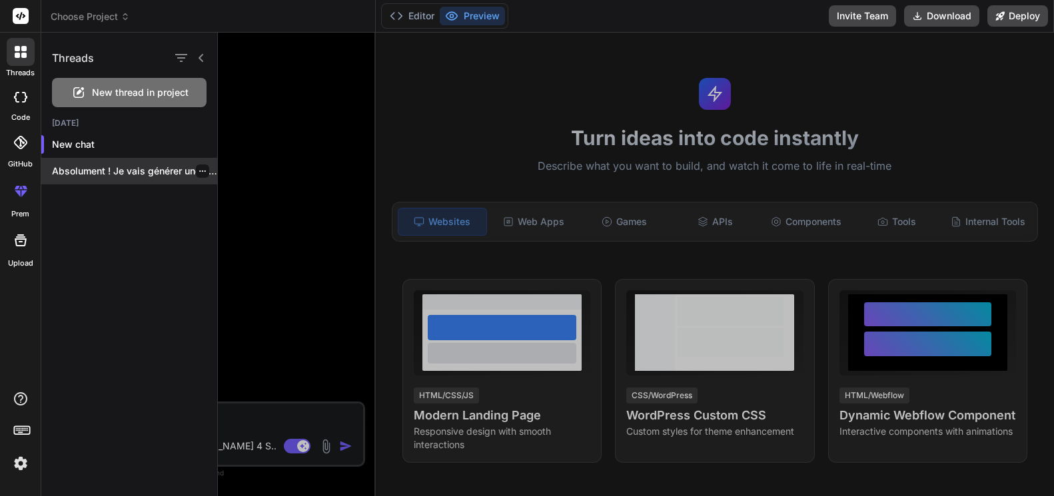
click at [65, 170] on p "Absolument ! [PERSON_NAME] générer une version..." at bounding box center [134, 171] width 165 height 13
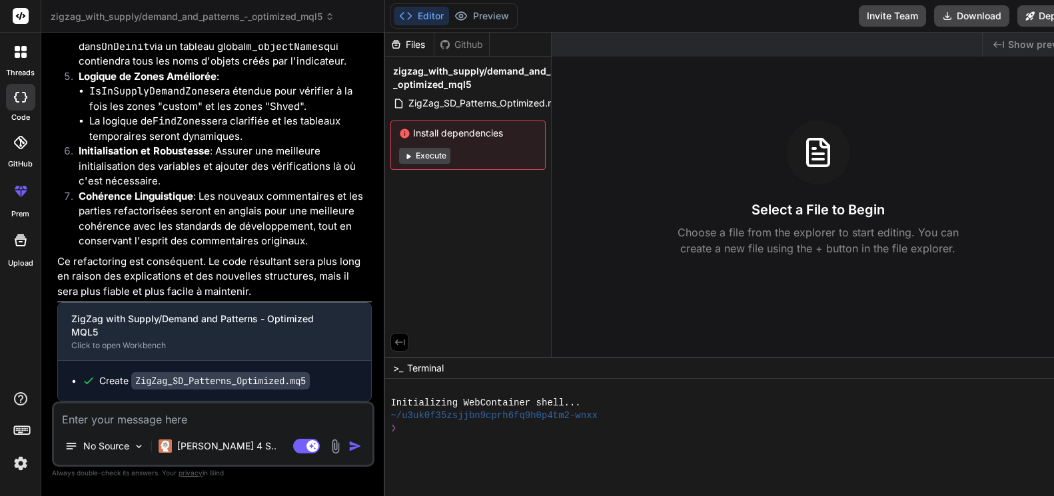
scroll to position [43465, 0]
click at [413, 157] on button "Execute" at bounding box center [424, 156] width 51 height 16
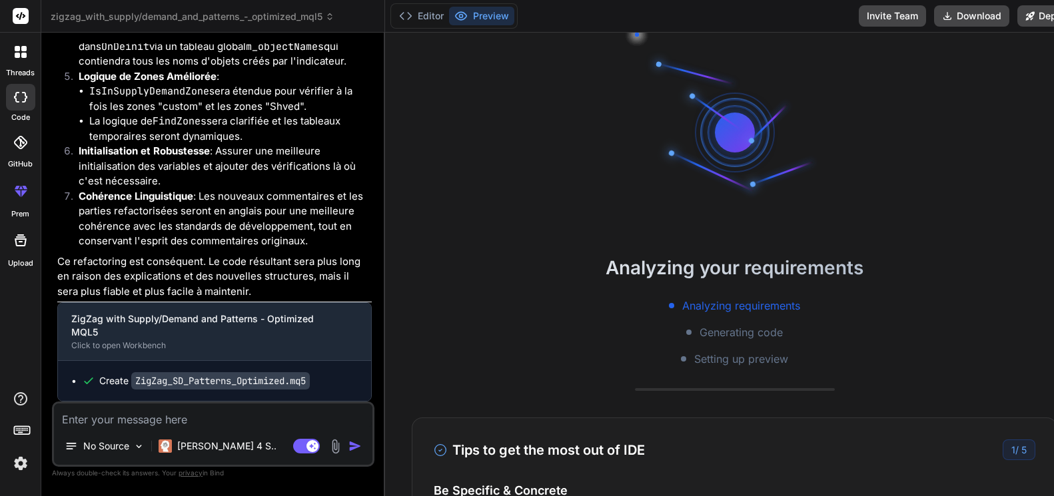
scroll to position [101, 0]
type textarea "x"
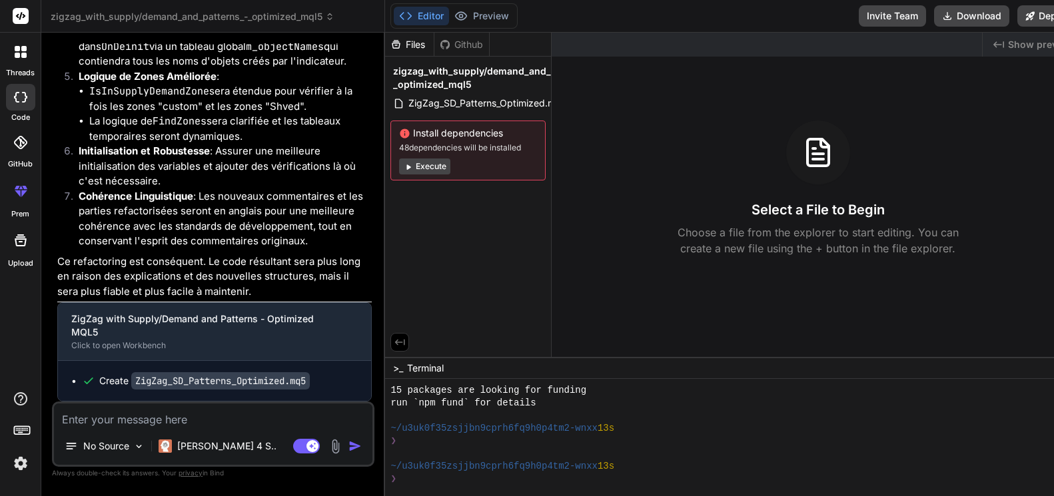
scroll to position [43871, 0]
click at [204, 383] on code "ZigZag_SD_Patterns_Optimized.mq5" at bounding box center [220, 380] width 179 height 17
click at [434, 97] on span "ZigZag_SD_Patterns_Optimized.mq5" at bounding box center [487, 103] width 161 height 16
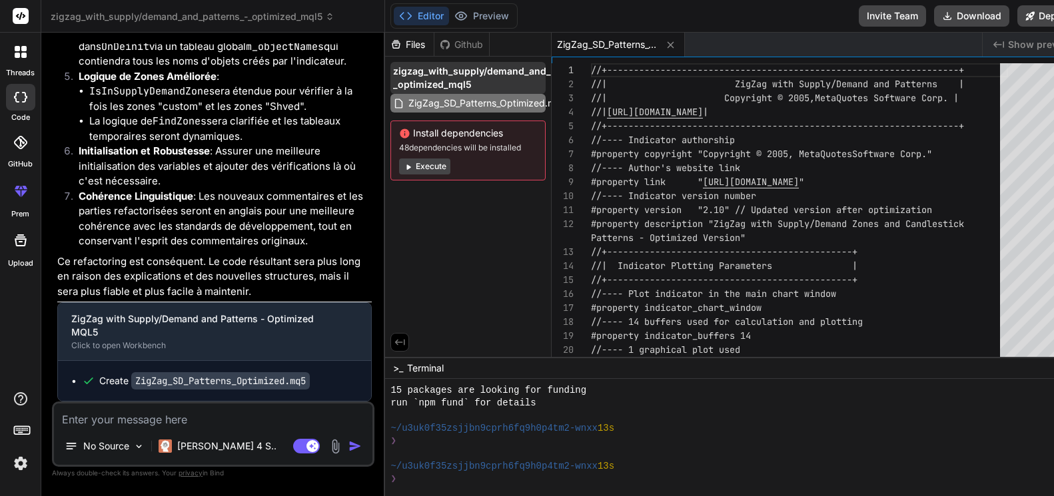
click at [412, 75] on span "zigzag_with_supply/demand_and_patterns_-_optimized_mql5" at bounding box center [496, 78] width 206 height 27
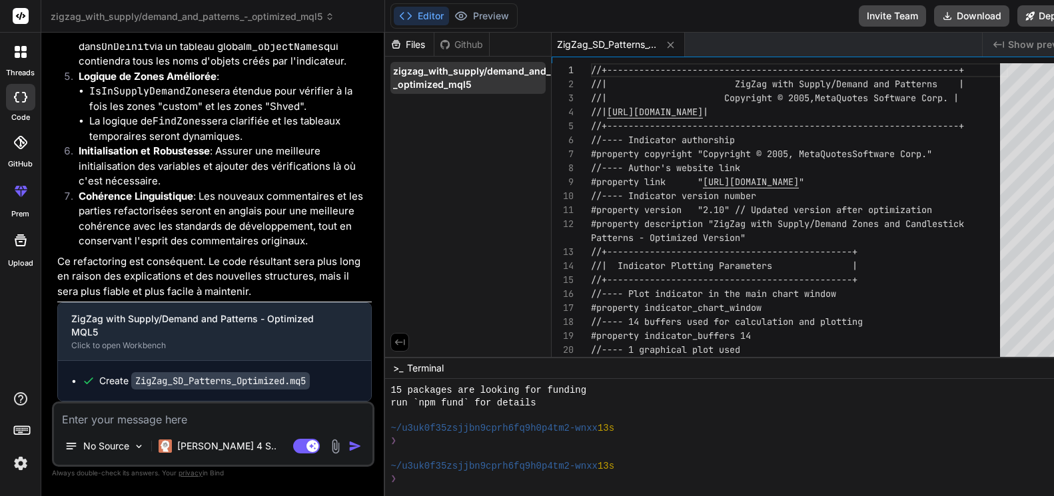
click at [428, 83] on span "zigzag_with_supply/demand_and_patterns_-_optimized_mql5" at bounding box center [496, 78] width 206 height 27
